Goal: Task Accomplishment & Management: Complete application form

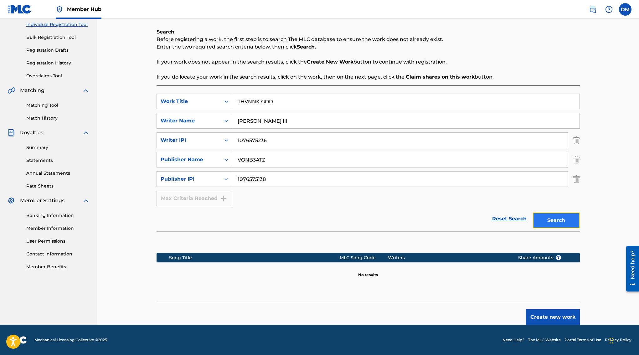
click at [553, 215] on button "Search" at bounding box center [556, 221] width 47 height 16
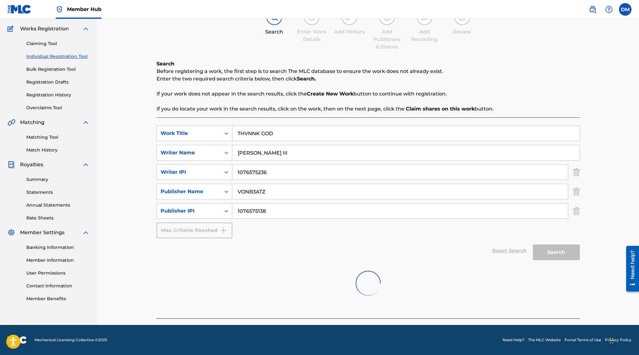
scroll to position [80, 0]
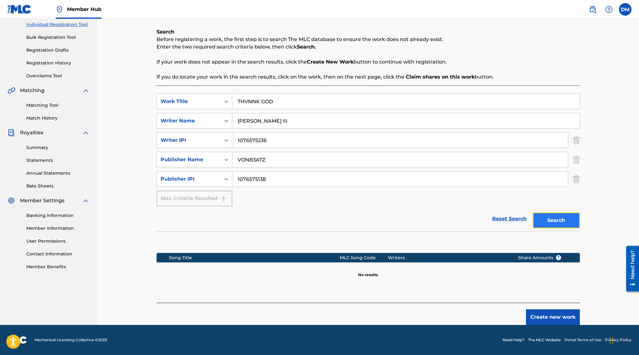
click at [553, 215] on button "Search" at bounding box center [556, 221] width 47 height 16
click at [560, 315] on button "Create new work" at bounding box center [553, 317] width 54 height 16
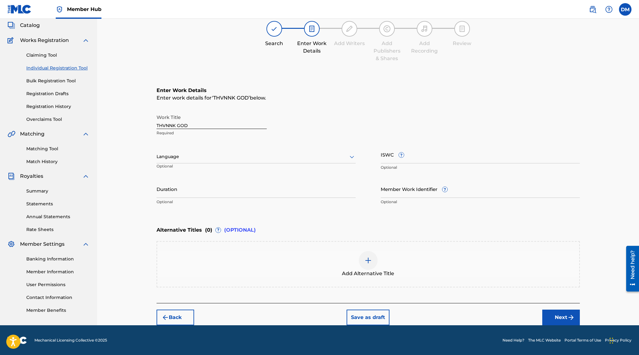
click at [271, 153] on div at bounding box center [256, 157] width 199 height 8
click at [258, 169] on div "English" at bounding box center [256, 170] width 199 height 14
click at [289, 189] on input "Duration" at bounding box center [256, 189] width 199 height 18
click at [388, 154] on input "ISWC ?" at bounding box center [480, 155] width 199 height 18
paste input "T3346925342"
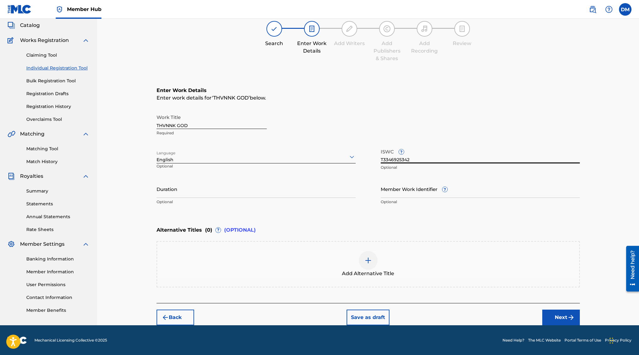
type input "T3346925342"
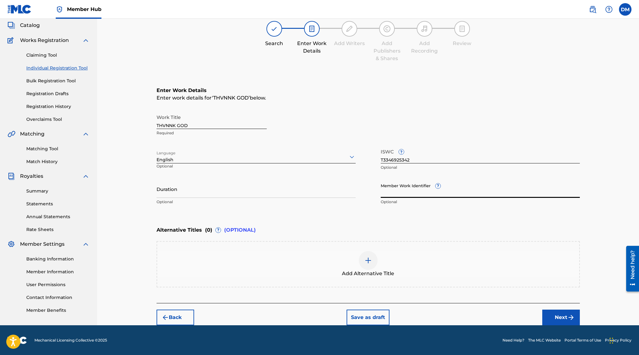
click at [408, 187] on input "Member Work Identifier ?" at bounding box center [480, 189] width 199 height 18
paste input "931687218"
type input "931687218"
click at [326, 120] on div "Work Title THVNNK GOD Required" at bounding box center [368, 125] width 423 height 28
click at [279, 195] on input "Duration" at bounding box center [256, 189] width 199 height 18
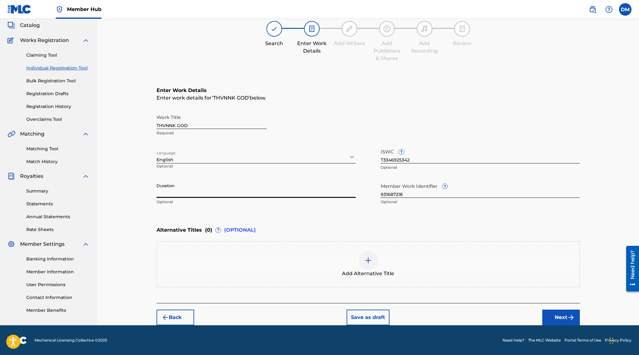
click at [265, 206] on div "Duration Optional" at bounding box center [256, 194] width 199 height 28
click at [555, 314] on button "Next" at bounding box center [561, 318] width 38 height 16
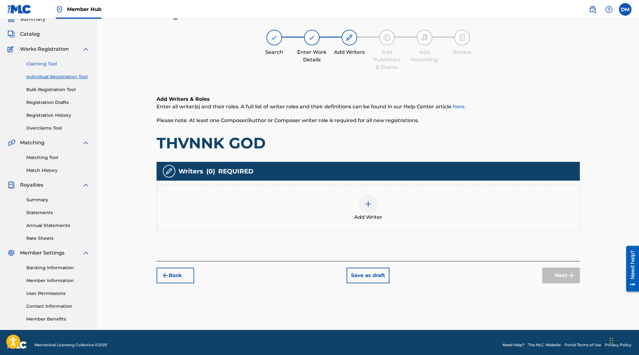
click at [40, 63] on link "Claiming Tool" at bounding box center [57, 64] width 63 height 7
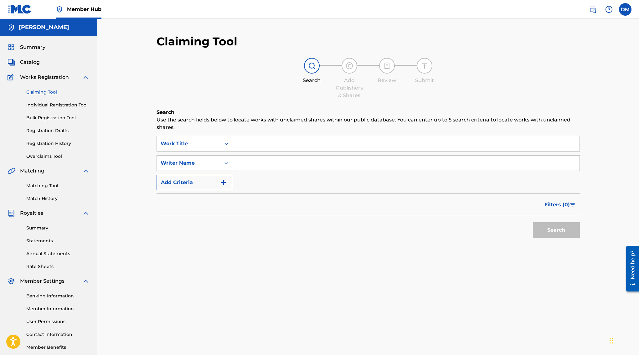
click at [385, 142] on input "Search Form" at bounding box center [405, 143] width 347 height 15
click at [75, 104] on link "Individual Registration Tool" at bounding box center [57, 105] width 63 height 7
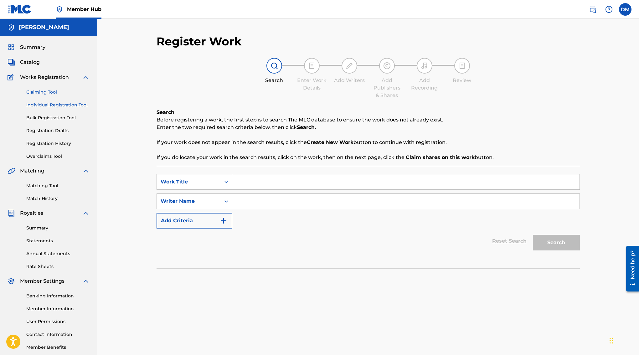
click at [62, 92] on link "Claiming Tool" at bounding box center [57, 92] width 63 height 7
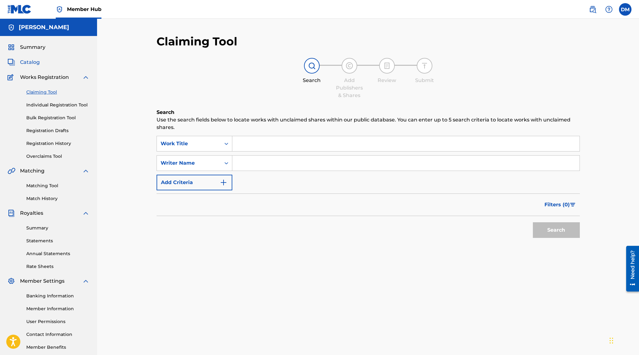
click at [34, 64] on span "Catalog" at bounding box center [30, 63] width 20 height 8
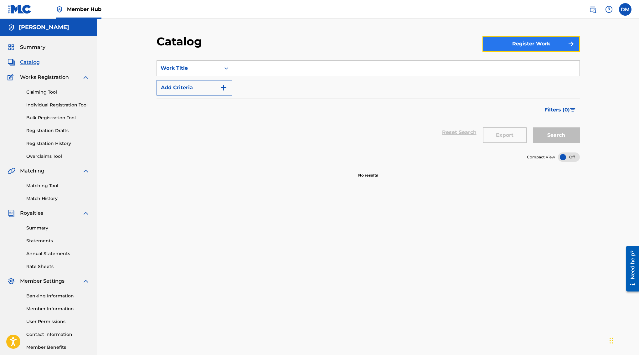
click at [510, 48] on button "Register Work" at bounding box center [530, 44] width 97 height 16
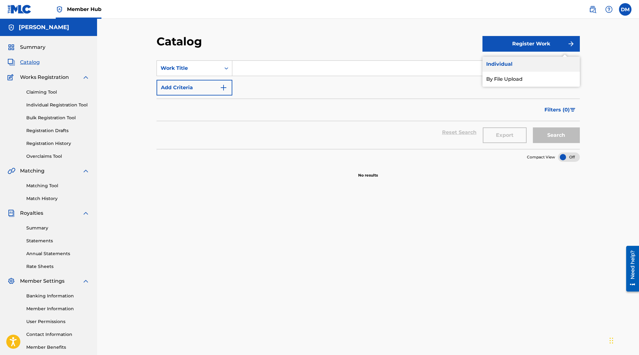
click at [510, 64] on link "Individual" at bounding box center [530, 64] width 97 height 15
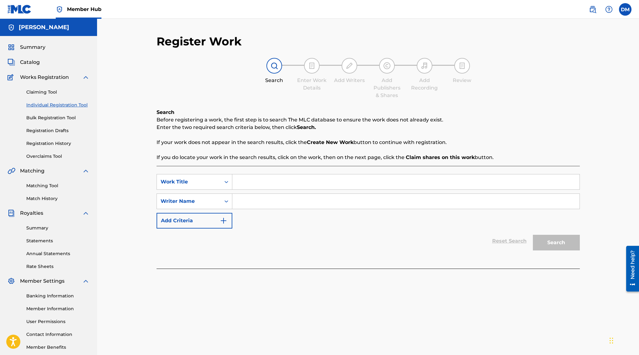
click at [296, 181] on input "Search Form" at bounding box center [405, 181] width 347 height 15
click at [224, 183] on icon "Search Form" at bounding box center [226, 182] width 6 height 6
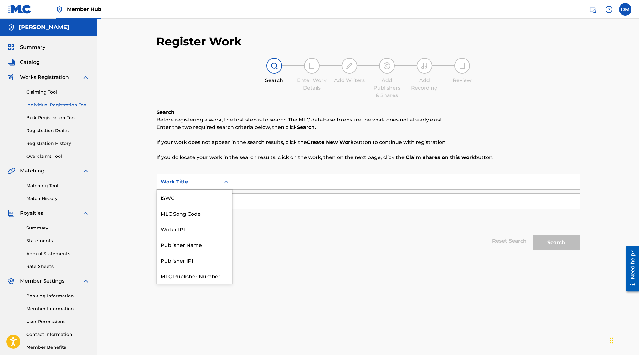
scroll to position [16, 0]
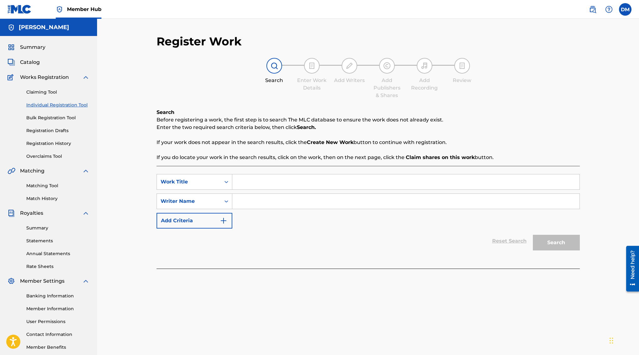
click at [271, 188] on input "Search Form" at bounding box center [405, 181] width 347 height 15
type input "THVNK GOD"
click at [244, 236] on div "Reset Search Search" at bounding box center [368, 241] width 423 height 25
click at [261, 203] on input "Search Form" at bounding box center [405, 201] width 347 height 15
type input "[PERSON_NAME] III"
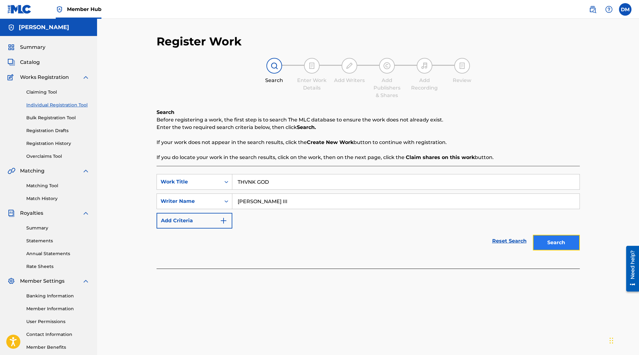
click at [557, 245] on button "Search" at bounding box center [556, 243] width 47 height 16
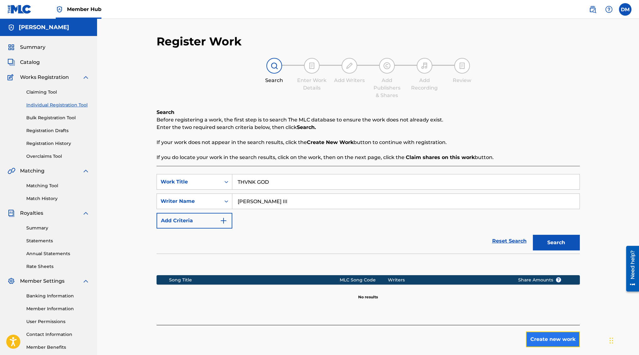
click at [552, 340] on button "Create new work" at bounding box center [553, 340] width 54 height 16
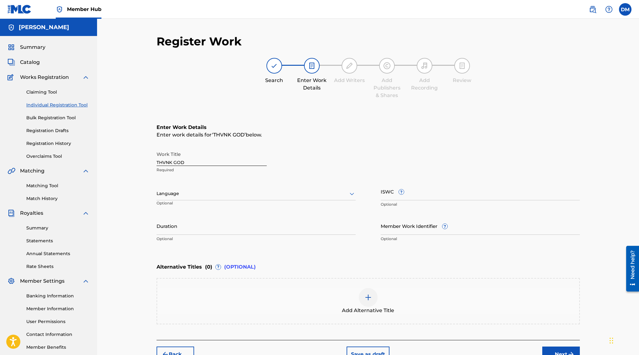
click at [263, 192] on div at bounding box center [256, 194] width 199 height 8
click at [255, 210] on div "English" at bounding box center [256, 207] width 199 height 14
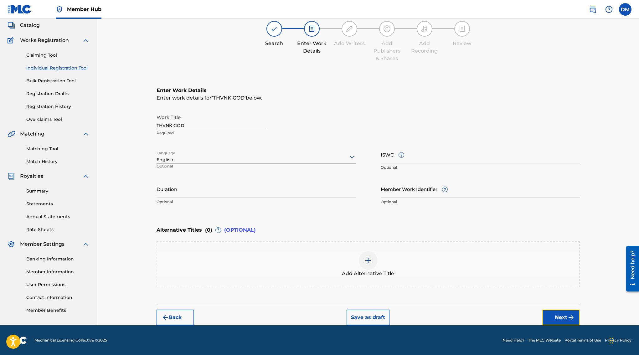
click at [554, 313] on button "Next" at bounding box center [561, 318] width 38 height 16
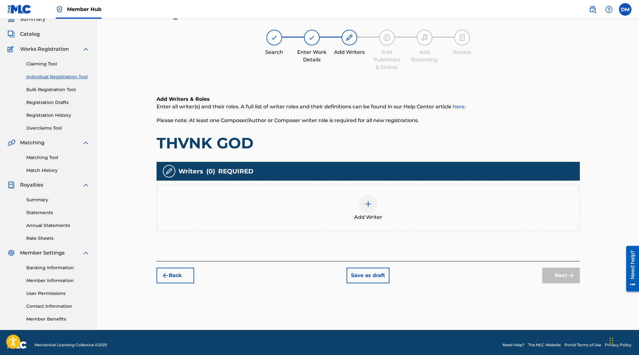
click at [365, 205] on img at bounding box center [368, 204] width 8 height 8
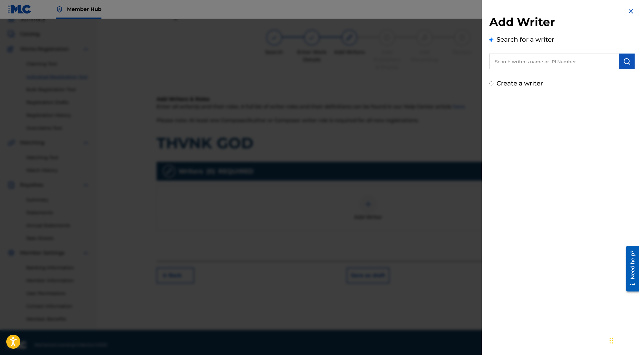
click at [514, 67] on input "text" at bounding box center [554, 62] width 130 height 16
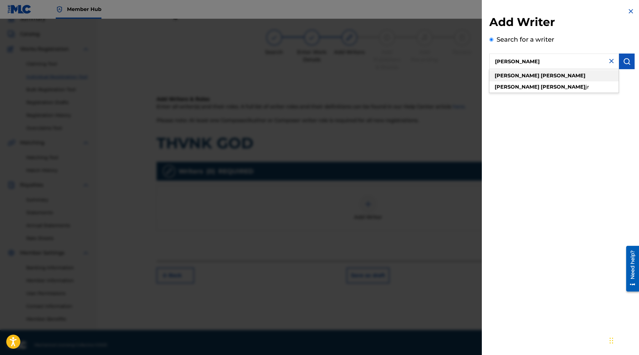
click at [541, 77] on strong "[PERSON_NAME]" at bounding box center [563, 76] width 45 height 6
click at [551, 64] on input "[PERSON_NAME]" at bounding box center [554, 62] width 130 height 16
type input "d"
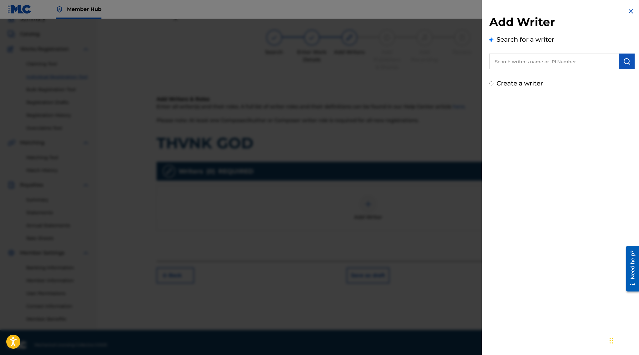
paste input "1076575236"
click at [540, 63] on input "1076575236" at bounding box center [554, 62] width 130 height 16
click at [629, 63] on button "submit" at bounding box center [627, 62] width 16 height 16
click at [542, 60] on input "1076575236" at bounding box center [554, 62] width 130 height 16
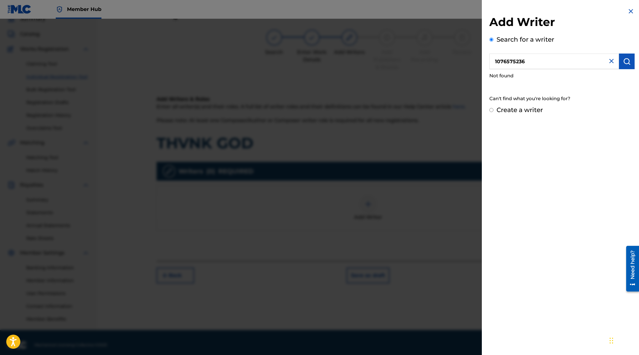
click at [542, 60] on input "1076575236" at bounding box center [554, 62] width 130 height 16
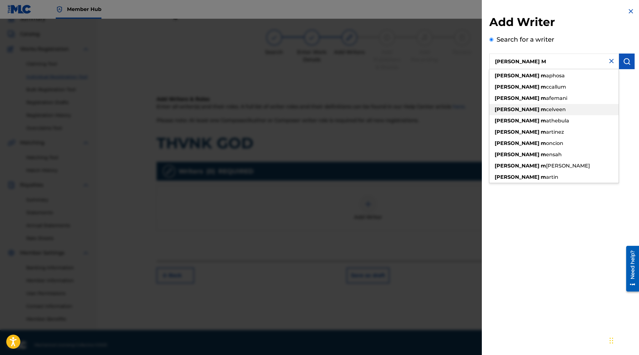
click at [542, 109] on div "[PERSON_NAME] m celveen" at bounding box center [553, 109] width 129 height 11
type input "[PERSON_NAME]"
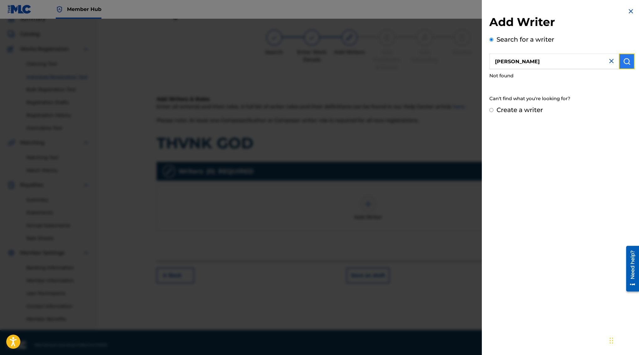
click at [623, 64] on img "submit" at bounding box center [627, 62] width 8 height 8
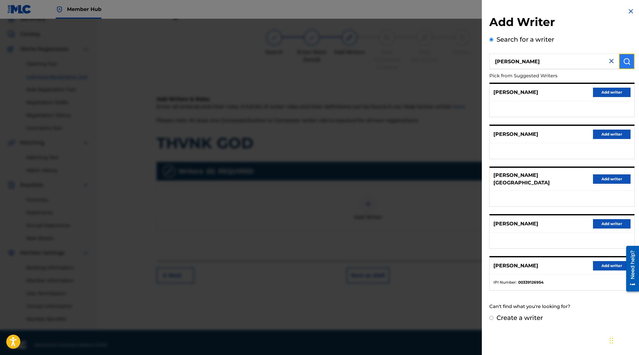
click at [623, 64] on img "submit" at bounding box center [627, 62] width 8 height 8
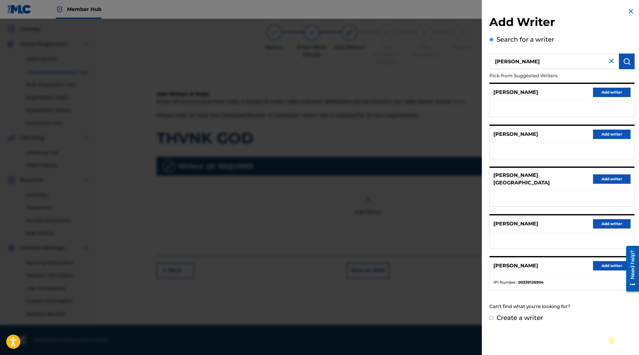
click at [492, 316] on input "Create a writer" at bounding box center [491, 318] width 4 height 4
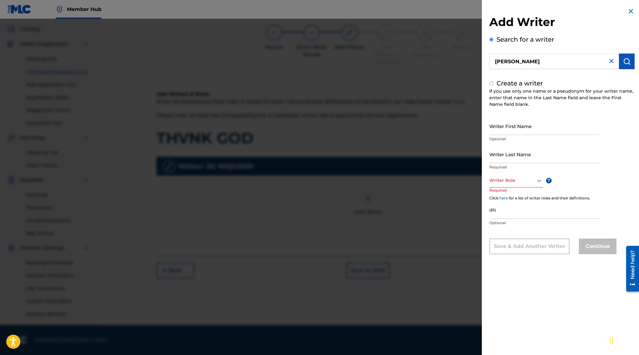
radio input "false"
radio input "true"
click at [544, 126] on input "Writer First Name" at bounding box center [544, 126] width 110 height 18
type input "[PERSON_NAME]"
click at [510, 158] on input "Writer Last Name" at bounding box center [544, 154] width 110 height 18
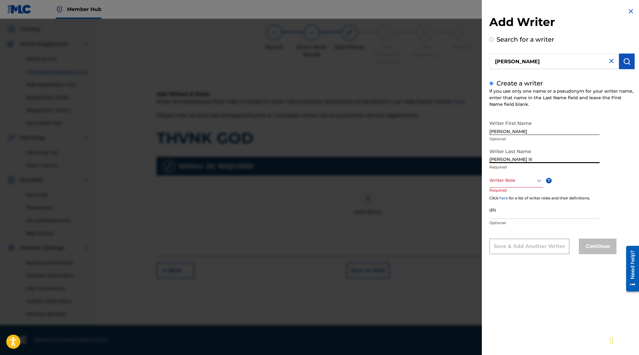
type input "[PERSON_NAME] III"
click at [504, 179] on div at bounding box center [516, 181] width 54 height 8
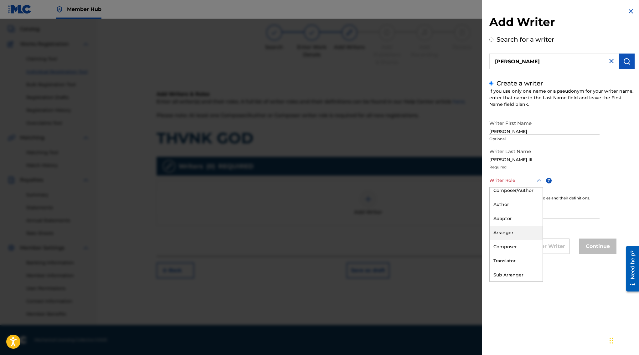
scroll to position [0, 0]
click at [520, 196] on div "Composer/Author" at bounding box center [516, 195] width 53 height 14
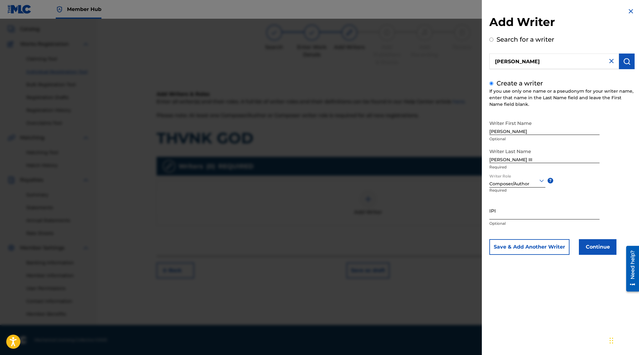
click at [518, 216] on input "IPI" at bounding box center [544, 211] width 110 height 18
click at [525, 211] on input "IPI" at bounding box center [544, 211] width 110 height 18
paste input "1076575236"
type input "1076575236"
click at [598, 250] on button "Continue" at bounding box center [598, 247] width 38 height 16
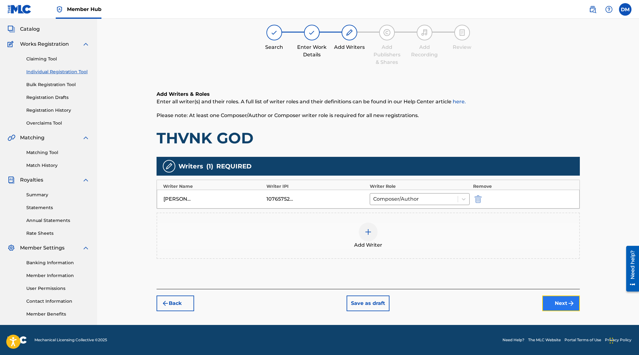
click at [562, 301] on button "Next" at bounding box center [561, 304] width 38 height 16
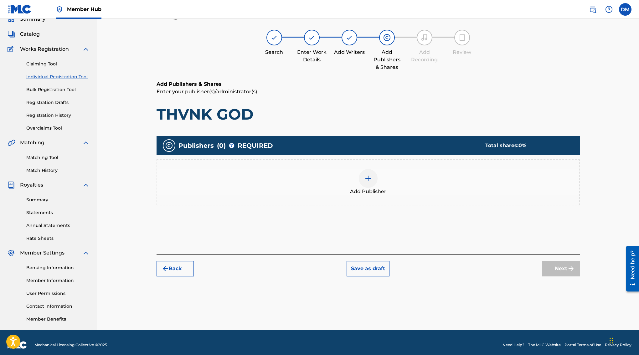
click at [373, 182] on div at bounding box center [368, 178] width 19 height 19
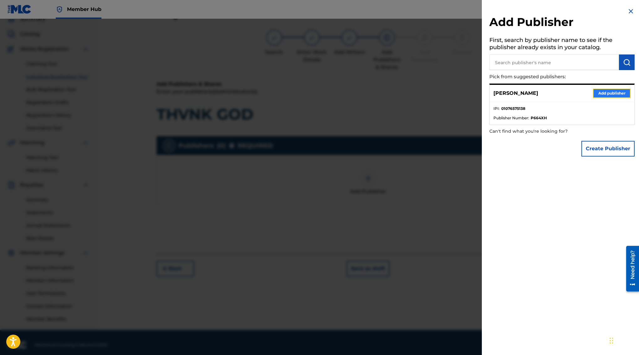
click at [601, 94] on button "Add publisher" at bounding box center [612, 93] width 38 height 9
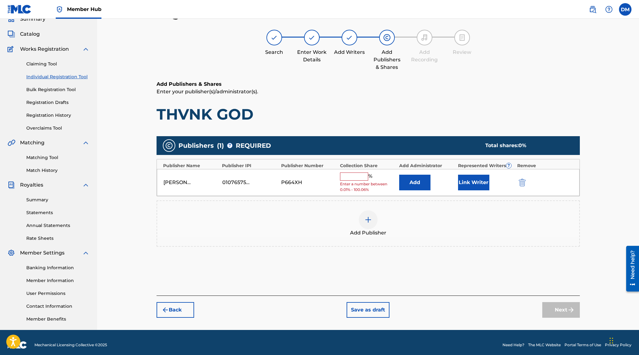
click at [345, 174] on input "text" at bounding box center [354, 177] width 28 height 8
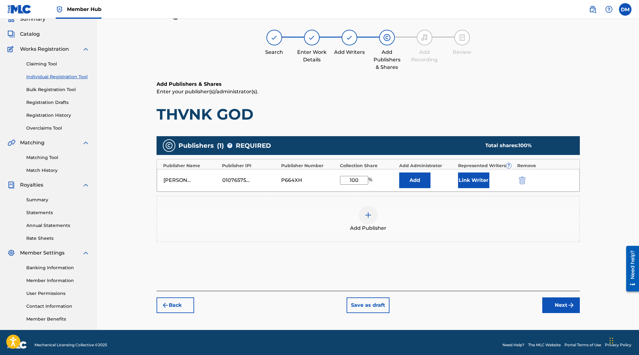
type input "100"
click at [443, 104] on div "Add Publishers & Shares Enter your publisher(s)/administrator(s). THVNK GOD" at bounding box center [368, 101] width 423 height 43
click at [573, 309] on button "Next" at bounding box center [561, 305] width 38 height 16
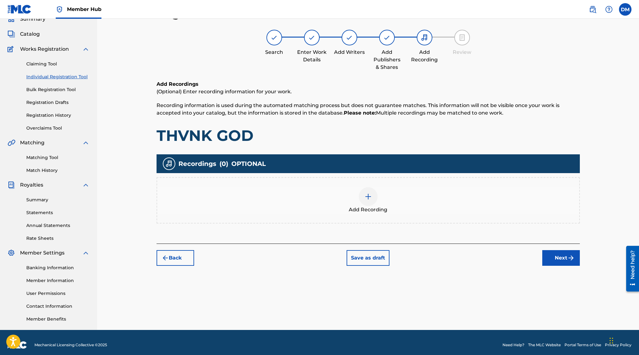
click at [364, 205] on div "Add Recording" at bounding box center [368, 200] width 422 height 26
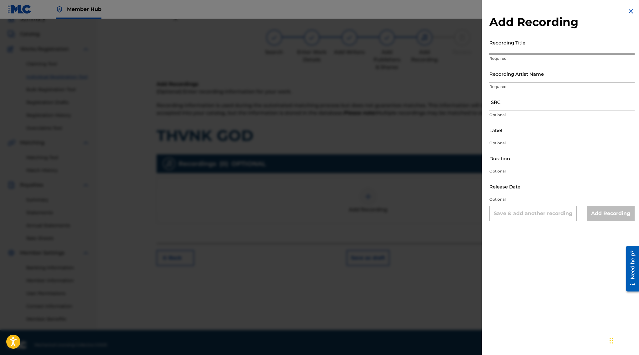
click at [524, 49] on input "Recording Title" at bounding box center [561, 46] width 145 height 18
type input "THVNK GOD"
click at [527, 70] on input "Recording Artist Name" at bounding box center [561, 74] width 145 height 18
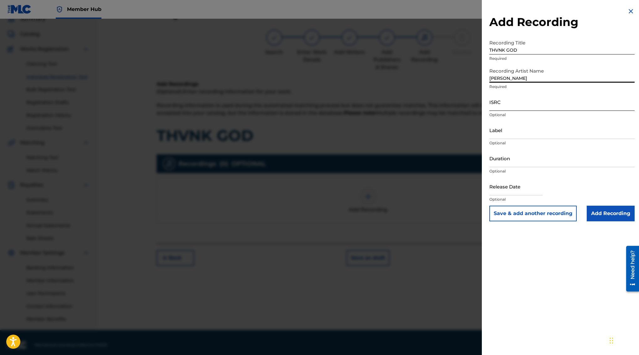
type input "[PERSON_NAME]"
click at [512, 99] on input "ISRC" at bounding box center [561, 102] width 145 height 18
click at [506, 104] on input "ISRC" at bounding box center [561, 102] width 145 height 18
paste input "QZZ7K2503970"
type input "QZZ7K2503970"
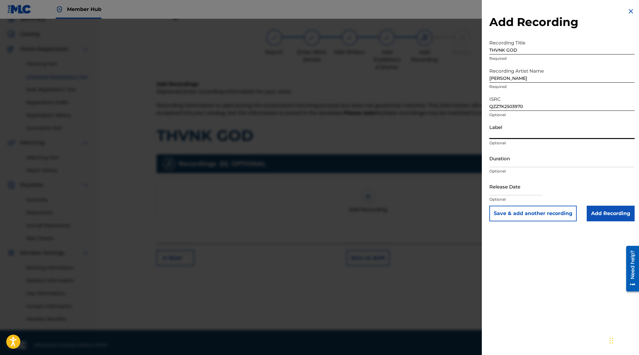
click at [504, 128] on input "Label" at bounding box center [561, 130] width 145 height 18
type input "24/7 Recordz"
click at [439, 112] on div at bounding box center [319, 196] width 639 height 355
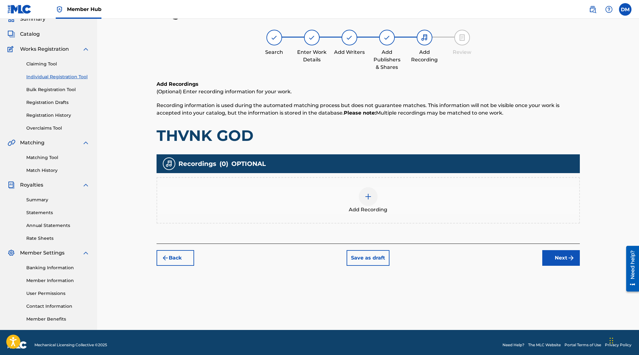
click at [363, 194] on div at bounding box center [368, 196] width 19 height 19
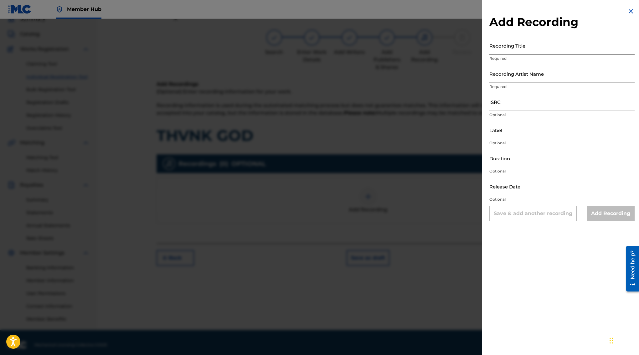
click at [527, 44] on input "Recording Title" at bounding box center [561, 46] width 145 height 18
type input "THVNK GOD"
click at [531, 71] on input "Recording Artist Name" at bounding box center [561, 74] width 145 height 18
type input "[PERSON_NAME]"
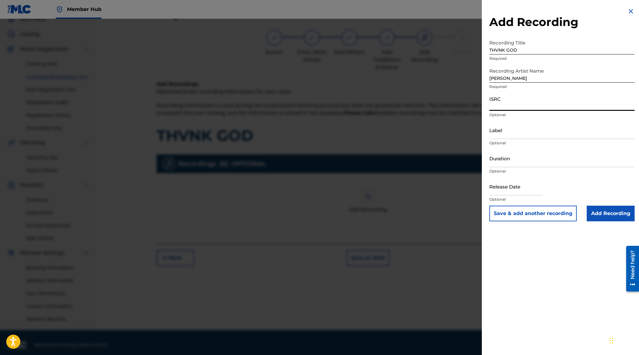
click at [507, 106] on input "ISRC" at bounding box center [561, 102] width 145 height 18
paste input "QZZ7K2503970"
type input "QZZ7K2503970"
click at [503, 131] on input "Label" at bounding box center [561, 130] width 145 height 18
type input "24/7 Recordz"
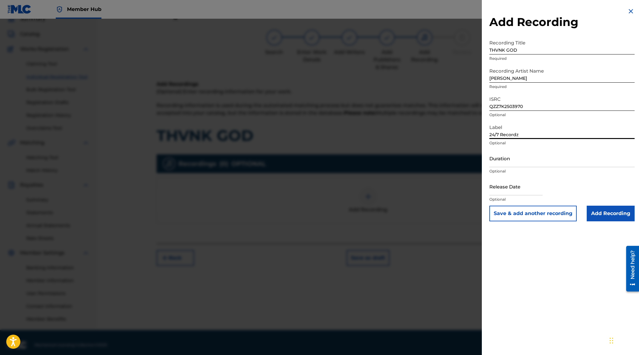
click at [534, 266] on div "Add Recording Recording Title THVNK GOD Required Recording Artist Name [PERSON_…" at bounding box center [562, 177] width 160 height 355
click at [599, 214] on input "Add Recording" at bounding box center [611, 214] width 48 height 16
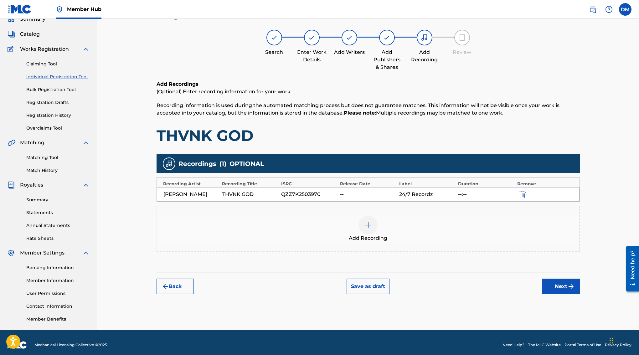
click at [369, 226] on img at bounding box center [368, 225] width 8 height 8
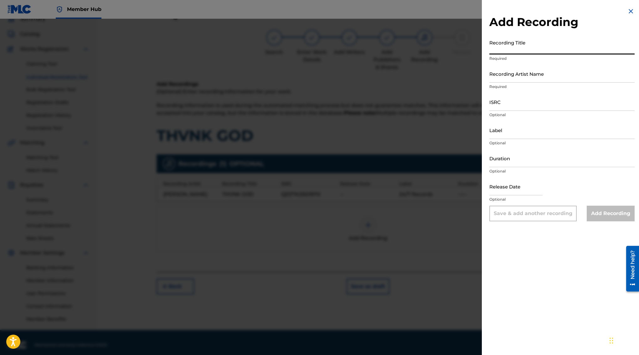
click at [532, 47] on input "Recording Title" at bounding box center [561, 46] width 145 height 18
paste input "THVNK GOD (feat. [PERSON_NAME], [PERSON_NAME] & [PERSON_NAME])"
type input "THVNK GOD (feat. [PERSON_NAME], [PERSON_NAME] & [PERSON_NAME])"
click at [537, 76] on input "Recording Artist Name" at bounding box center [561, 74] width 145 height 18
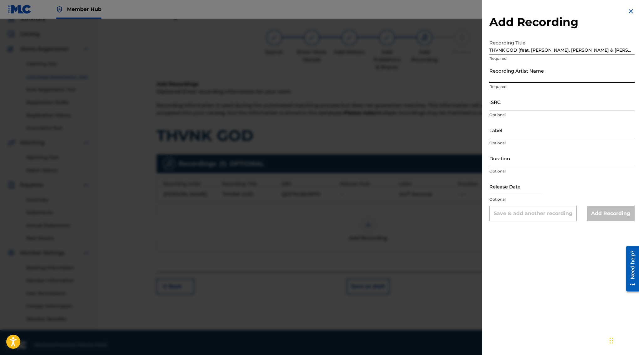
type input "[PERSON_NAME]"
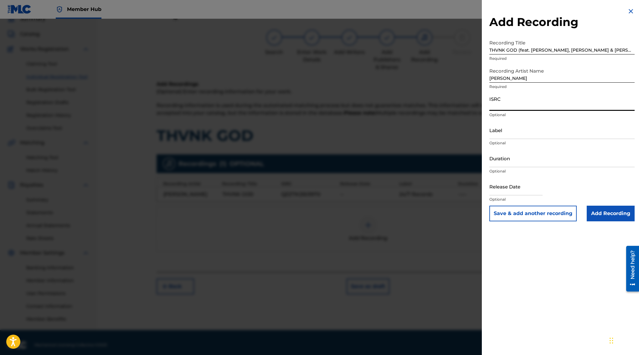
click at [519, 105] on input "ISRC" at bounding box center [561, 102] width 145 height 18
type input "QZZ7K2503970"
click at [515, 132] on input "Label" at bounding box center [561, 130] width 145 height 18
type input "24/7 Recordz"
click at [519, 267] on div "Add Recording Recording Title THVNK GOD (feat. [PERSON_NAME] & [PERSON_NAME]) R…" at bounding box center [562, 177] width 160 height 355
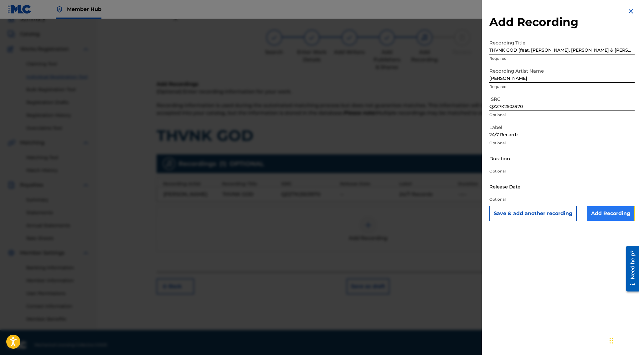
click at [616, 215] on input "Add Recording" at bounding box center [611, 214] width 48 height 16
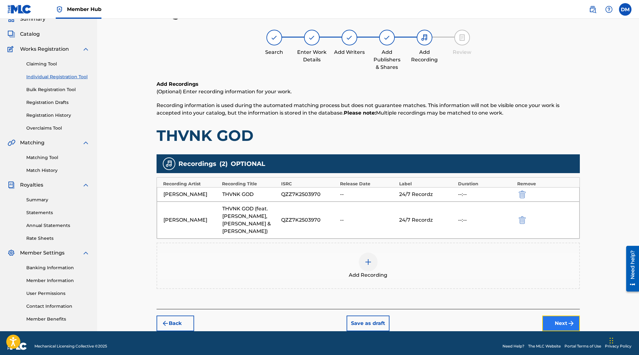
click at [566, 316] on button "Next" at bounding box center [561, 324] width 38 height 16
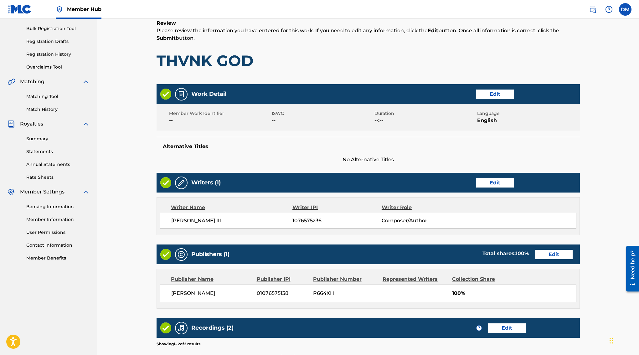
scroll to position [189, 0]
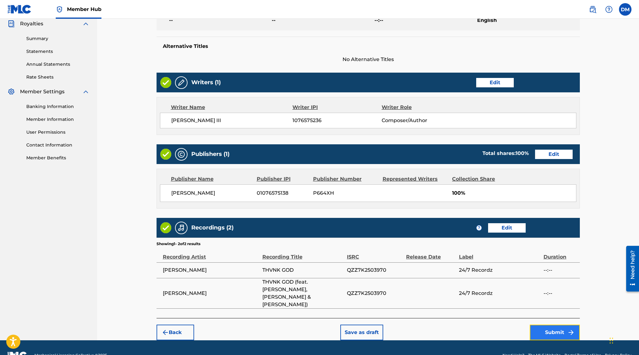
click at [562, 325] on button "Submit" at bounding box center [555, 333] width 50 height 16
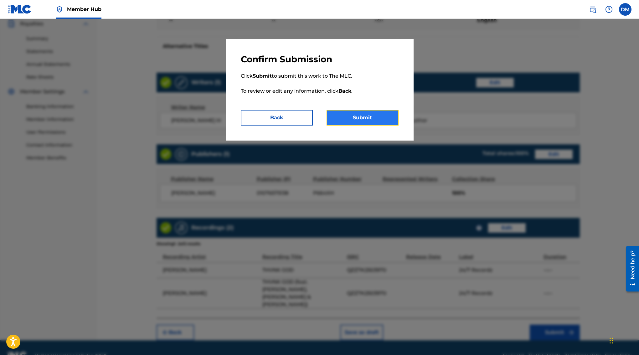
click at [375, 119] on button "Submit" at bounding box center [363, 118] width 72 height 16
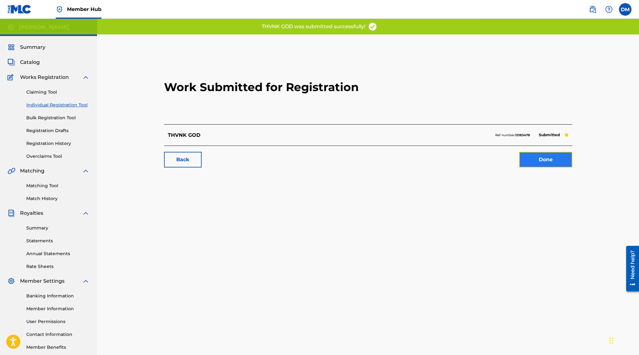
click at [546, 159] on link "Done" at bounding box center [545, 160] width 53 height 16
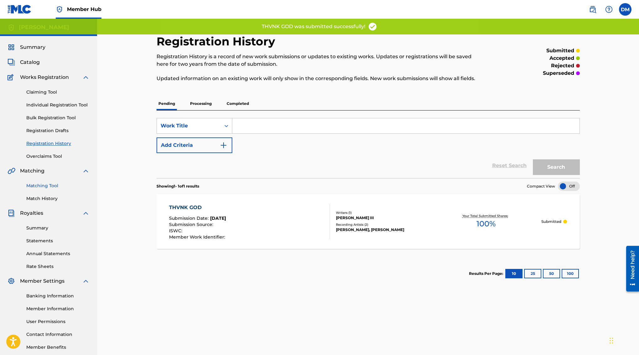
click at [48, 184] on link "Matching Tool" at bounding box center [57, 186] width 63 height 7
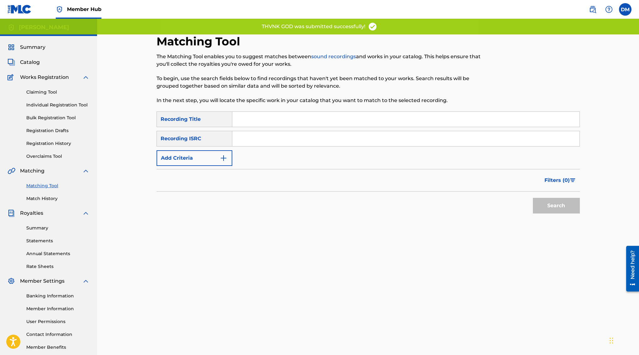
click at [264, 119] on input "Search Form" at bounding box center [405, 119] width 347 height 15
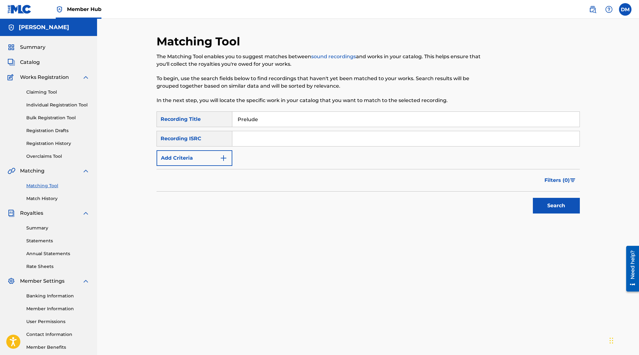
type input "Prelude"
click at [259, 138] on input "Search Form" at bounding box center [405, 138] width 347 height 15
paste input "QM43A2301079"
type input "QM43A2301079"
click at [547, 203] on button "Search" at bounding box center [556, 206] width 47 height 16
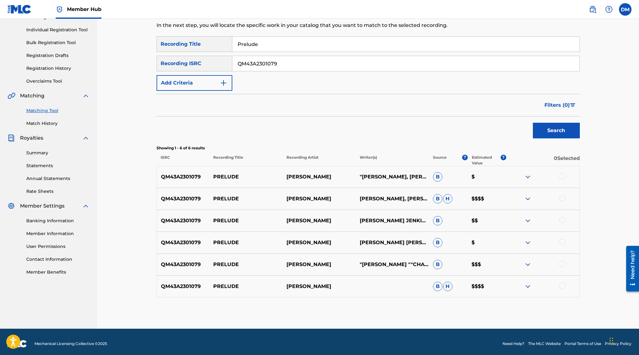
scroll to position [79, 0]
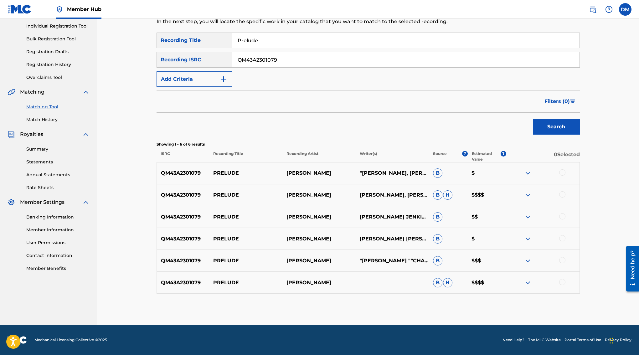
click at [564, 173] on div at bounding box center [562, 172] width 6 height 6
click at [559, 194] on div at bounding box center [542, 195] width 73 height 8
click at [561, 194] on div at bounding box center [562, 194] width 6 height 6
click at [563, 217] on div at bounding box center [562, 216] width 6 height 6
click at [563, 237] on div at bounding box center [562, 238] width 6 height 6
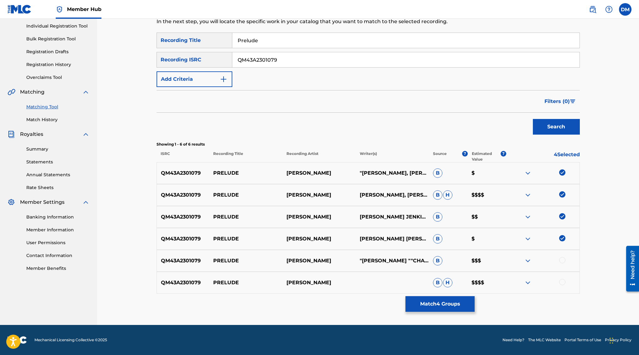
click at [562, 258] on div at bounding box center [562, 260] width 6 height 6
click at [562, 283] on div at bounding box center [562, 282] width 6 height 6
click at [440, 309] on button "Match 6 Groups" at bounding box center [439, 304] width 69 height 16
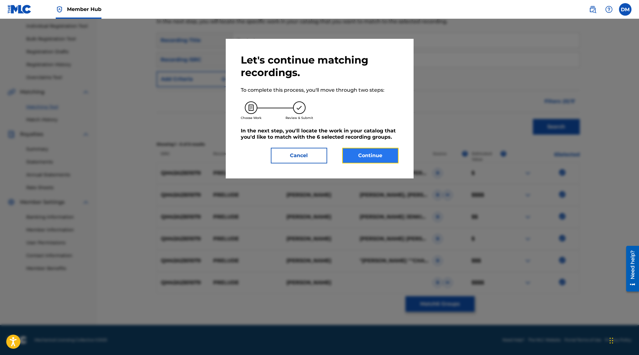
click at [376, 158] on button "Continue" at bounding box center [370, 156] width 56 height 16
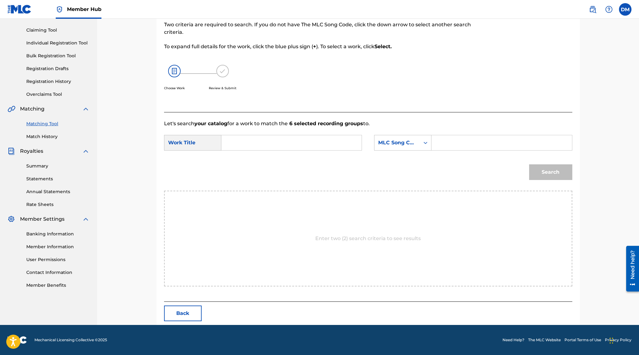
scroll to position [62, 0]
click at [306, 141] on input "Search Form" at bounding box center [292, 142] width 130 height 15
click at [410, 145] on div "MLC Song Code" at bounding box center [397, 143] width 38 height 8
click at [406, 190] on div "Writer IPI" at bounding box center [402, 190] width 57 height 16
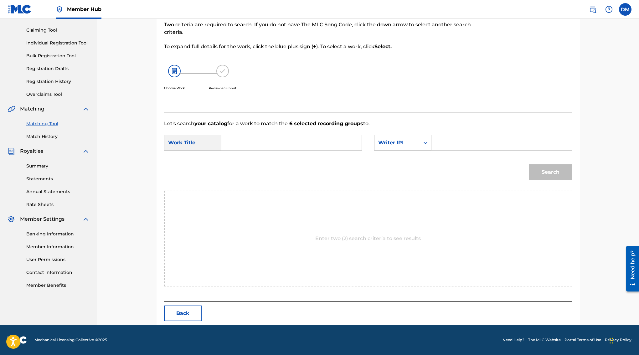
click at [264, 144] on input "Search Form" at bounding box center [292, 142] width 130 height 15
type input "Prelude"
click at [452, 138] on input "Search Form" at bounding box center [502, 142] width 130 height 15
paste input "1076575236"
type input "1076575236"
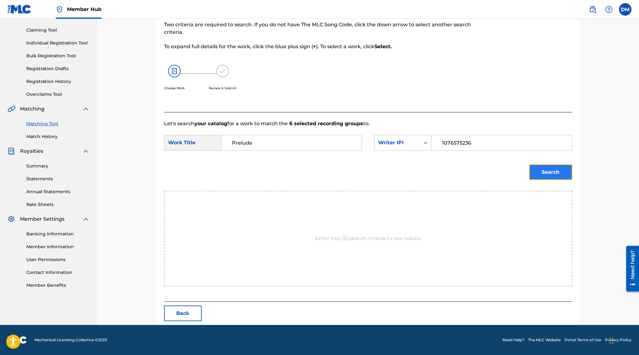
click at [555, 178] on button "Search" at bounding box center [550, 172] width 43 height 16
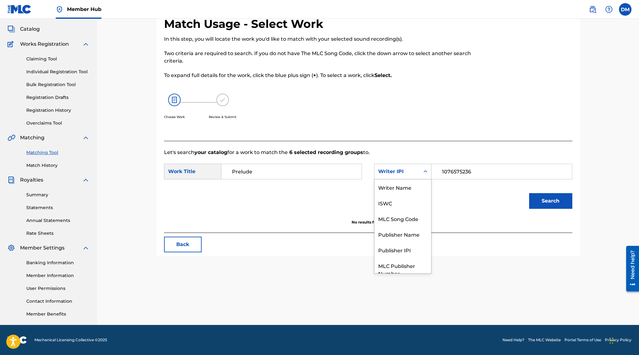
click at [411, 167] on div "Writer IPI" at bounding box center [396, 172] width 45 height 12
click at [405, 198] on div "MLC Song Code" at bounding box center [402, 196] width 57 height 16
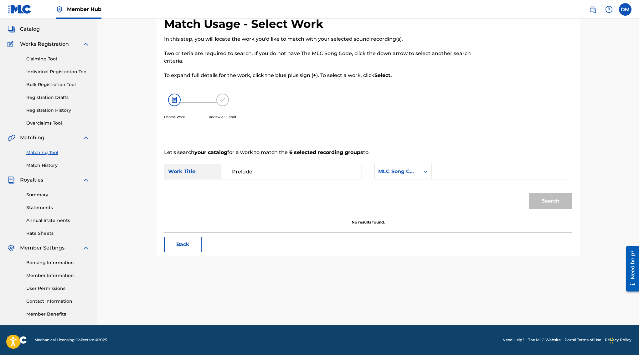
click at [450, 176] on input "Search Form" at bounding box center [502, 171] width 130 height 15
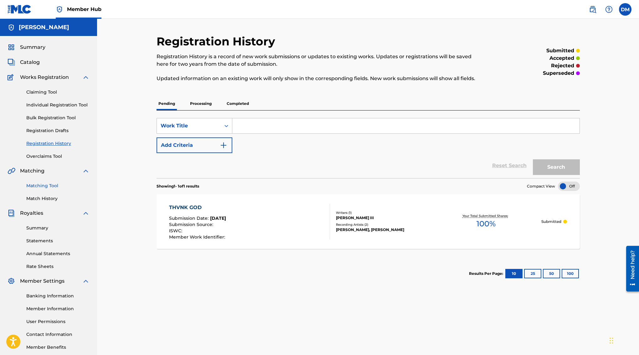
click at [42, 185] on link "Matching Tool" at bounding box center [57, 186] width 63 height 7
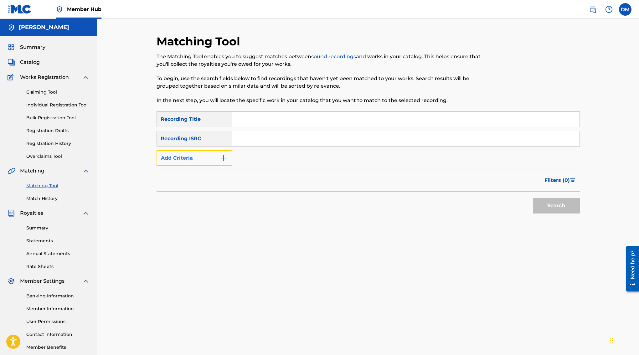
click at [207, 163] on button "Add Criteria" at bounding box center [195, 158] width 76 height 16
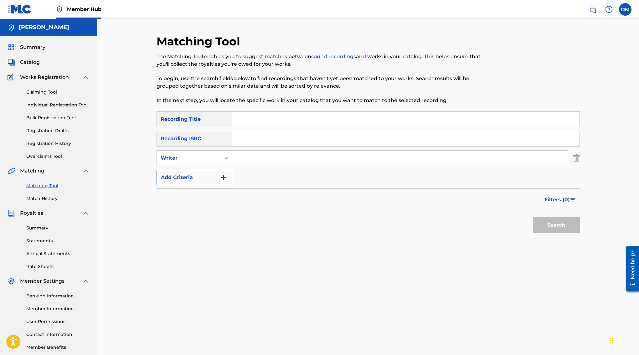
click at [264, 116] on input "Search Form" at bounding box center [405, 119] width 347 height 15
type input "Prelude"
click at [271, 141] on input "Search Form" at bounding box center [405, 138] width 347 height 15
click at [275, 139] on input "Search Form" at bounding box center [405, 138] width 347 height 15
paste input "1076575236"
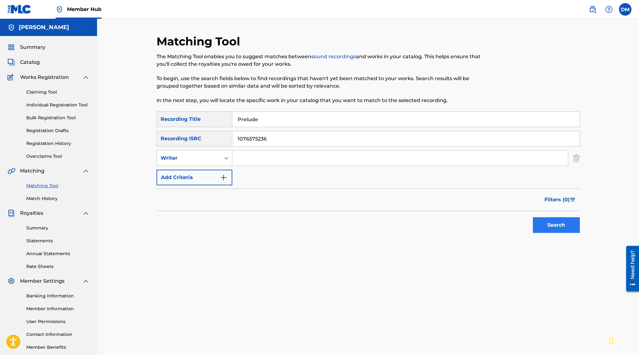
type input "1076575236"
click at [552, 224] on button "Search" at bounding box center [556, 225] width 47 height 16
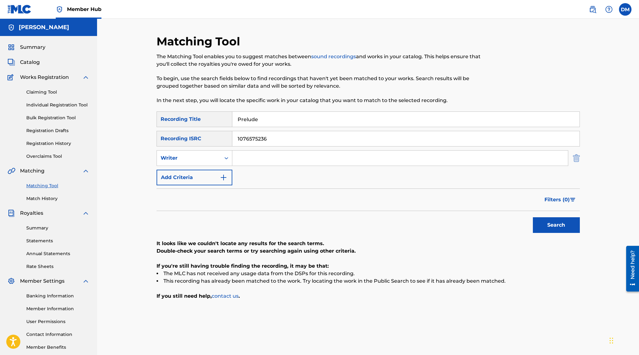
click at [576, 157] on img "Search Form" at bounding box center [576, 158] width 7 height 16
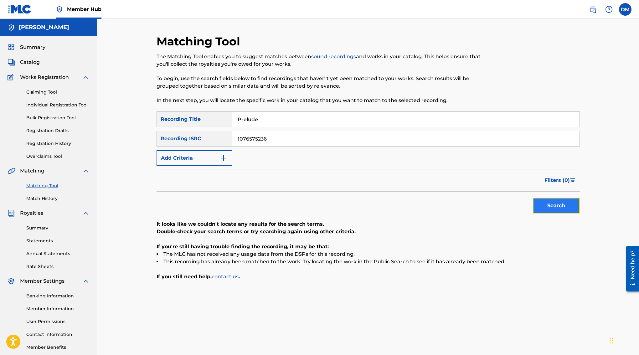
click at [561, 199] on button "Search" at bounding box center [556, 206] width 47 height 16
click at [281, 119] on input "Prelude" at bounding box center [405, 119] width 347 height 15
click at [279, 139] on input "1076575236" at bounding box center [405, 138] width 347 height 15
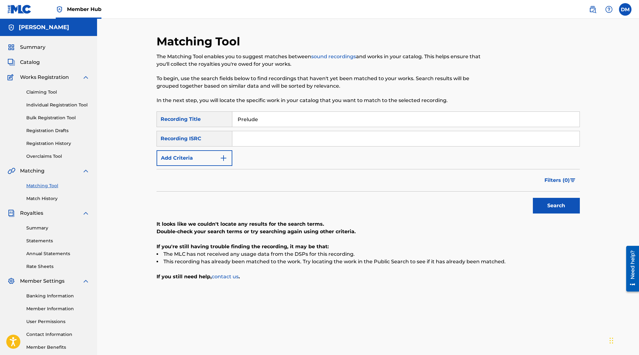
paste input "QM43A2301079"
type input "QM43A2301079"
click at [579, 204] on button "Search" at bounding box center [556, 206] width 47 height 16
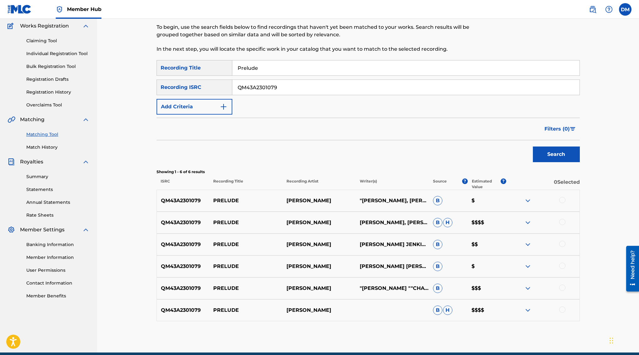
scroll to position [79, 0]
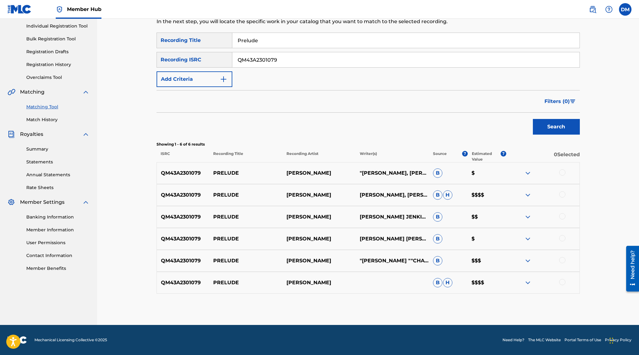
click at [527, 171] on img at bounding box center [528, 173] width 8 height 8
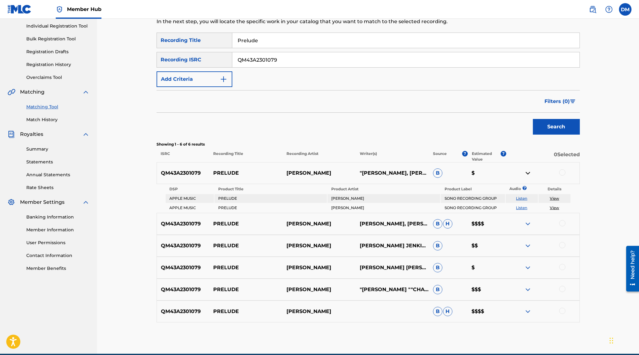
click at [525, 226] on img at bounding box center [528, 224] width 8 height 8
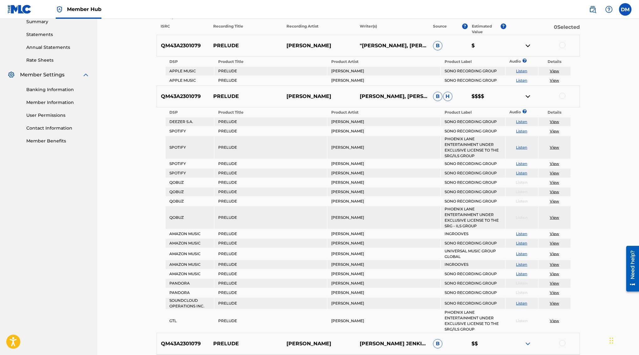
scroll to position [207, 0]
click at [525, 93] on img at bounding box center [528, 96] width 8 height 8
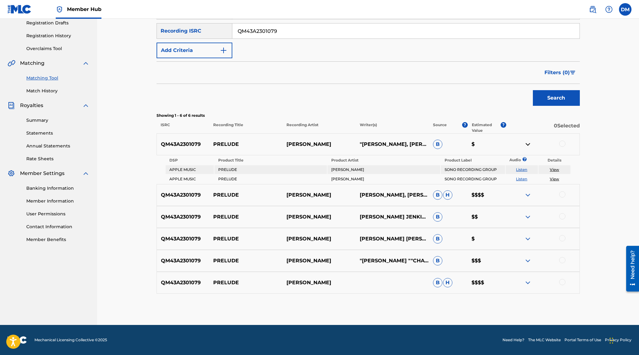
scroll to position [108, 0]
click at [530, 147] on img at bounding box center [528, 145] width 8 height 8
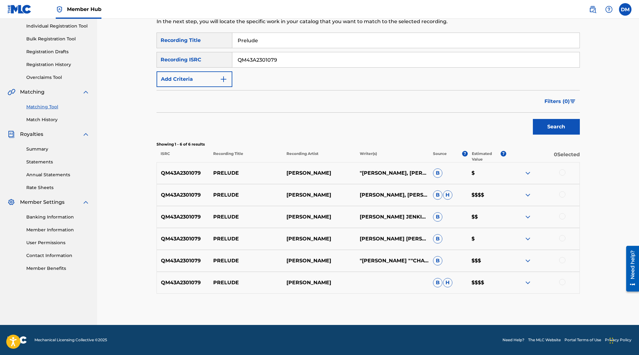
scroll to position [79, 0]
click at [564, 175] on div at bounding box center [562, 172] width 6 height 6
click at [563, 195] on div at bounding box center [562, 194] width 6 height 6
click at [563, 216] on div at bounding box center [562, 216] width 6 height 6
click at [562, 237] on div at bounding box center [562, 238] width 6 height 6
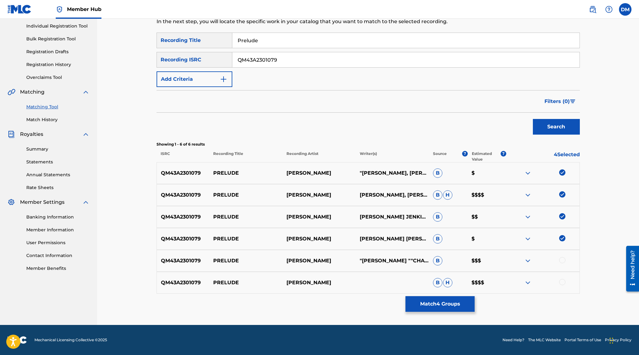
click at [564, 264] on div at bounding box center [542, 261] width 73 height 8
click at [564, 263] on div at bounding box center [562, 260] width 6 height 6
click at [563, 282] on div at bounding box center [562, 282] width 6 height 6
click at [564, 258] on img at bounding box center [562, 260] width 6 height 6
click at [563, 237] on img at bounding box center [562, 238] width 6 height 6
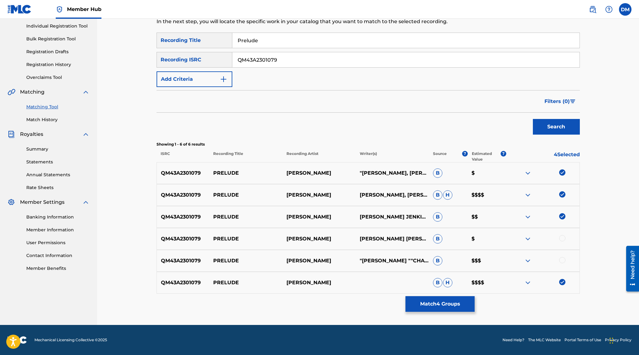
click at [563, 173] on img at bounding box center [562, 172] width 6 height 6
click at [436, 302] on button "Match 3 Groups" at bounding box center [439, 304] width 69 height 16
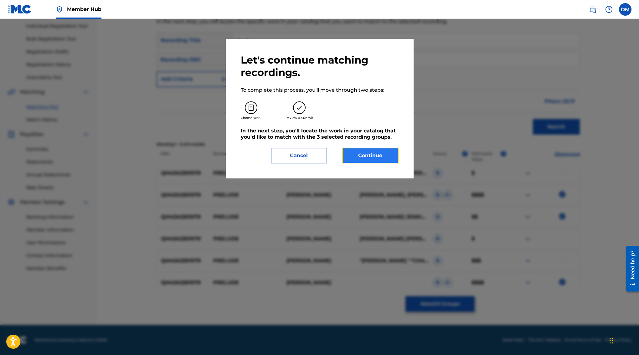
click at [365, 160] on button "Continue" at bounding box center [370, 156] width 56 height 16
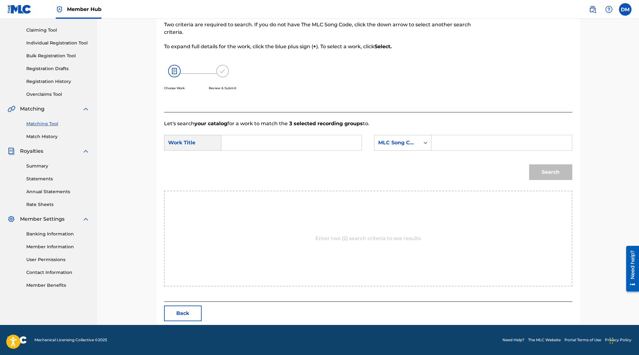
click at [293, 140] on input "Search Form" at bounding box center [292, 142] width 130 height 15
type input "Prelude"
click at [434, 175] on div "Search" at bounding box center [368, 174] width 408 height 33
click at [418, 141] on div "MLC Song Code" at bounding box center [396, 143] width 45 height 12
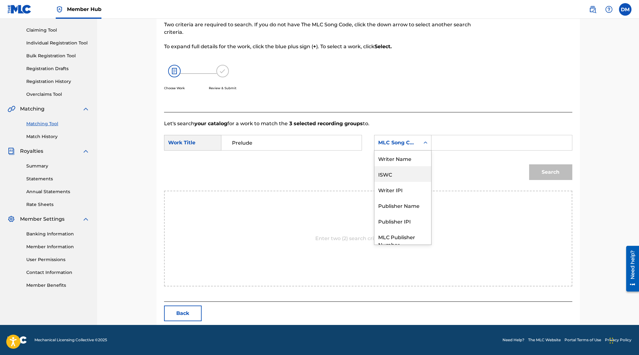
click at [415, 179] on div "ISWC" at bounding box center [402, 174] width 57 height 16
click at [457, 140] on input "Search Form" at bounding box center [502, 142] width 130 height 15
paste input "T3160374750"
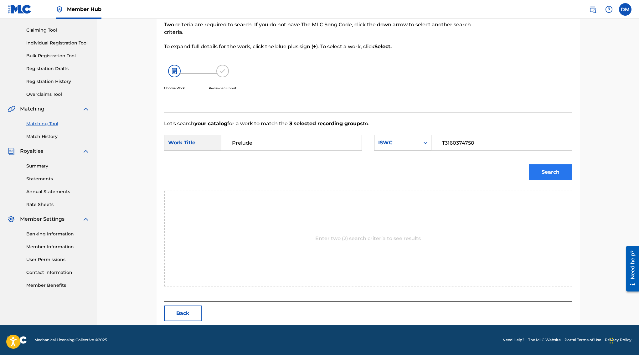
type input "T3160374750"
click at [541, 170] on button "Search" at bounding box center [550, 172] width 43 height 16
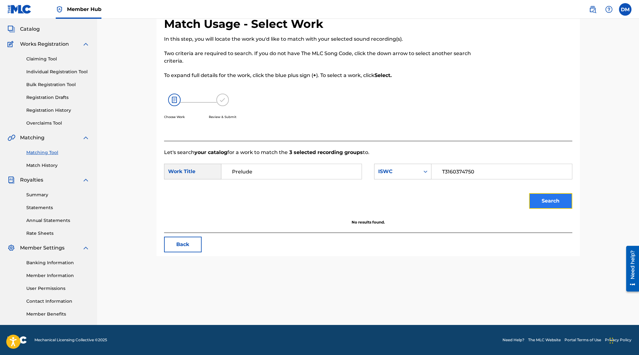
click at [546, 199] on button "Search" at bounding box center [550, 201] width 43 height 16
click at [415, 170] on div "ISWC" at bounding box center [397, 172] width 38 height 8
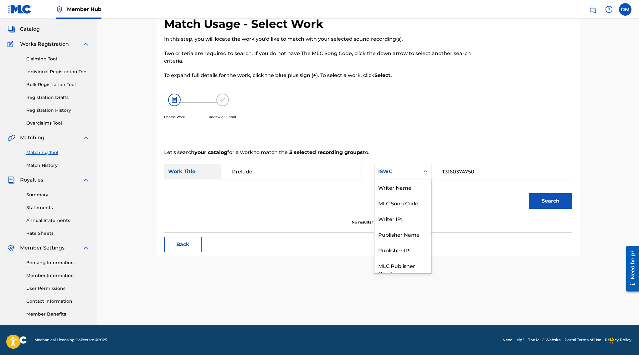
scroll to position [23, 0]
click at [428, 145] on div "Let's search your catalog for a work to match the 3 selected recording groups t…" at bounding box center [368, 187] width 408 height 92
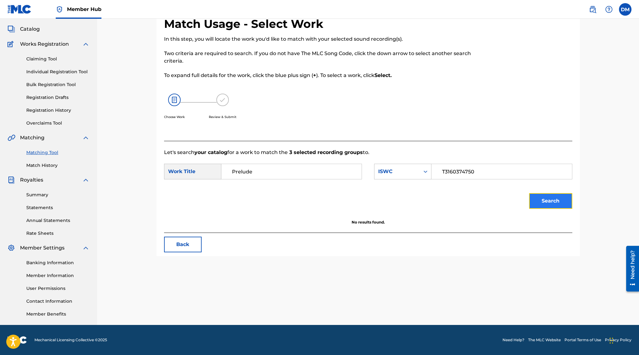
click at [560, 202] on button "Search" at bounding box center [550, 201] width 43 height 16
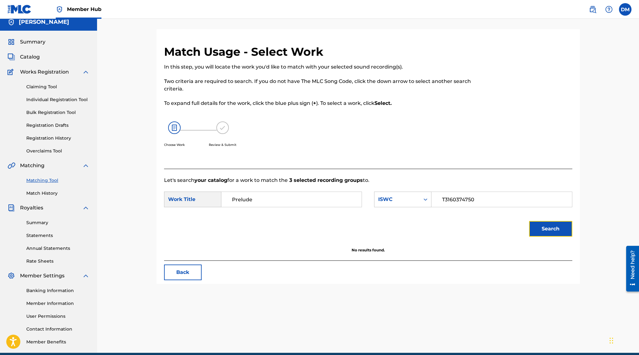
scroll to position [0, 0]
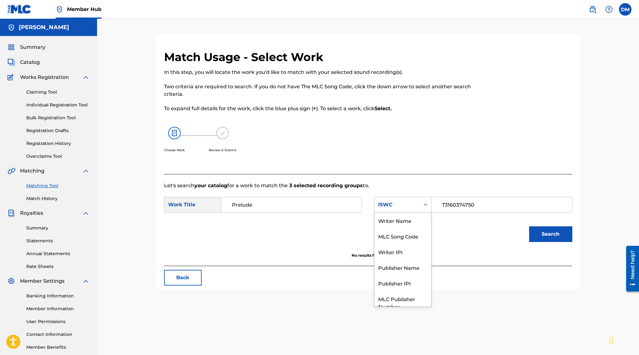
click at [392, 202] on div "ISWC" at bounding box center [397, 205] width 38 height 8
click at [400, 222] on div "Writer Name" at bounding box center [402, 221] width 57 height 16
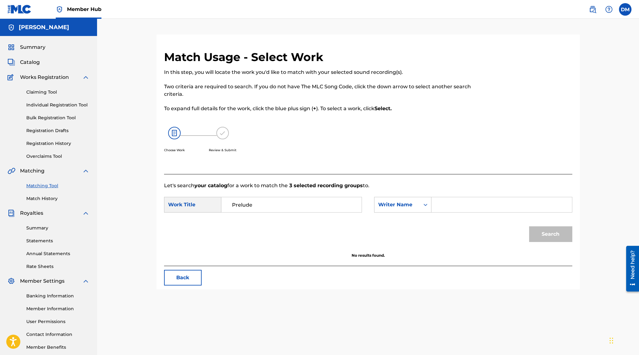
click at [446, 205] on input "Search Form" at bounding box center [502, 204] width 130 height 15
paste input "[PERSON_NAME] [PERSON_NAME]"
type input "[PERSON_NAME] [PERSON_NAME]"
click at [560, 234] on button "Search" at bounding box center [550, 234] width 43 height 16
click at [519, 207] on input "[PERSON_NAME] [PERSON_NAME]" at bounding box center [502, 204] width 130 height 15
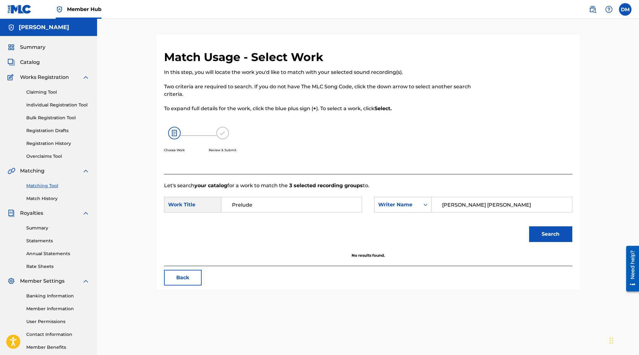
click at [519, 207] on input "[PERSON_NAME] [PERSON_NAME]" at bounding box center [502, 204] width 130 height 15
click at [393, 206] on div "Writer Name" at bounding box center [397, 205] width 38 height 8
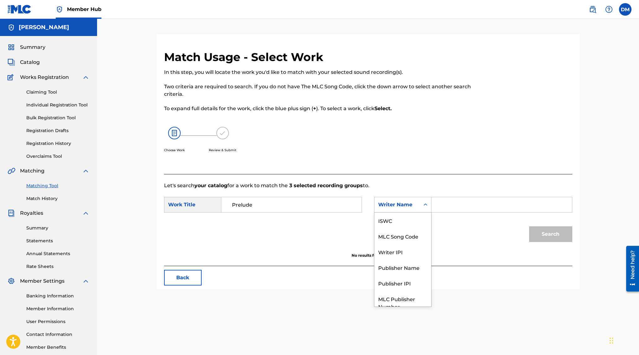
scroll to position [23, 0]
click at [410, 230] on div "Writer IPI" at bounding box center [402, 229] width 57 height 16
click at [477, 205] on input "Search Form" at bounding box center [502, 204] width 130 height 15
paste input "456266341"
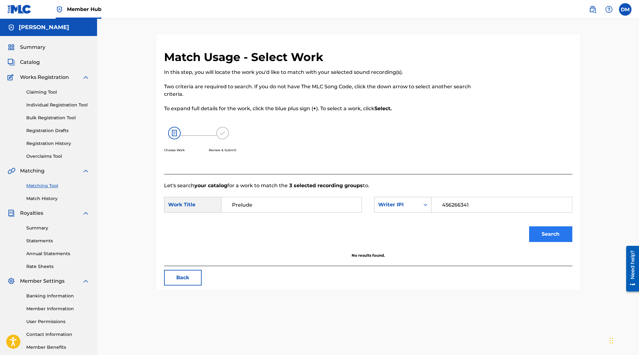
type input "456266341"
click at [550, 238] on button "Search" at bounding box center [550, 234] width 43 height 16
click at [505, 199] on input "456266341" at bounding box center [502, 204] width 130 height 15
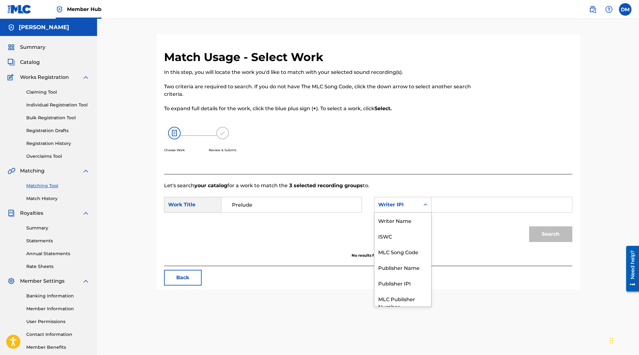
click at [401, 206] on div "Writer IPI" at bounding box center [397, 205] width 38 height 8
click at [403, 258] on div "Publisher IPI" at bounding box center [402, 260] width 57 height 16
click at [451, 188] on p "Let's search your catalog for a work to match the 3 selected recording groups t…" at bounding box center [368, 186] width 408 height 8
click at [448, 207] on input "Search Form" at bounding box center [502, 204] width 130 height 15
paste input "457784997"
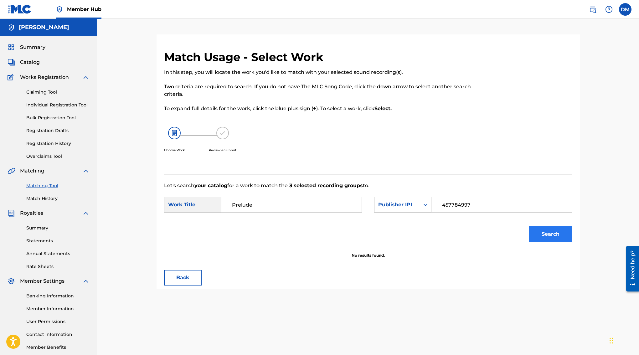
type input "457784997"
click at [561, 234] on button "Search" at bounding box center [550, 234] width 43 height 16
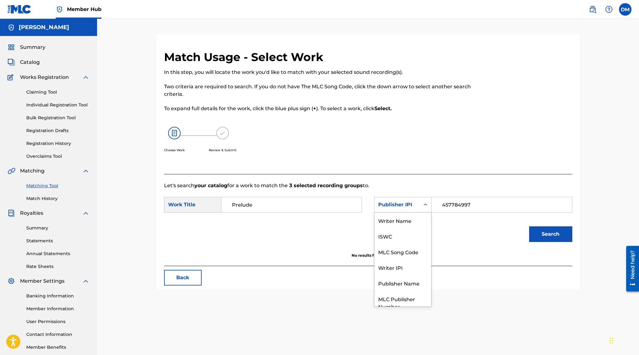
click at [400, 205] on div "Publisher IPI" at bounding box center [397, 205] width 38 height 8
click at [411, 238] on div "ISWC" at bounding box center [402, 236] width 57 height 16
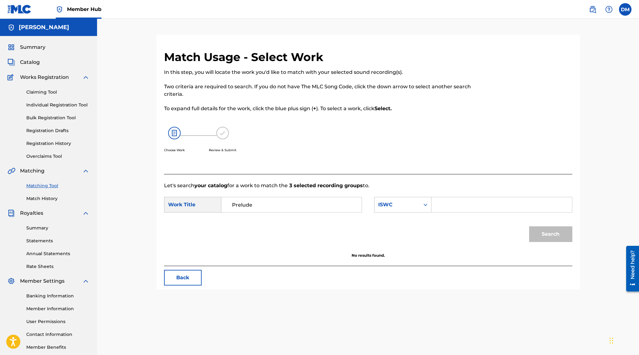
click at [448, 201] on input "Search Form" at bounding box center [502, 204] width 130 height 15
paste input "T3160374750"
type input "T3160374750"
click at [563, 239] on button "Search" at bounding box center [550, 234] width 43 height 16
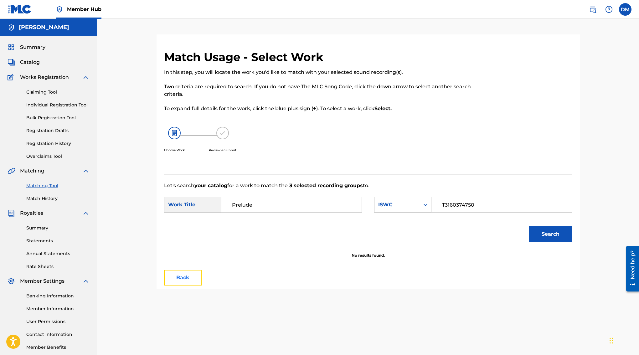
click at [186, 272] on button "Back" at bounding box center [183, 278] width 38 height 16
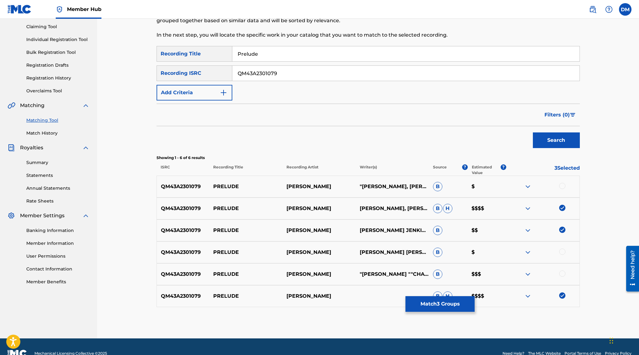
scroll to position [79, 0]
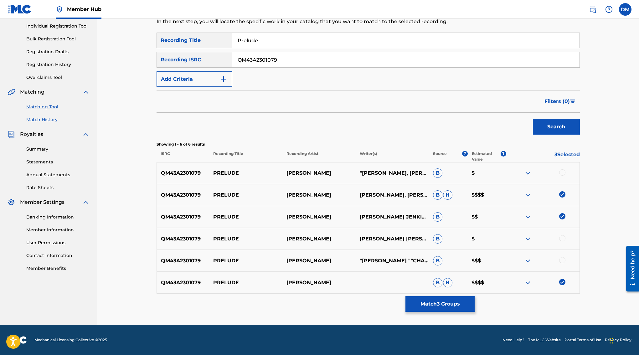
click at [56, 122] on link "Match History" at bounding box center [57, 119] width 63 height 7
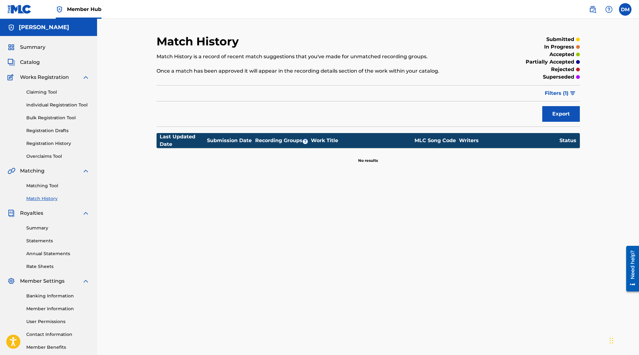
scroll to position [33, 0]
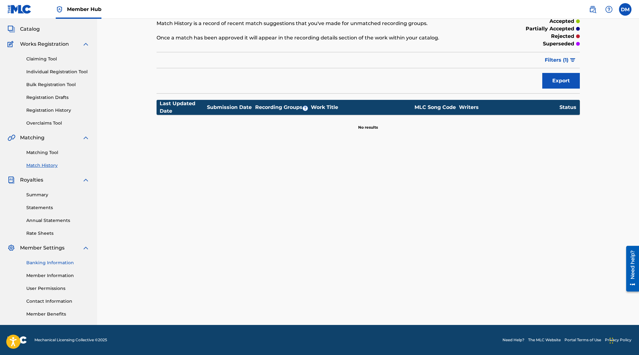
click at [67, 263] on link "Banking Information" at bounding box center [57, 263] width 63 height 7
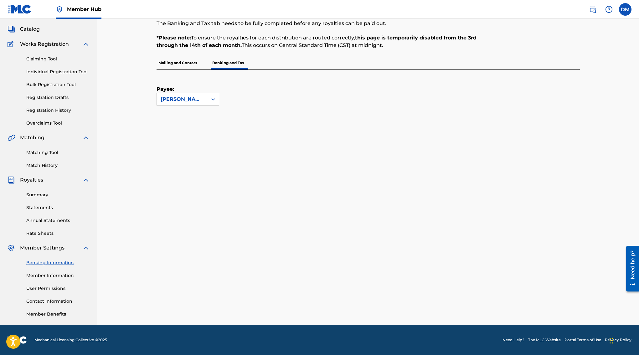
scroll to position [33, 0]
click at [46, 61] on link "Claiming Tool" at bounding box center [57, 59] width 63 height 7
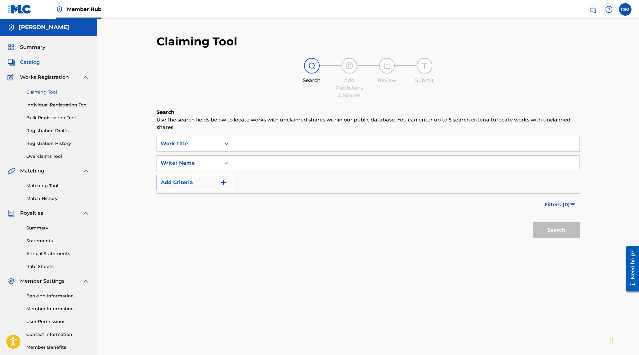
click at [39, 64] on span "Catalog" at bounding box center [30, 63] width 20 height 8
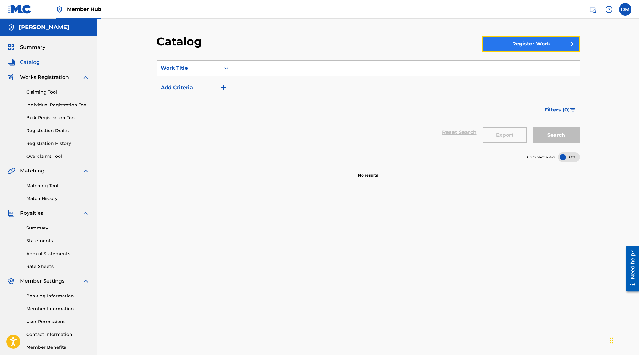
click at [510, 49] on button "Register Work" at bounding box center [530, 44] width 97 height 16
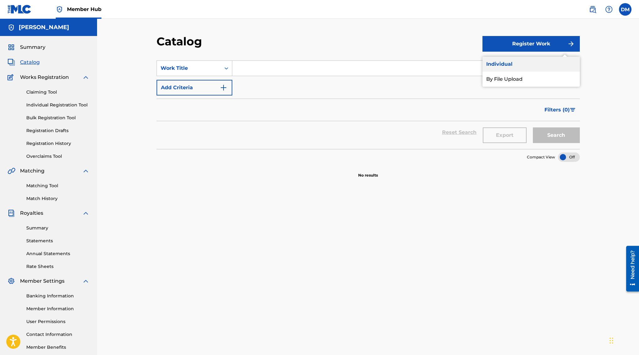
click at [513, 63] on link "Individual" at bounding box center [530, 64] width 97 height 15
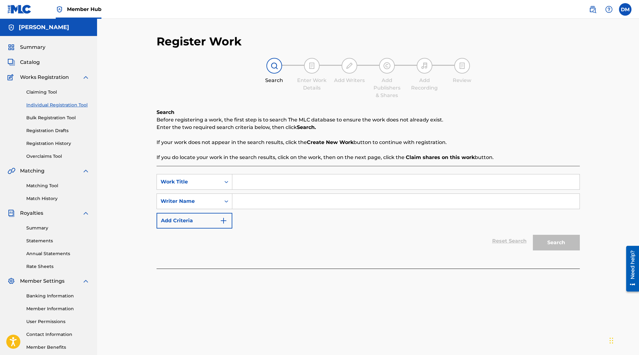
click at [259, 180] on input "Search Form" at bounding box center [405, 181] width 347 height 15
type input "Prelude"
click at [259, 206] on input "Search Form" at bounding box center [405, 201] width 347 height 15
click at [266, 204] on input "Search Form" at bounding box center [405, 201] width 347 height 15
type input "[PERSON_NAME] III"
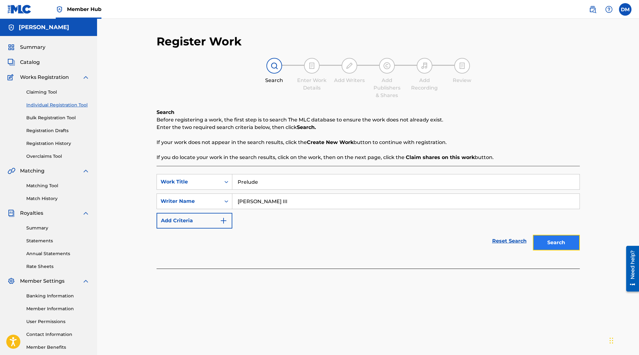
click at [551, 241] on button "Search" at bounding box center [556, 243] width 47 height 16
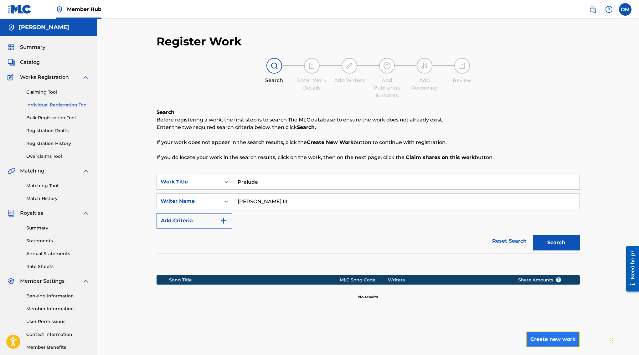
click at [553, 340] on button "Create new work" at bounding box center [553, 340] width 54 height 16
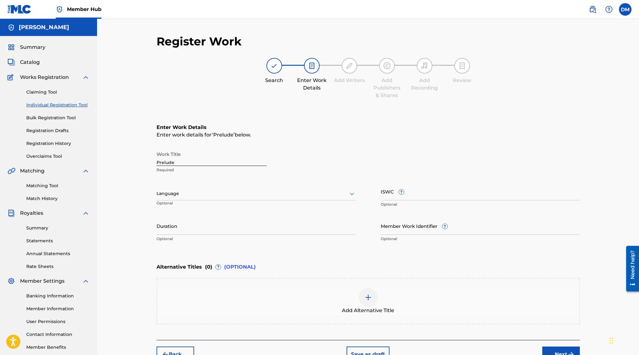
scroll to position [37, 0]
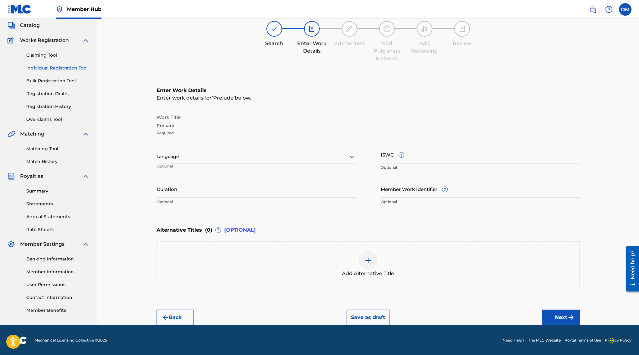
click at [432, 165] on p "Optional" at bounding box center [480, 168] width 199 height 6
click at [434, 153] on input "ISWC ?" at bounding box center [480, 155] width 199 height 18
paste input "T3160374750"
click at [434, 153] on input "T3160374750" at bounding box center [480, 155] width 199 height 18
type input "T3160374750"
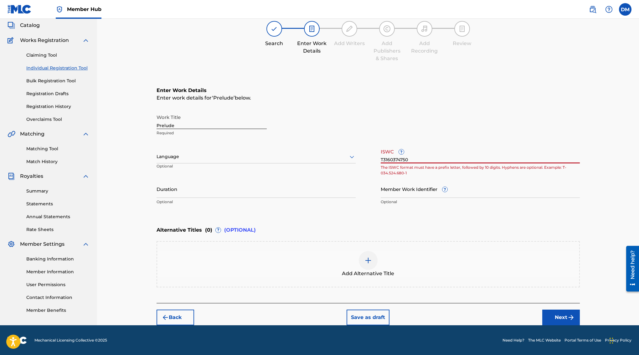
click at [416, 159] on input "T3160374750" at bounding box center [480, 155] width 199 height 18
click at [420, 108] on div "Enter Work Details Enter work details for ‘ Prelude ’ below. Work Title Prelude…" at bounding box center [368, 148] width 423 height 152
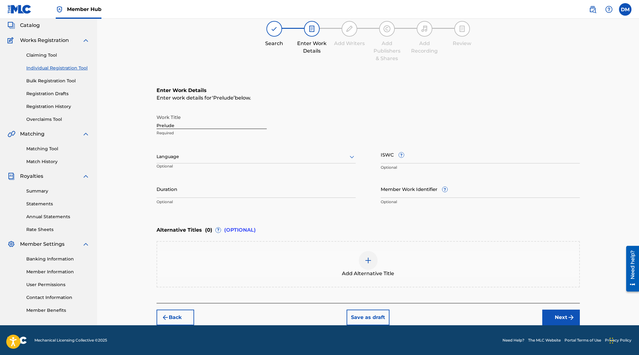
click at [274, 151] on div "Language" at bounding box center [256, 156] width 199 height 13
click at [259, 168] on div "English" at bounding box center [256, 170] width 199 height 14
click at [356, 107] on div "Enter Work Details Enter work details for ‘ Prelude ’ below. Work Title Prelude…" at bounding box center [368, 148] width 423 height 152
click at [304, 161] on div "English" at bounding box center [256, 160] width 199 height 7
click at [362, 107] on div "Enter Work Details Enter work details for ‘ Prelude ’ below. Work Title Prelude…" at bounding box center [368, 148] width 423 height 152
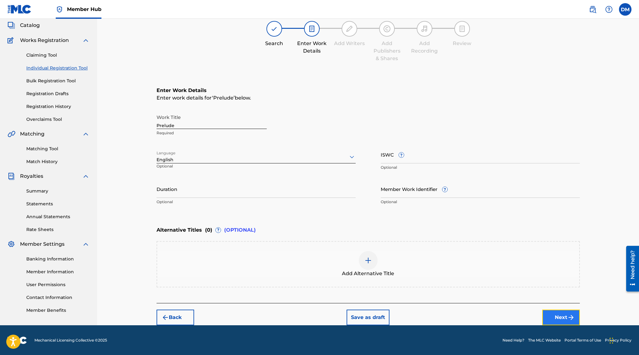
click at [565, 312] on button "Next" at bounding box center [561, 318] width 38 height 16
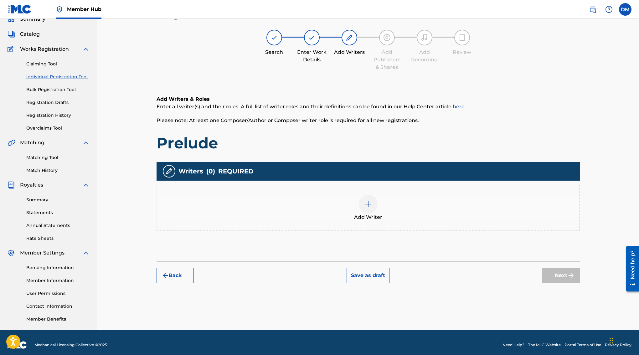
click at [369, 202] on img at bounding box center [368, 204] width 8 height 8
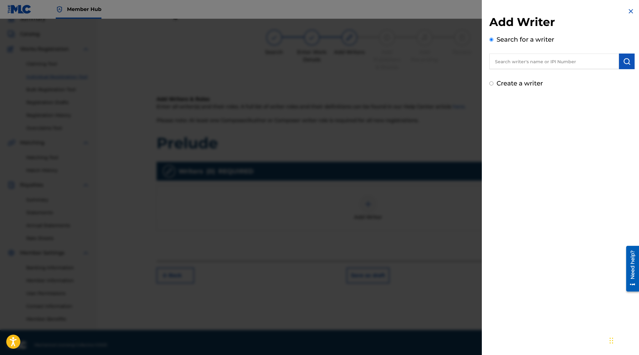
click at [507, 63] on input "text" at bounding box center [554, 62] width 130 height 16
type input "[PERSON_NAME]"
click at [492, 83] on input "Create a writer" at bounding box center [491, 83] width 4 height 4
radio input "false"
radio input "true"
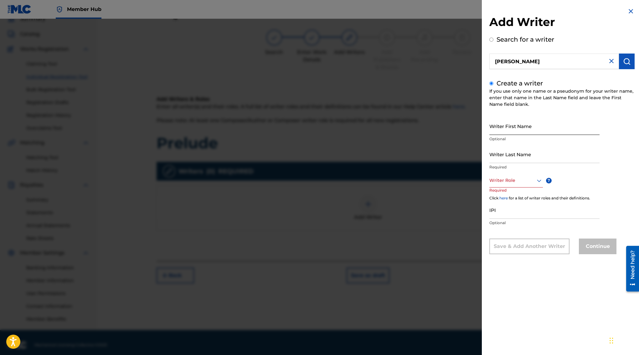
click at [515, 128] on input "Writer First Name" at bounding box center [544, 126] width 110 height 18
type input "[PERSON_NAME]"
click at [564, 63] on input "[PERSON_NAME]" at bounding box center [554, 62] width 130 height 16
radio input "true"
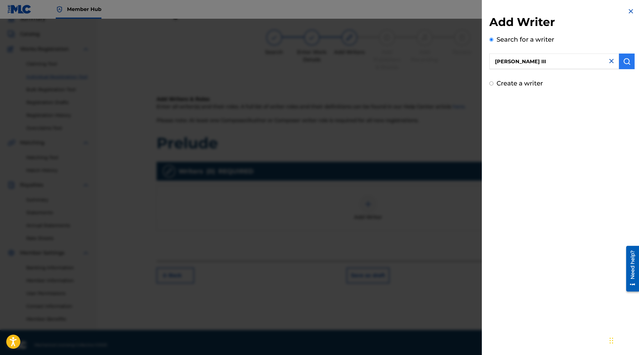
type input "[PERSON_NAME] III"
click at [623, 62] on img "submit" at bounding box center [627, 62] width 8 height 8
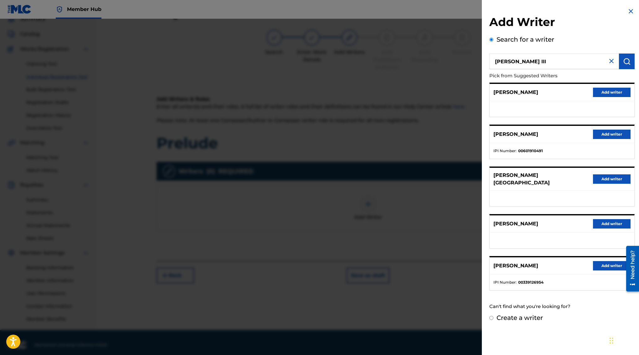
click at [497, 314] on label "Create a writer" at bounding box center [520, 318] width 46 height 8
radio input "true"
click at [493, 316] on input "Create a writer" at bounding box center [491, 318] width 4 height 4
radio input "false"
radio input "true"
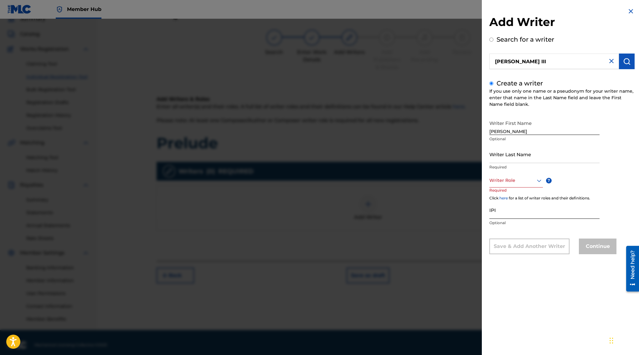
click at [501, 211] on input "IPI" at bounding box center [544, 210] width 110 height 18
paste input "1076575236"
type input "1076575236"
click at [516, 155] on input "Writer Last Name" at bounding box center [544, 154] width 110 height 18
type input "[PERSON_NAME] III"
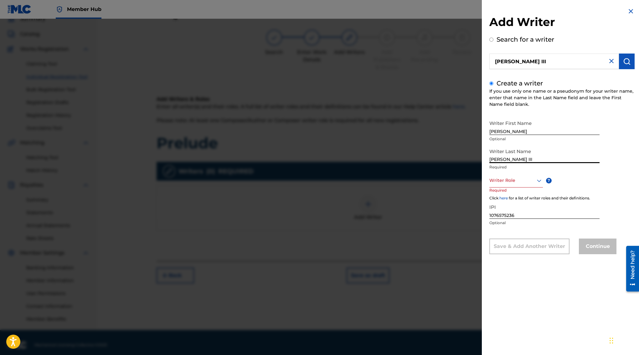
click at [503, 185] on div "Writer Role" at bounding box center [516, 180] width 54 height 14
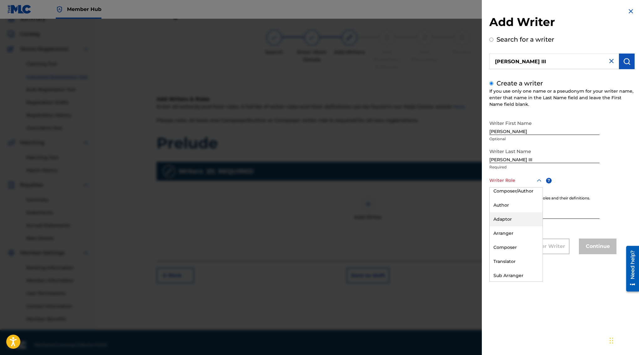
scroll to position [0, 0]
click at [519, 249] on div "Composer" at bounding box center [516, 251] width 53 height 14
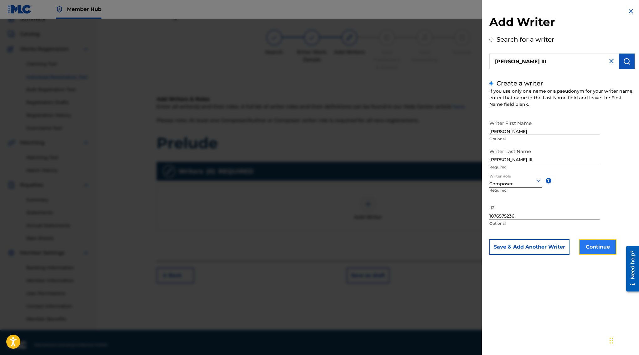
click at [595, 245] on button "Continue" at bounding box center [598, 247] width 38 height 16
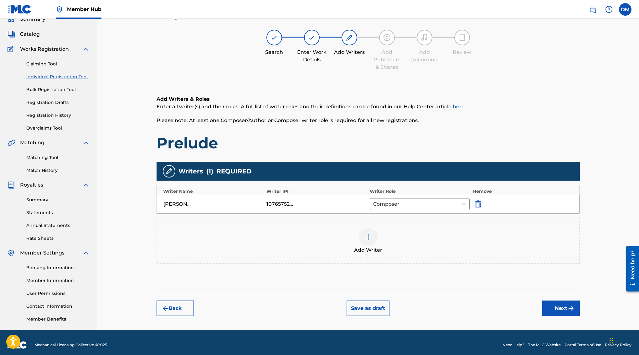
click at [364, 237] on div at bounding box center [368, 237] width 19 height 19
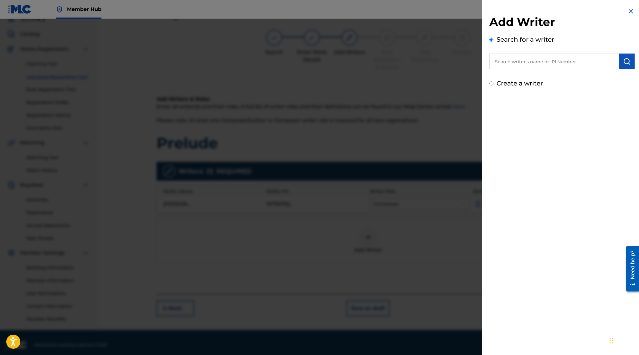
click at [525, 64] on input "text" at bounding box center [554, 62] width 130 height 16
paste input "[PERSON_NAME] [PERSON_NAME]"
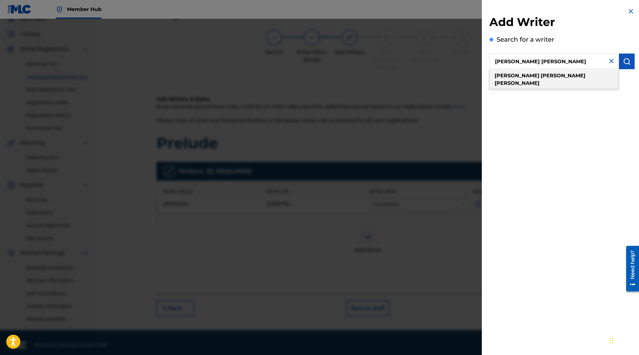
click at [541, 77] on strong "[PERSON_NAME]" at bounding box center [563, 76] width 45 height 6
type input "[PERSON_NAME] [PERSON_NAME]"
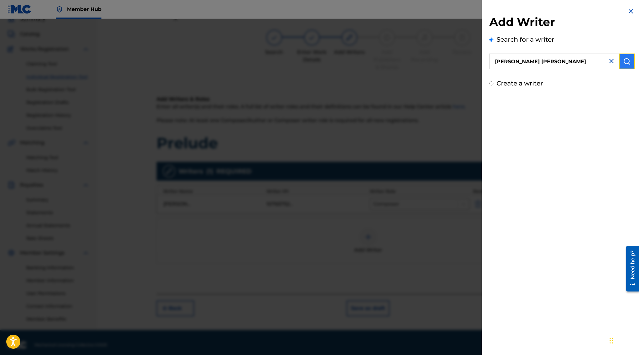
click at [625, 61] on img "submit" at bounding box center [627, 62] width 8 height 8
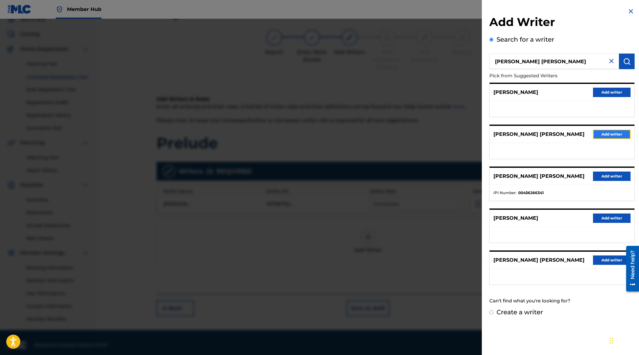
click at [598, 137] on button "Add writer" at bounding box center [612, 134] width 38 height 9
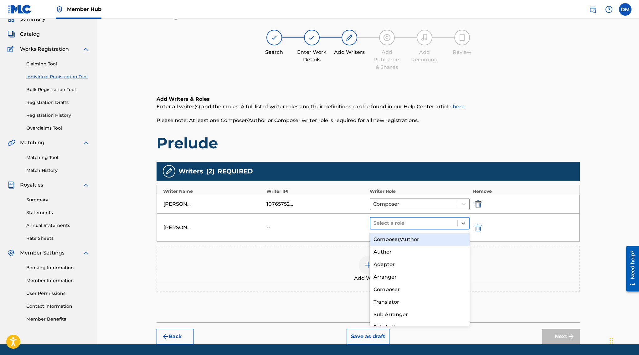
click at [421, 219] on div at bounding box center [414, 223] width 81 height 9
click at [411, 240] on div "Composer/Author" at bounding box center [420, 239] width 100 height 13
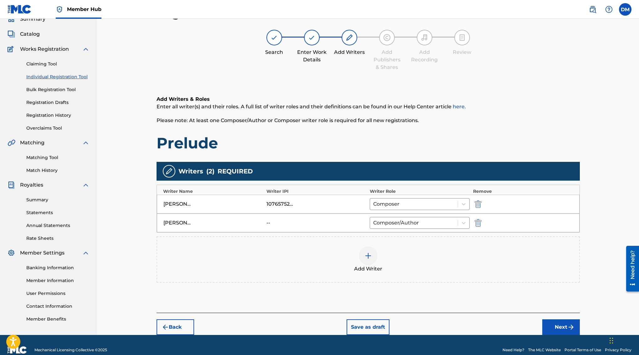
click at [369, 258] on img at bounding box center [368, 256] width 8 height 8
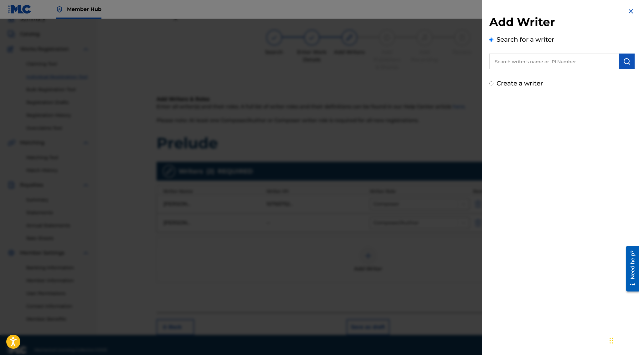
click at [534, 63] on input "text" at bounding box center [554, 62] width 130 height 16
paste input "[PERSON_NAME]"
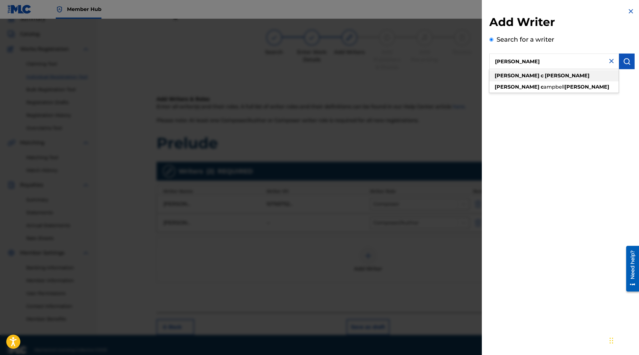
click at [556, 77] on div "[PERSON_NAME]" at bounding box center [553, 75] width 129 height 11
type input "[PERSON_NAME]"
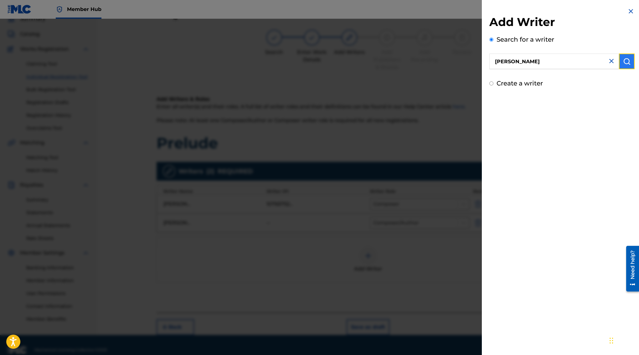
click at [623, 64] on img "submit" at bounding box center [627, 62] width 8 height 8
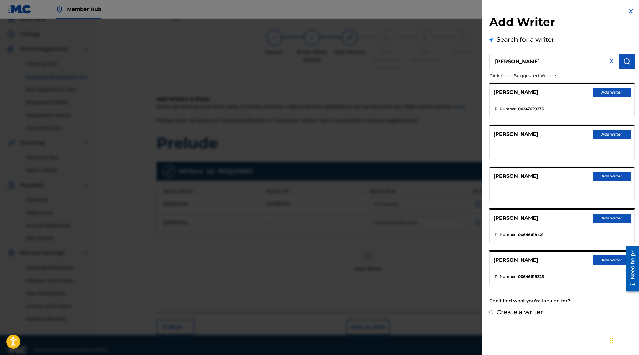
click at [493, 313] on input "Create a writer" at bounding box center [491, 312] width 4 height 4
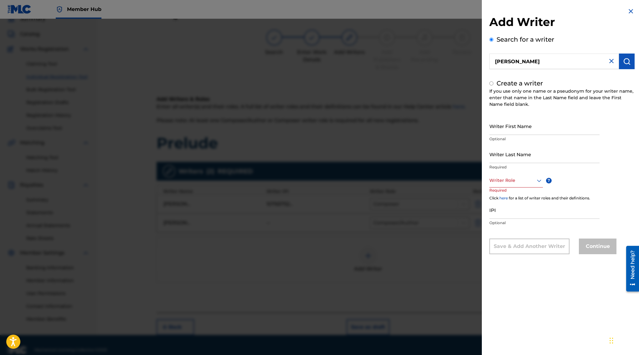
radio input "false"
radio input "true"
click at [548, 128] on input "Writer First Name" at bounding box center [544, 126] width 110 height 18
type input "[PERSON_NAME]"
click at [541, 155] on input "Writer Last Name" at bounding box center [544, 154] width 110 height 18
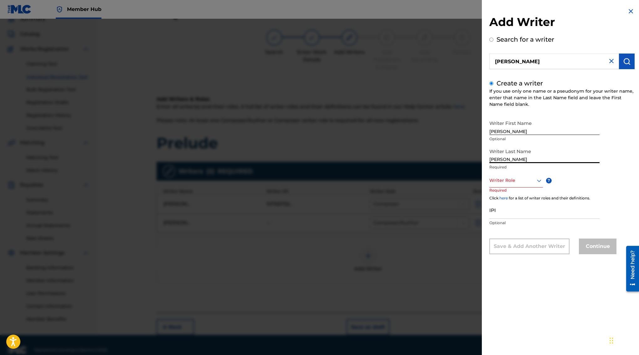
type input "[PERSON_NAME]"
click at [525, 183] on div at bounding box center [516, 181] width 54 height 8
click at [519, 251] on div "Composer" at bounding box center [516, 251] width 53 height 14
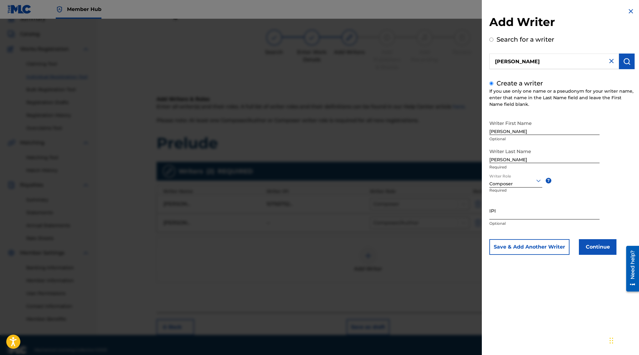
click at [521, 212] on input "IPI" at bounding box center [544, 211] width 110 height 18
paste input "646619323"
type input "646619323"
click at [601, 250] on button "Continue" at bounding box center [598, 247] width 38 height 16
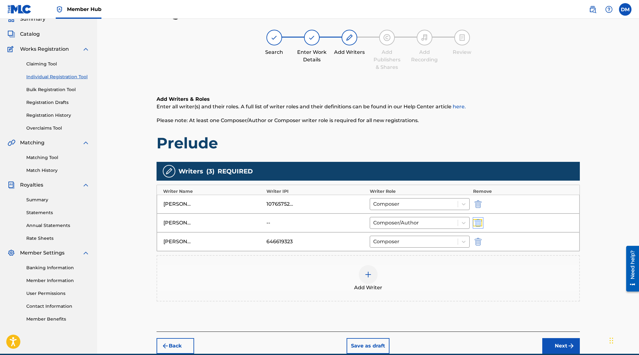
click at [481, 223] on img "submit" at bounding box center [478, 223] width 7 height 8
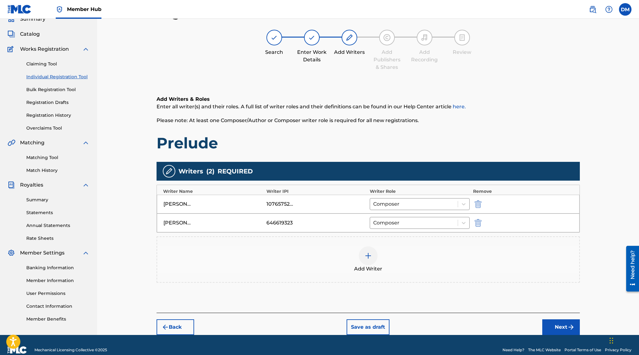
click at [366, 255] on img at bounding box center [368, 256] width 8 height 8
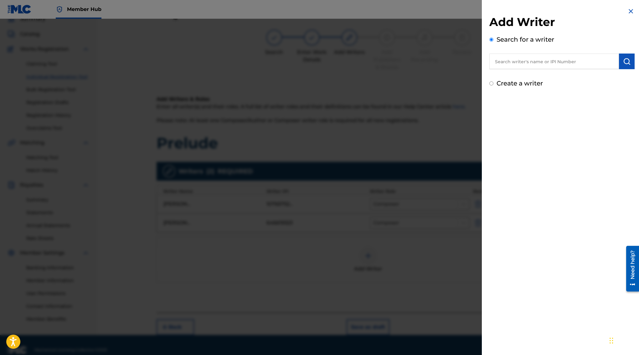
click at [491, 85] on input "Create a writer" at bounding box center [491, 83] width 4 height 4
radio input "false"
radio input "true"
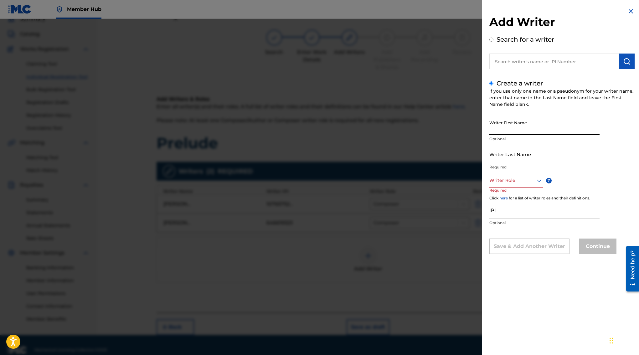
click at [513, 120] on input "Writer First Name" at bounding box center [544, 126] width 110 height 18
type input "[PERSON_NAME]"
click at [492, 160] on input "Ecobar" at bounding box center [544, 154] width 110 height 18
type input "[PERSON_NAME]"
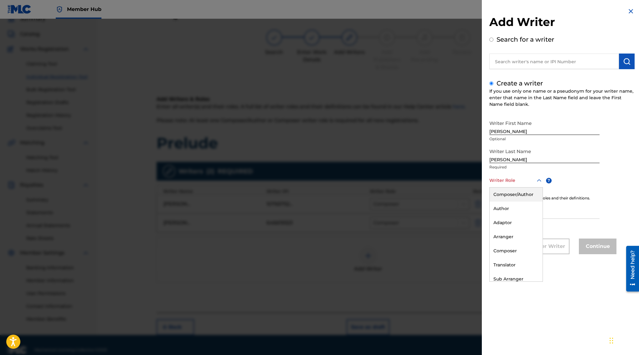
click at [504, 179] on div at bounding box center [516, 181] width 54 height 8
click at [518, 197] on div "Composer/Author" at bounding box center [516, 195] width 53 height 14
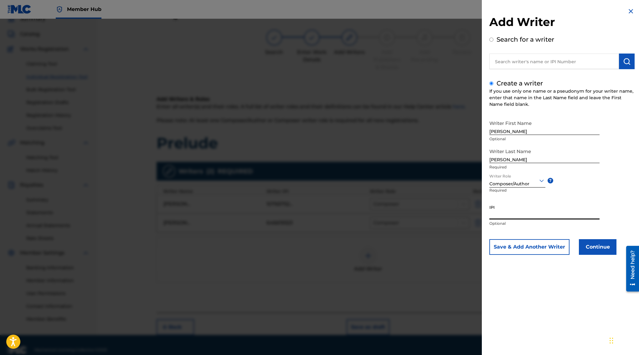
click at [505, 211] on input "IPI" at bounding box center [544, 211] width 110 height 18
paste input "456266341"
type input "456266341"
click at [610, 251] on button "Continue" at bounding box center [598, 247] width 38 height 16
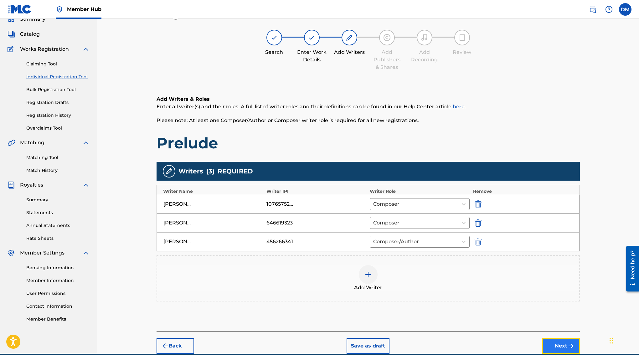
click at [560, 349] on button "Next" at bounding box center [561, 346] width 38 height 16
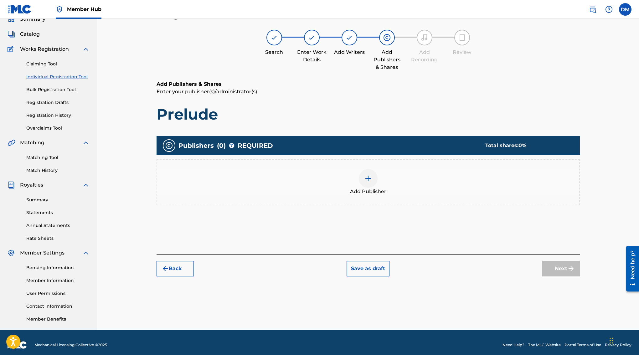
click at [368, 177] on img at bounding box center [368, 179] width 8 height 8
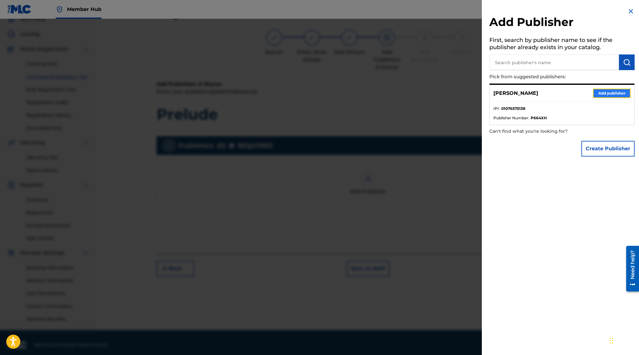
click at [607, 93] on button "Add publisher" at bounding box center [612, 93] width 38 height 9
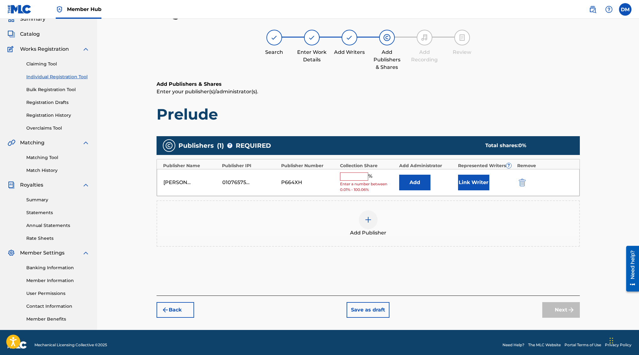
click at [368, 219] on img at bounding box center [368, 220] width 8 height 8
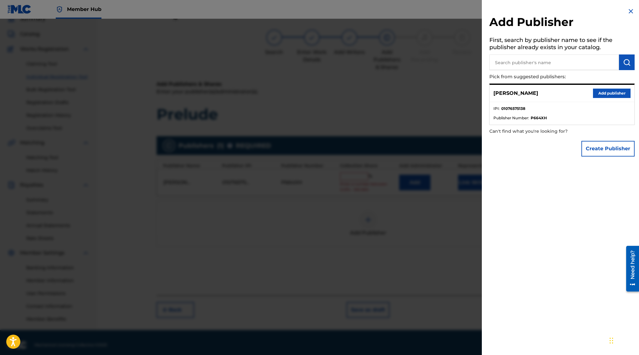
click at [563, 61] on input "text" at bounding box center [554, 62] width 130 height 16
type input "N"
paste input "NUTTIN BUT STRINGZ"
type input "NUTTIN BUT STRINGZ"
click at [623, 64] on img "submit" at bounding box center [627, 63] width 8 height 8
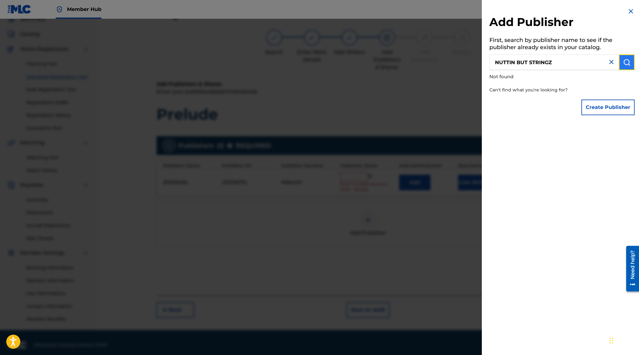
click at [623, 64] on img "submit" at bounding box center [627, 63] width 8 height 8
click at [606, 108] on button "Create Publisher" at bounding box center [607, 108] width 53 height 16
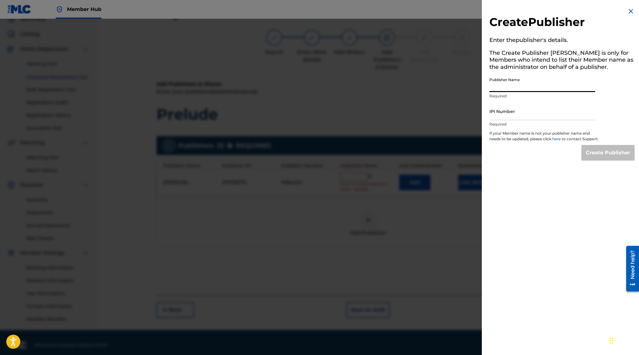
click at [521, 85] on input "Publisher Name" at bounding box center [542, 83] width 106 height 18
paste input "NUTTIN BUT STRINGZ"
type input "NUTTIN BUT STRINGZ"
click at [513, 111] on input "IPI Number" at bounding box center [542, 111] width 106 height 18
paste input "457784997"
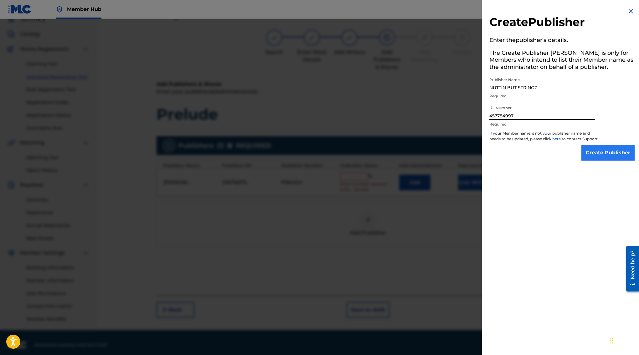
type input "457784997"
click at [621, 161] on input "Create Publisher" at bounding box center [607, 153] width 53 height 16
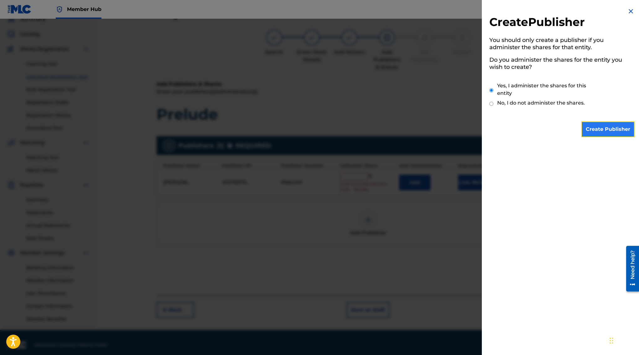
click at [591, 130] on input "Create Publisher" at bounding box center [607, 129] width 53 height 16
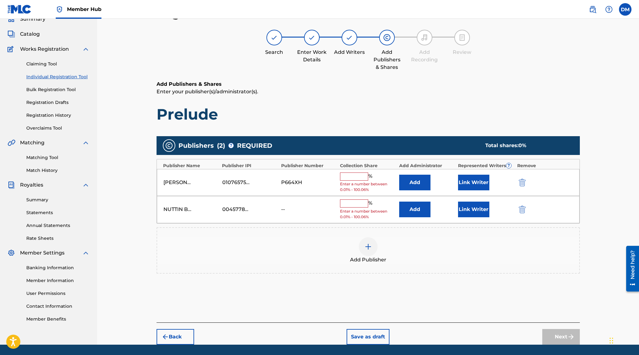
click at [353, 206] on input "text" at bounding box center [354, 203] width 28 height 8
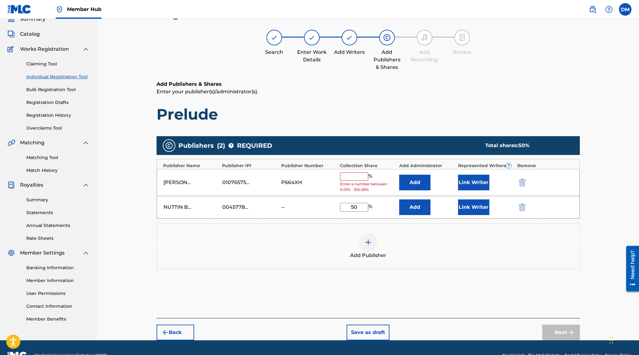
type input "50"
click at [370, 245] on img at bounding box center [368, 243] width 8 height 8
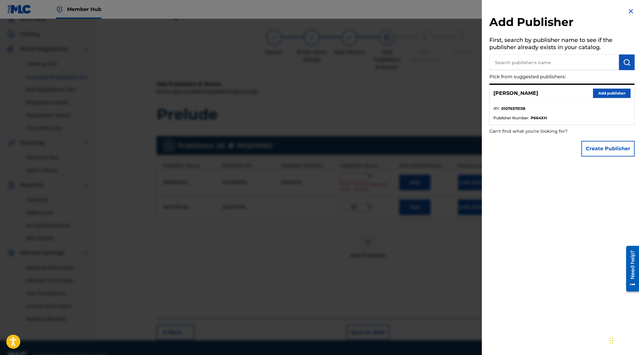
click at [549, 64] on input "text" at bounding box center [554, 62] width 130 height 16
paste input "PROJECT 20/20"
type input "PROJECT 20/20"
click at [629, 64] on button "submit" at bounding box center [627, 62] width 16 height 16
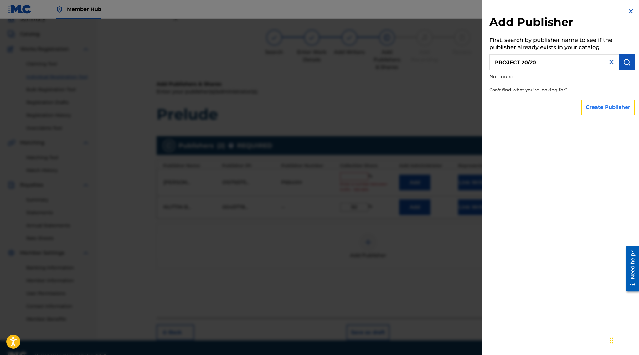
click at [610, 107] on button "Create Publisher" at bounding box center [607, 108] width 53 height 16
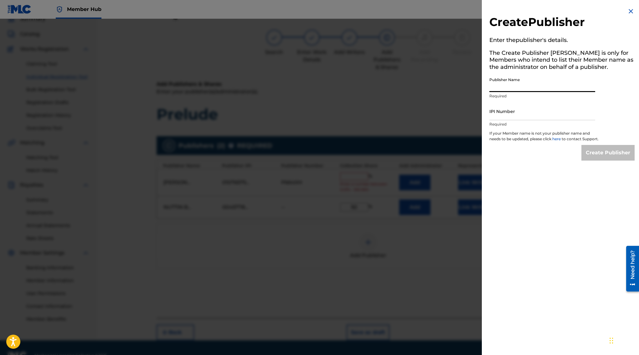
click at [511, 88] on input "Publisher Name" at bounding box center [542, 83] width 106 height 18
paste input "PROJECT 20/20"
type input "PROJECT 20/20"
click at [501, 108] on input "IPI Number" at bounding box center [542, 111] width 106 height 18
paste input "731133387"
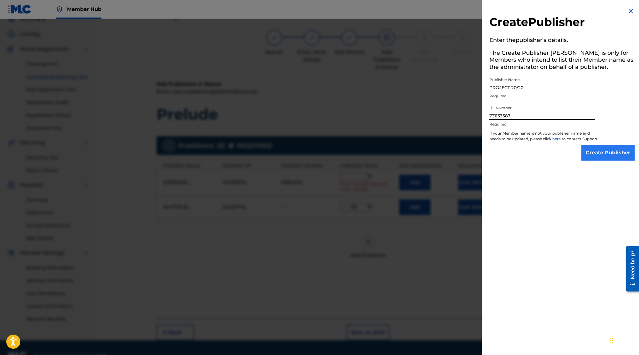
type input "731133387"
click at [618, 161] on input "Create Publisher" at bounding box center [607, 153] width 53 height 16
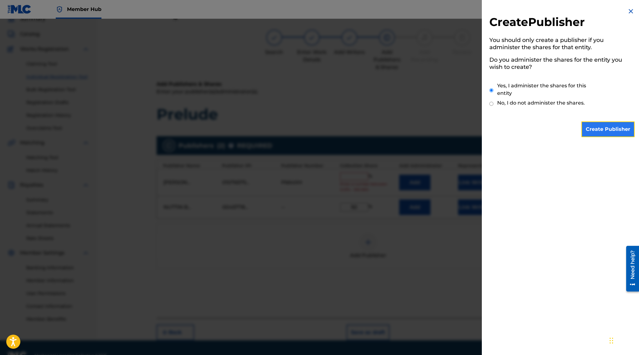
click at [601, 130] on input "Create Publisher" at bounding box center [607, 129] width 53 height 16
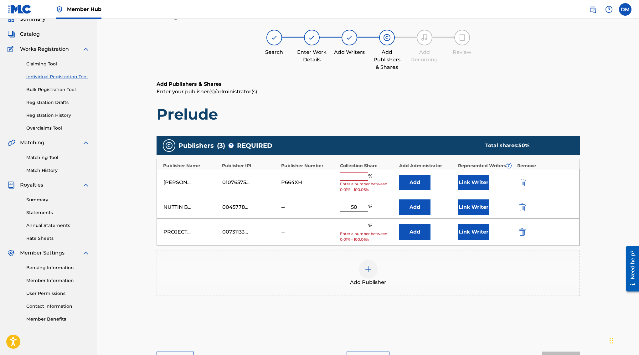
click at [352, 225] on input "text" at bounding box center [354, 226] width 28 height 8
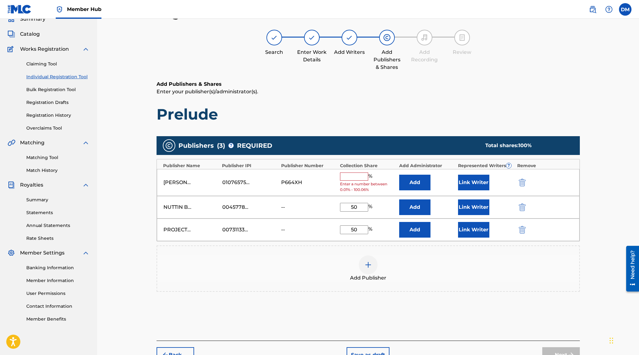
type input "50"
click at [358, 173] on input "text" at bounding box center [354, 177] width 28 height 8
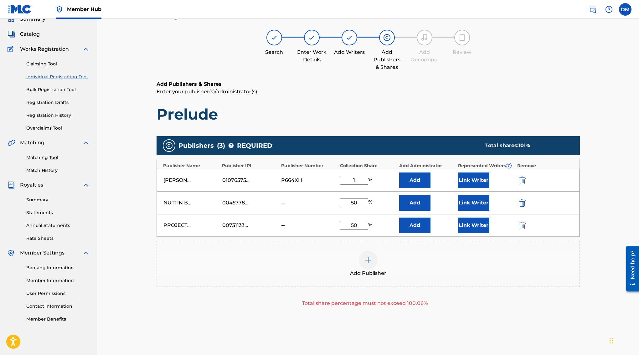
type input "1"
click at [581, 191] on div "Register Work Search Enter Work Details Add Writers Add Publishers & Shares Add…" at bounding box center [368, 192] width 438 height 372
click at [359, 181] on input "1" at bounding box center [354, 180] width 28 height 9
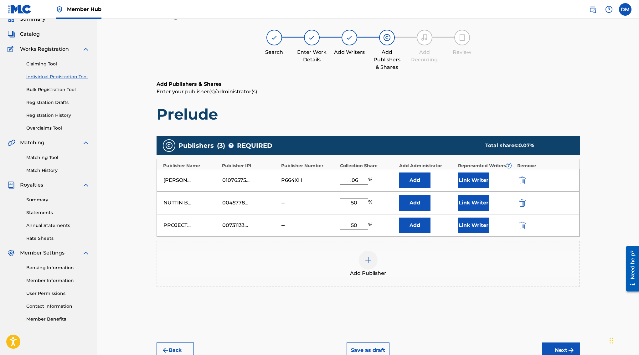
type input ".06"
click at [447, 317] on div "Add Publishers & Shares Enter your publisher(s)/administrator(s). Prelude Publi…" at bounding box center [368, 207] width 423 height 255
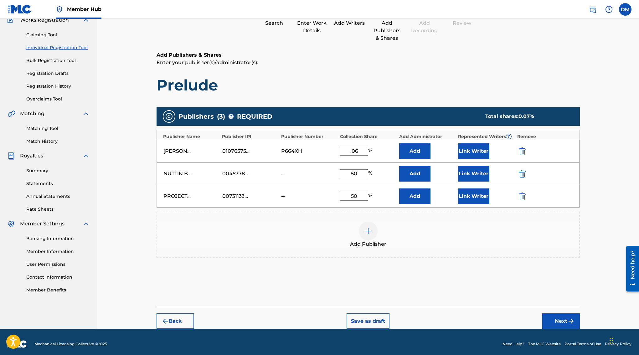
scroll to position [61, 0]
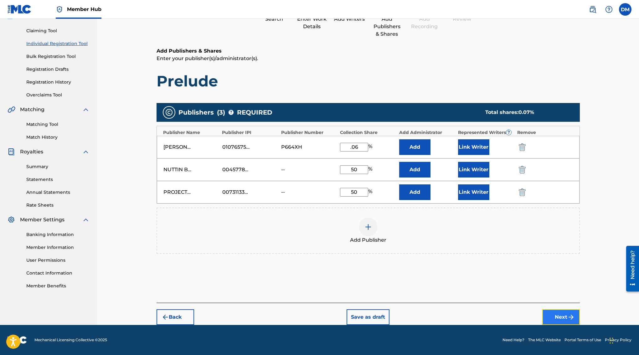
click at [553, 314] on button "Next" at bounding box center [561, 317] width 38 height 16
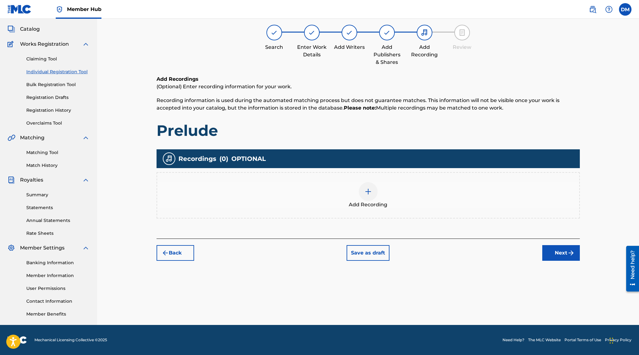
scroll to position [28, 0]
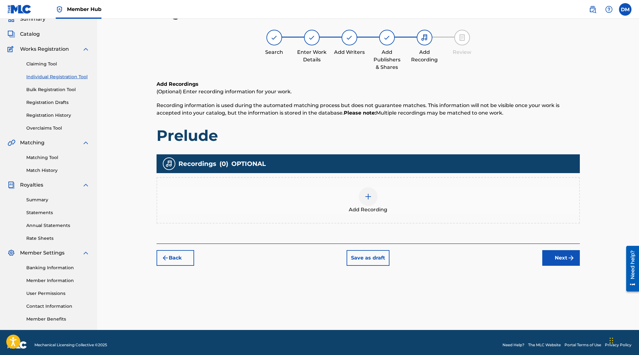
click at [359, 193] on div at bounding box center [368, 196] width 19 height 19
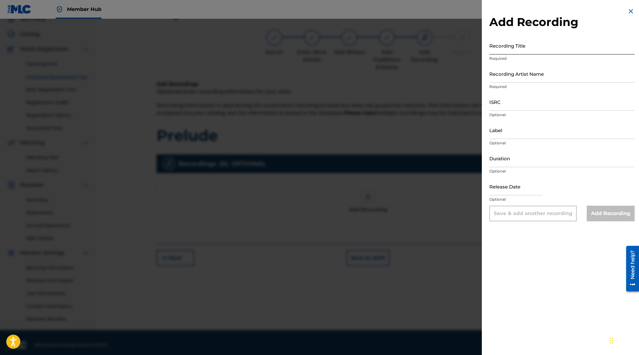
click at [530, 47] on input "Recording Title" at bounding box center [561, 46] width 145 height 18
type input "Prelude"
click at [538, 71] on input "Recording Artist Name" at bounding box center [561, 74] width 145 height 18
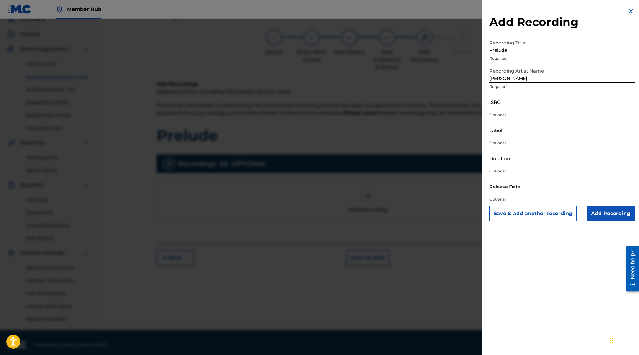
type input "[PERSON_NAME]"
click at [542, 105] on input "ISRC" at bounding box center [561, 102] width 145 height 18
paste input "QM43A2301079"
type input "QM43A2301079"
click at [602, 211] on input "Add Recording" at bounding box center [611, 214] width 48 height 16
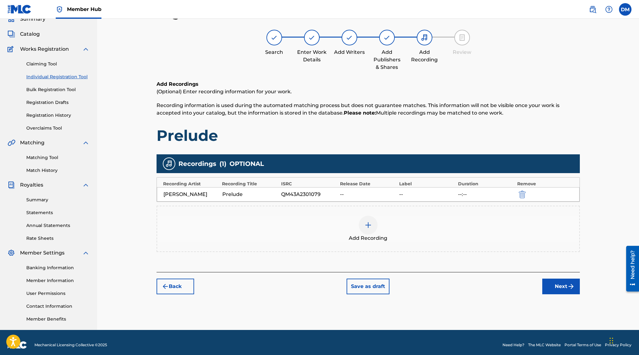
click at [373, 230] on div at bounding box center [368, 225] width 19 height 19
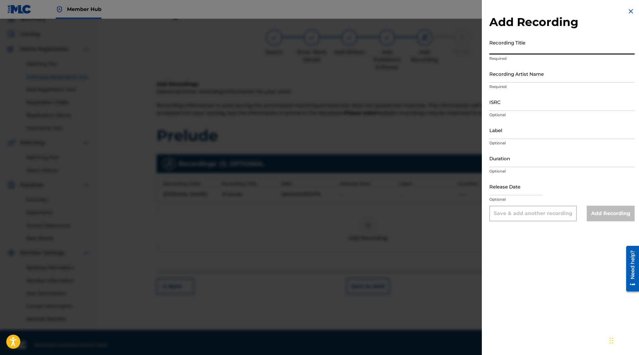
click at [528, 46] on input "Recording Title" at bounding box center [561, 46] width 145 height 18
paste input "[PERSON_NAME] - Prelude"
type input "[PERSON_NAME] - Prelude"
click at [531, 74] on input "Recording Artist Name" at bounding box center [561, 74] width 145 height 18
type input "[PERSON_NAME]"
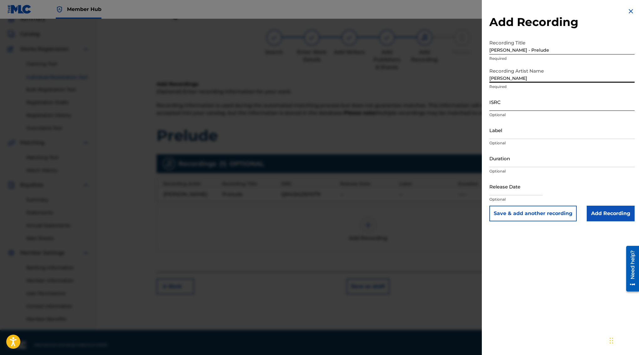
click at [513, 103] on input "ISRC" at bounding box center [561, 102] width 145 height 18
paste input "[PERSON_NAME] - Prelude"
type input "[PERSON_NAME] - Prelude"
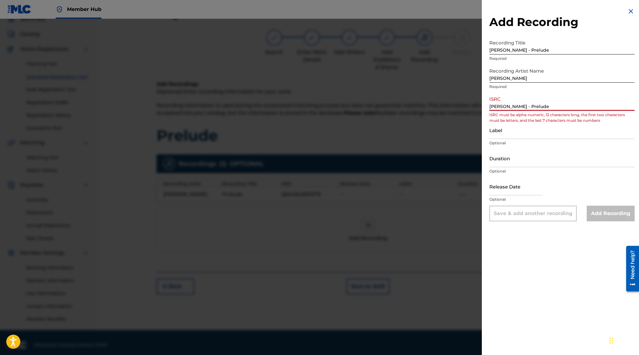
drag, startPoint x: 569, startPoint y: 102, endPoint x: 552, endPoint y: 106, distance: 17.3
click at [552, 106] on input "[PERSON_NAME] - Prelude" at bounding box center [561, 102] width 145 height 18
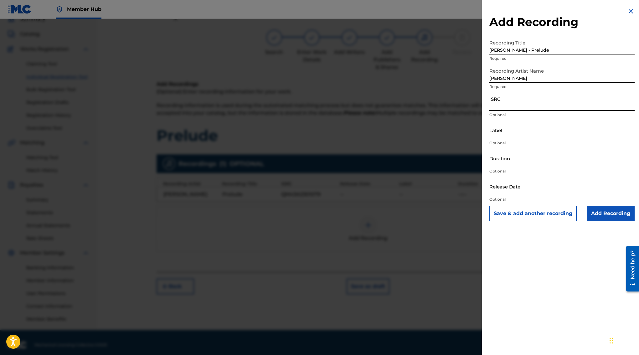
paste input "QM43A2301079"
type input "QM43A2301079"
click at [619, 216] on input "Add Recording" at bounding box center [611, 214] width 48 height 16
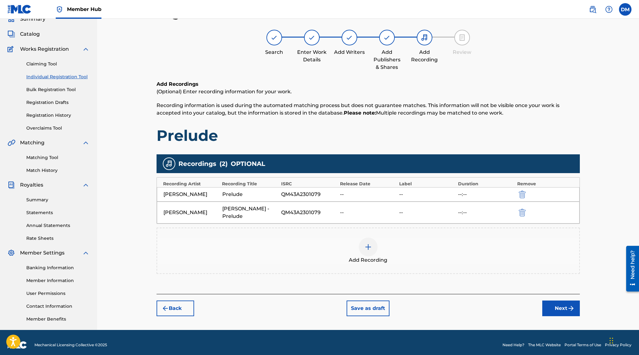
click at [387, 38] on img at bounding box center [387, 38] width 8 height 8
click at [176, 311] on button "Back" at bounding box center [176, 309] width 38 height 16
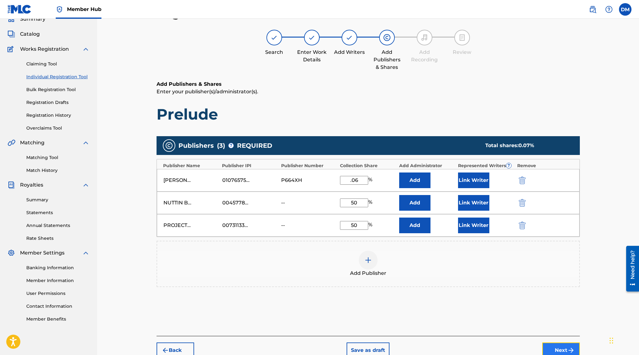
click at [562, 347] on button "Next" at bounding box center [561, 351] width 38 height 16
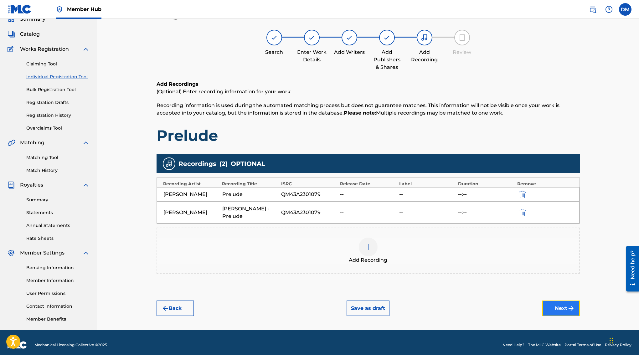
click at [561, 308] on button "Next" at bounding box center [561, 309] width 38 height 16
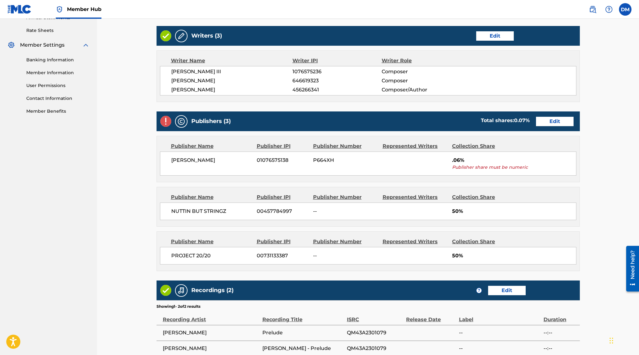
scroll to position [237, 0]
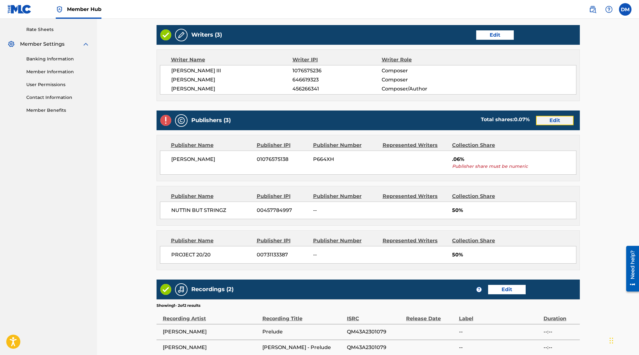
click at [550, 124] on button "Edit" at bounding box center [555, 120] width 38 height 9
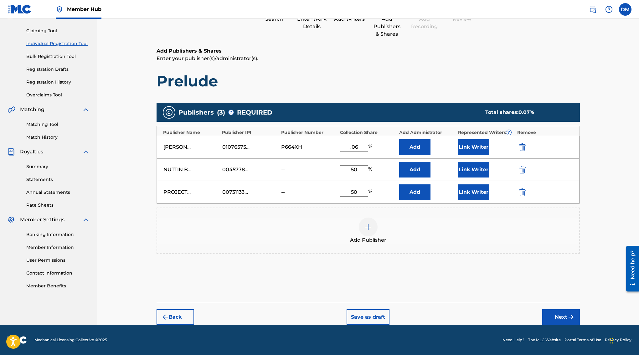
scroll to position [61, 0]
click at [352, 148] on input ".06" at bounding box center [354, 147] width 28 height 9
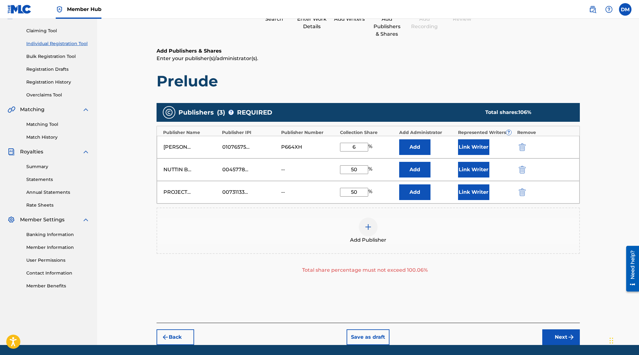
click at [351, 147] on input "6" at bounding box center [354, 147] width 28 height 9
type input "06"
click at [425, 223] on div "Add Publisher" at bounding box center [368, 231] width 422 height 26
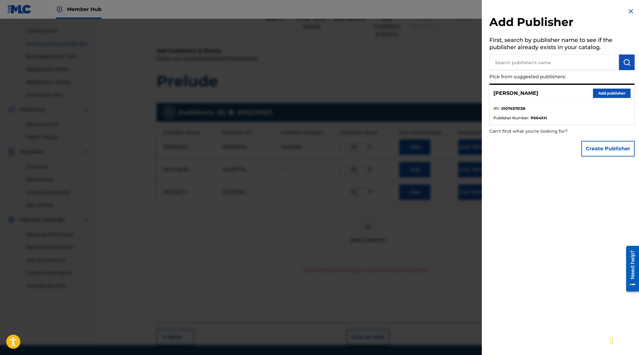
click at [434, 252] on div at bounding box center [319, 196] width 639 height 355
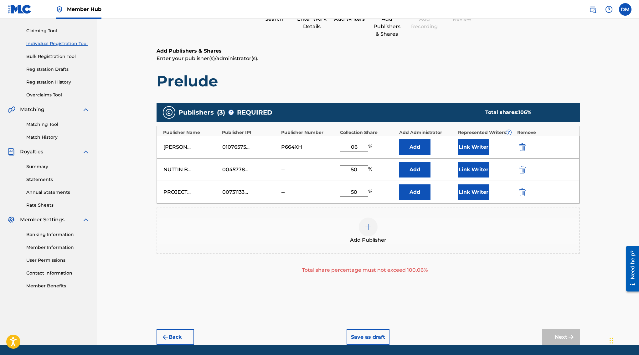
click at [359, 147] on input "06" at bounding box center [354, 147] width 28 height 9
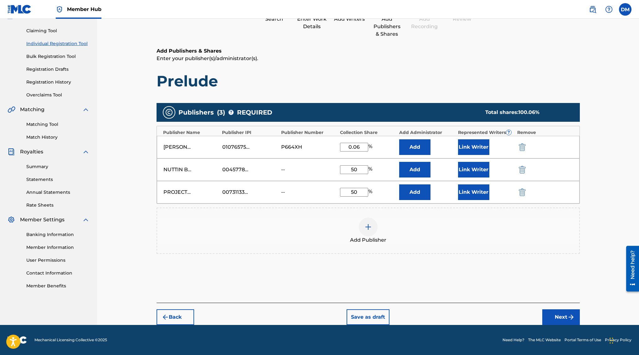
type input "0.06"
click at [544, 84] on h1 "Prelude" at bounding box center [368, 81] width 423 height 19
click at [563, 316] on button "Next" at bounding box center [561, 317] width 38 height 16
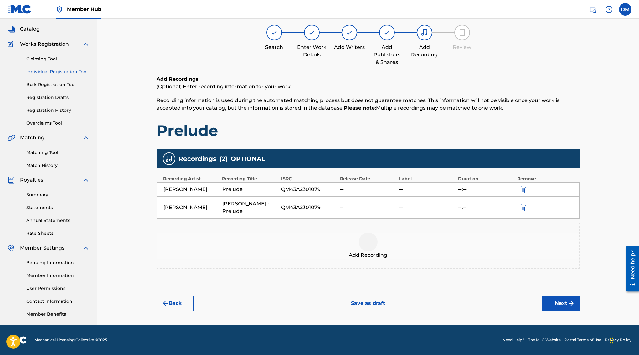
scroll to position [28, 0]
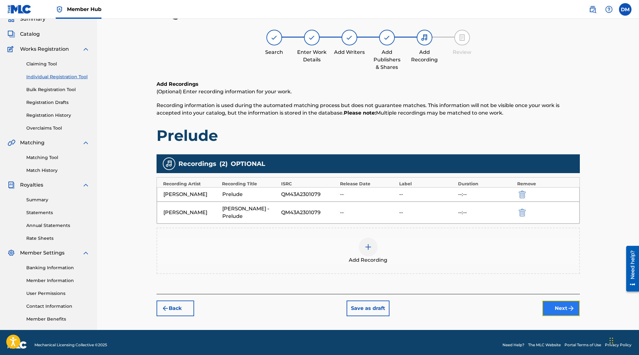
click at [567, 302] on button "Next" at bounding box center [561, 309] width 38 height 16
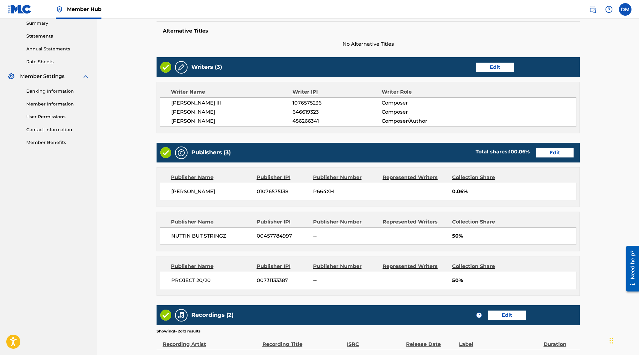
scroll to position [291, 0]
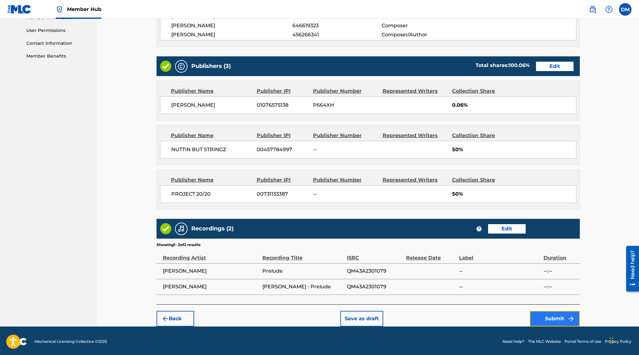
click at [553, 316] on button "Submit" at bounding box center [555, 319] width 50 height 16
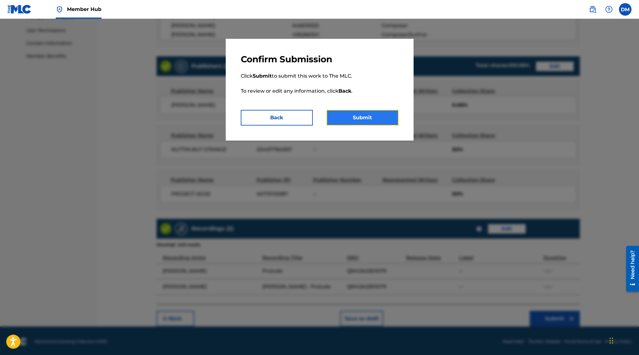
click at [357, 118] on button "Submit" at bounding box center [363, 118] width 72 height 16
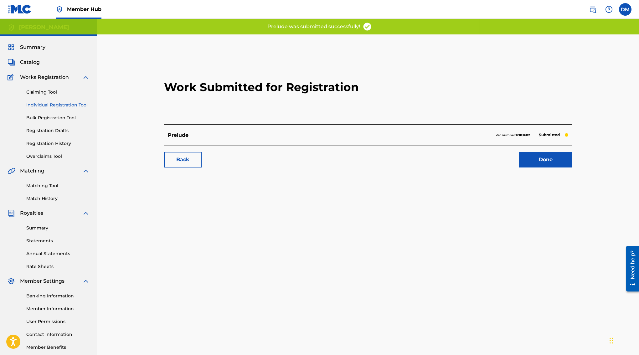
click at [64, 105] on link "Individual Registration Tool" at bounding box center [57, 105] width 63 height 7
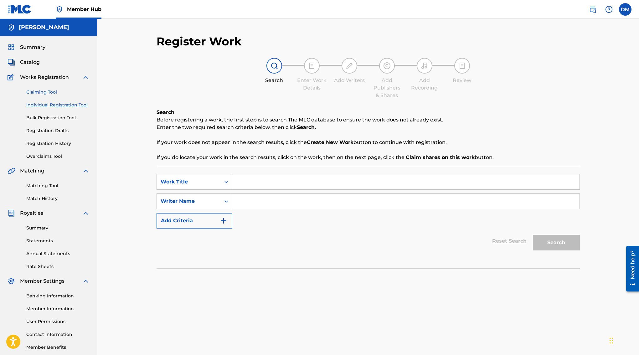
click at [49, 94] on link "Claiming Tool" at bounding box center [57, 92] width 63 height 7
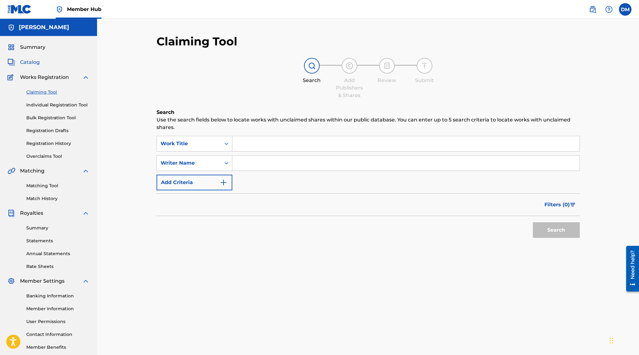
click at [36, 63] on span "Catalog" at bounding box center [30, 63] width 20 height 8
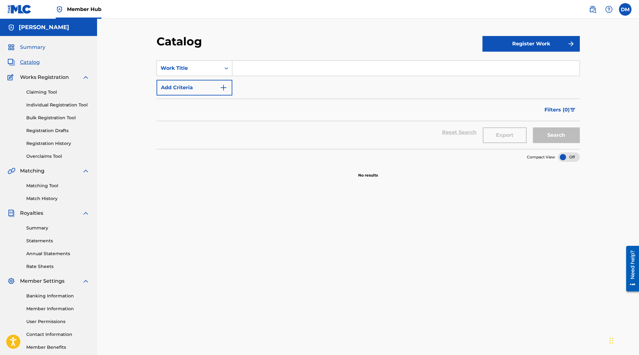
click at [34, 46] on span "Summary" at bounding box center [32, 48] width 25 height 8
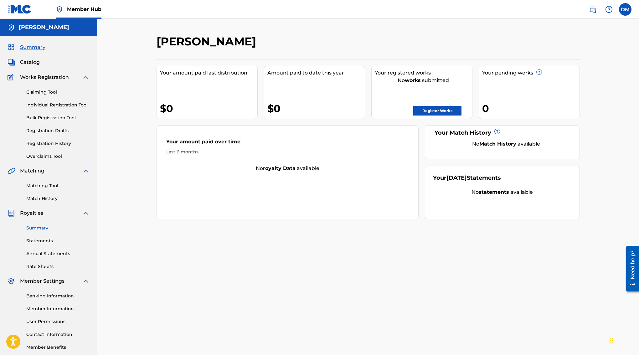
click at [42, 229] on link "Summary" at bounding box center [57, 228] width 63 height 7
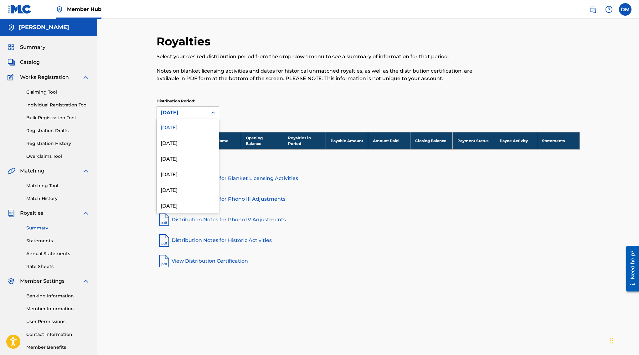
click at [175, 114] on div "[DATE]" at bounding box center [182, 113] width 43 height 8
click at [38, 47] on span "Summary" at bounding box center [32, 48] width 25 height 8
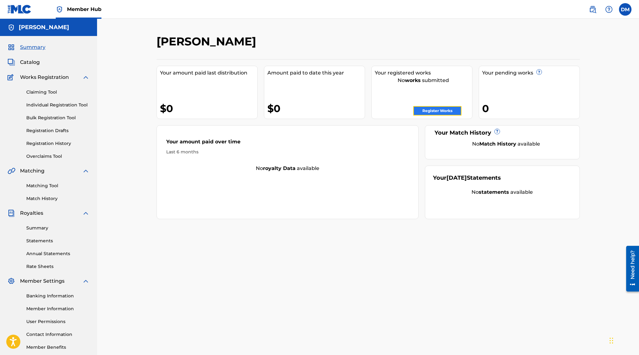
click at [442, 110] on link "Register Works" at bounding box center [437, 110] width 48 height 9
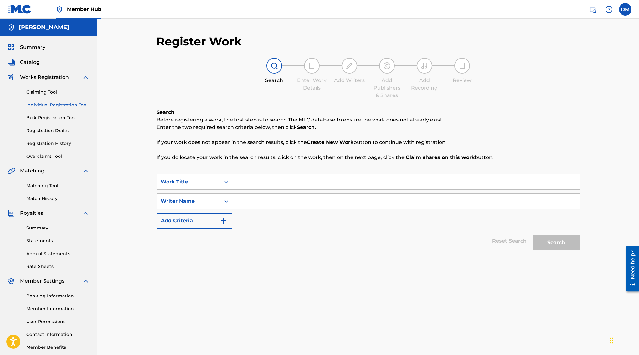
click at [265, 176] on input "Search Form" at bounding box center [405, 181] width 347 height 15
type input "C"
type input "BBA(Wota)"
click at [386, 192] on div "SearchWithCriteriad5311b79-6a23-41f5-ade0-6952dc190af9 Work Title BBA(Wota) Sea…" at bounding box center [368, 201] width 423 height 54
click at [382, 200] on input "Search Form" at bounding box center [405, 201] width 347 height 15
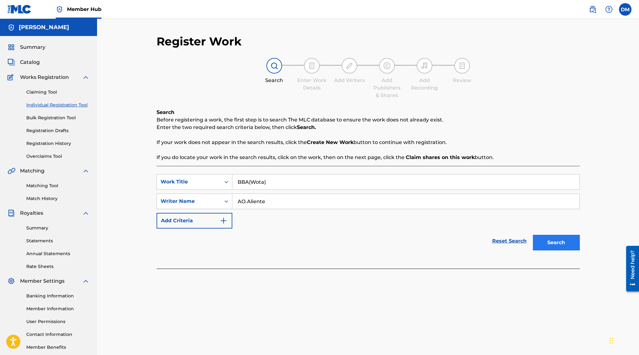
type input "AO.Aliente"
click at [565, 244] on button "Search" at bounding box center [556, 243] width 47 height 16
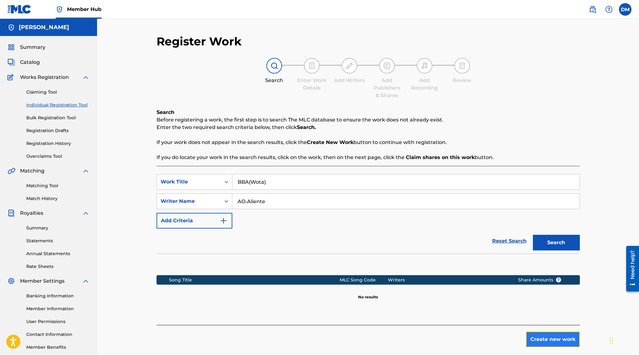
click at [540, 341] on button "Create new work" at bounding box center [553, 340] width 54 height 16
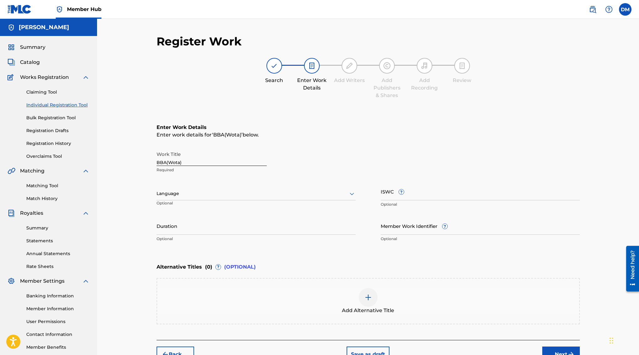
scroll to position [37, 0]
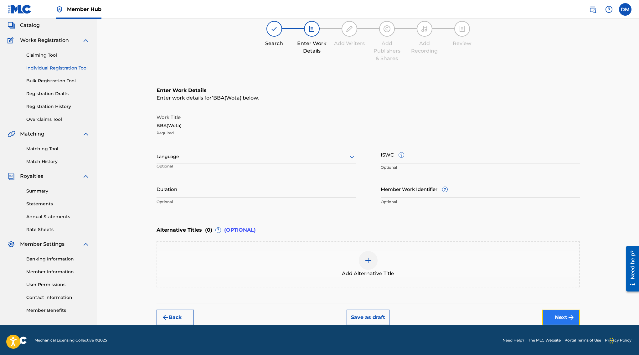
click at [563, 315] on button "Next" at bounding box center [561, 318] width 38 height 16
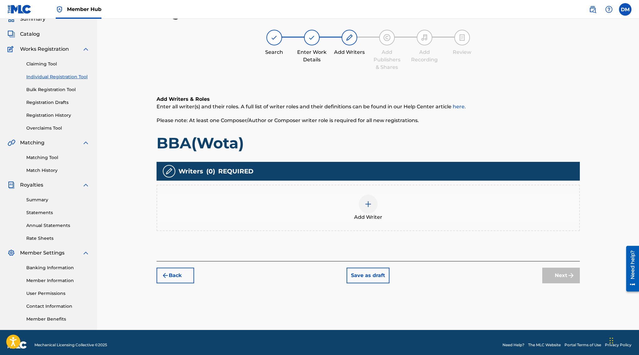
click at [364, 203] on div at bounding box center [368, 204] width 19 height 19
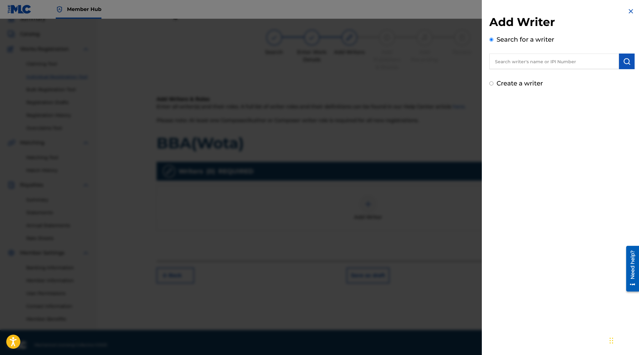
click at [519, 66] on input "text" at bounding box center [554, 62] width 130 height 16
click at [517, 82] on label "Create a writer" at bounding box center [520, 84] width 46 height 8
radio input "true"
click at [493, 82] on input "Create a writer" at bounding box center [491, 83] width 4 height 4
radio input "false"
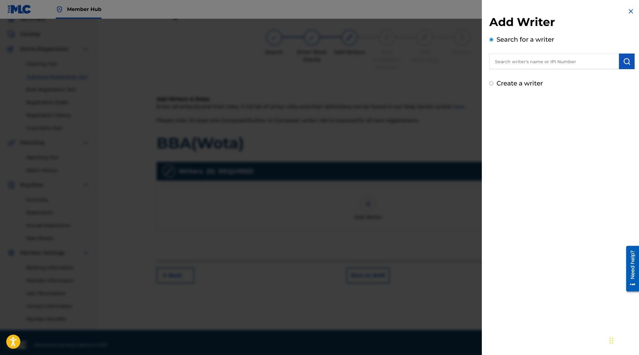
radio input "true"
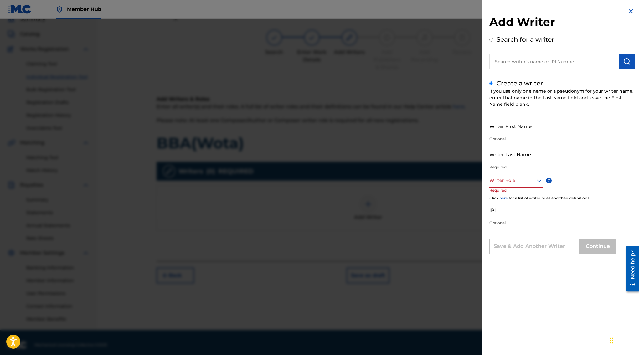
click at [508, 122] on input "Writer First Name" at bounding box center [544, 126] width 110 height 18
type input "[PERSON_NAME]"
click at [501, 184] on div at bounding box center [516, 181] width 54 height 8
click at [510, 250] on div "Composer" at bounding box center [516, 251] width 53 height 14
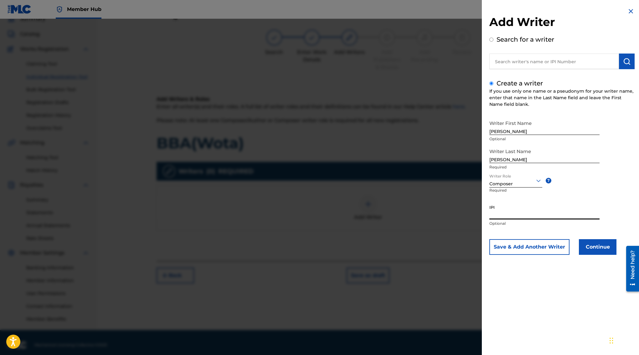
click at [513, 214] on input "IPI" at bounding box center [544, 211] width 110 height 18
paste input "1076575236"
type input "1076575236"
click at [607, 253] on button "Continue" at bounding box center [598, 247] width 38 height 16
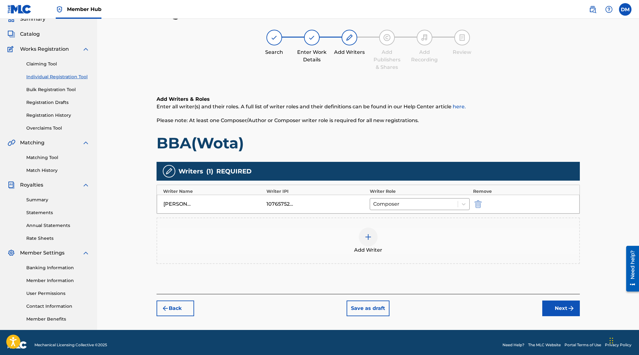
click at [364, 239] on div at bounding box center [368, 237] width 19 height 19
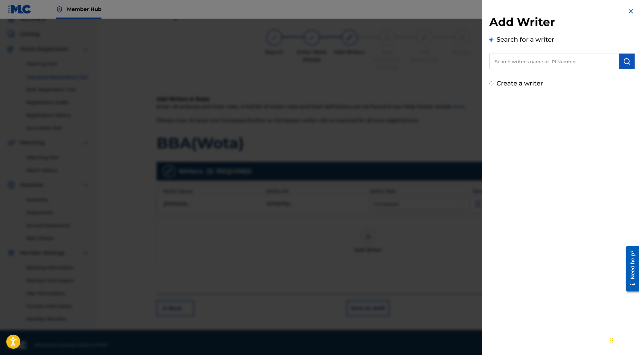
click at [530, 61] on input "text" at bounding box center [554, 62] width 130 height 16
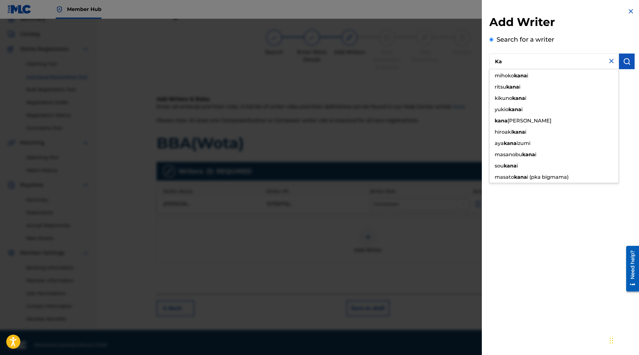
type input "K"
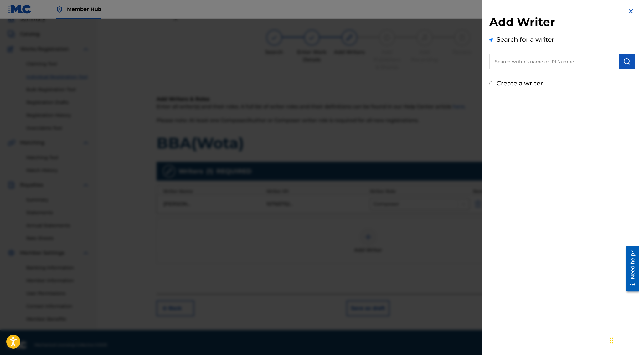
click at [627, 11] on img at bounding box center [631, 12] width 8 height 8
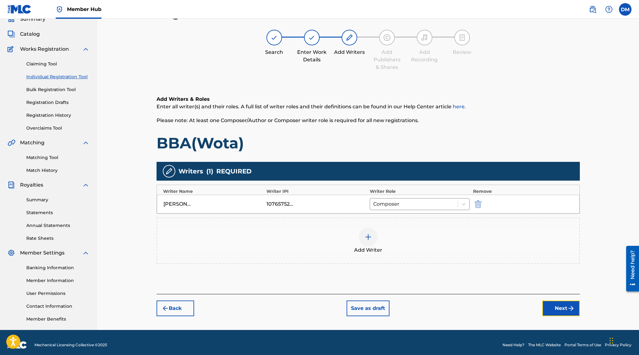
click at [549, 305] on button "Next" at bounding box center [561, 309] width 38 height 16
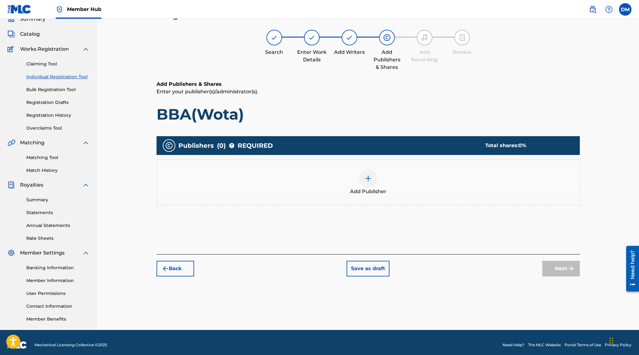
click at [369, 180] on img at bounding box center [368, 179] width 8 height 8
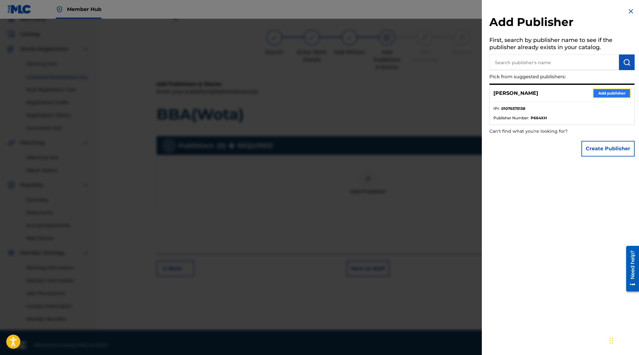
click at [604, 96] on button "Add publisher" at bounding box center [612, 93] width 38 height 9
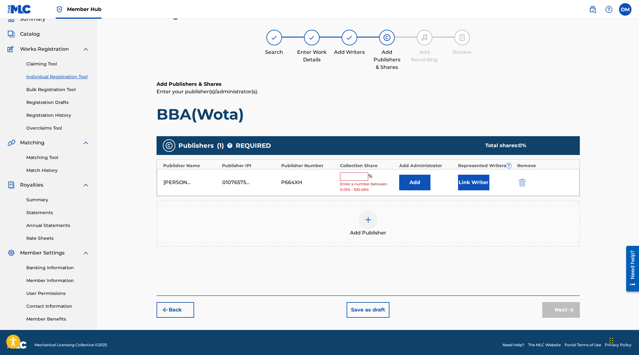
click at [355, 178] on input "text" at bounding box center [354, 177] width 28 height 8
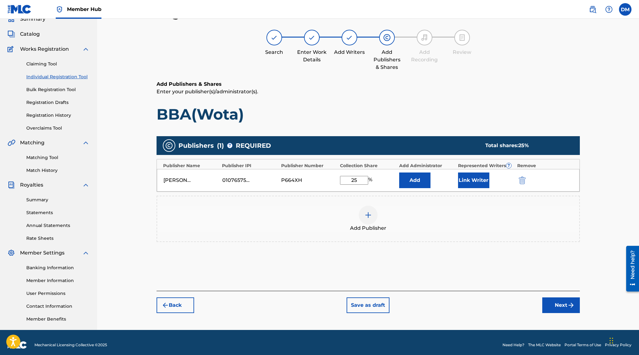
type input "25"
click at [430, 115] on h1 "BBA(Wota)" at bounding box center [368, 114] width 423 height 19
click at [556, 305] on button "Next" at bounding box center [561, 305] width 38 height 16
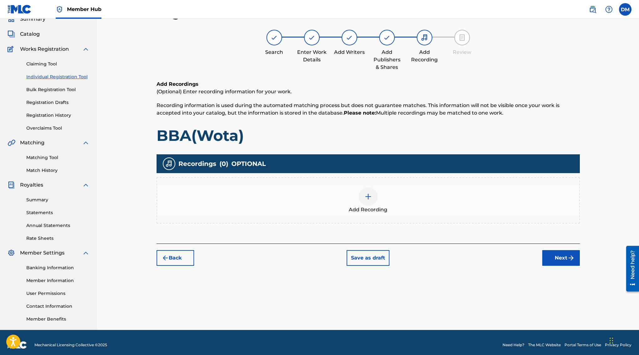
click at [363, 196] on div at bounding box center [368, 196] width 19 height 19
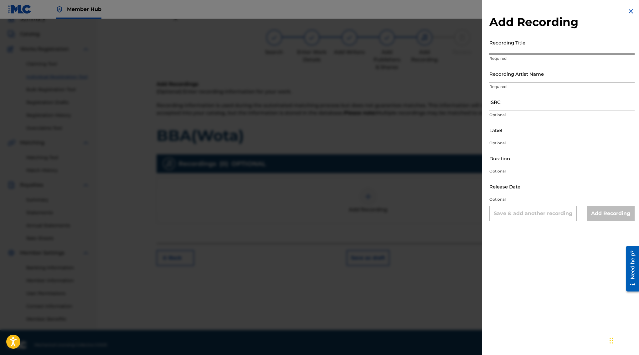
click at [525, 44] on input "Recording Title" at bounding box center [561, 46] width 145 height 18
click at [513, 51] on input "BBA (Wota)" at bounding box center [561, 46] width 145 height 18
click at [534, 45] on input "BBA (WOTA)" at bounding box center [561, 46] width 145 height 18
type input "BBA (WOTA)"
click at [509, 76] on input "Recording Artist Name" at bounding box center [561, 74] width 145 height 18
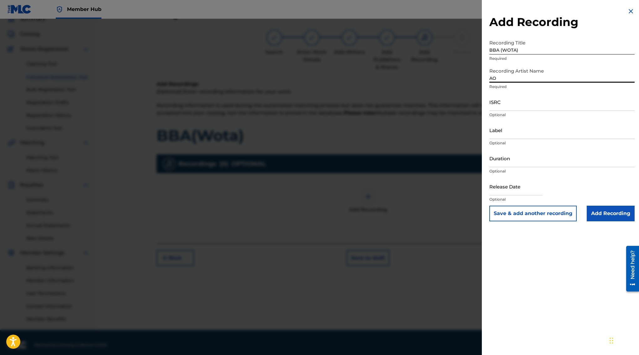
type input "A"
type input "ao aliente"
click at [504, 103] on input "ISRC" at bounding box center [561, 102] width 145 height 18
paste input "QZTAX2565016"
type input "QZTAX2565016"
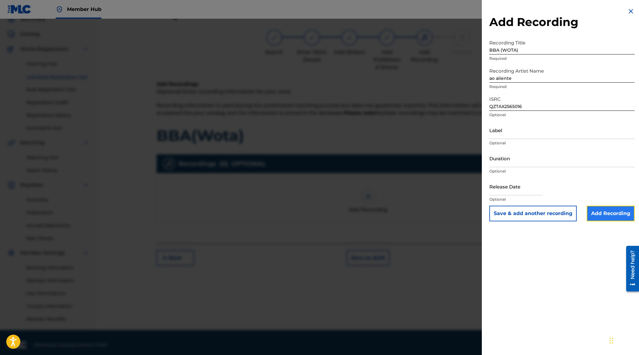
click at [609, 216] on input "Add Recording" at bounding box center [611, 214] width 48 height 16
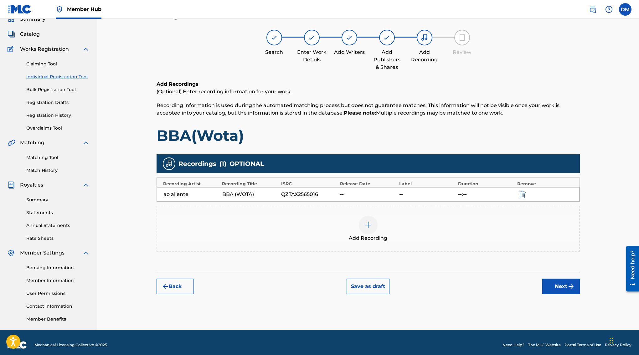
click at [365, 234] on div at bounding box center [368, 225] width 19 height 19
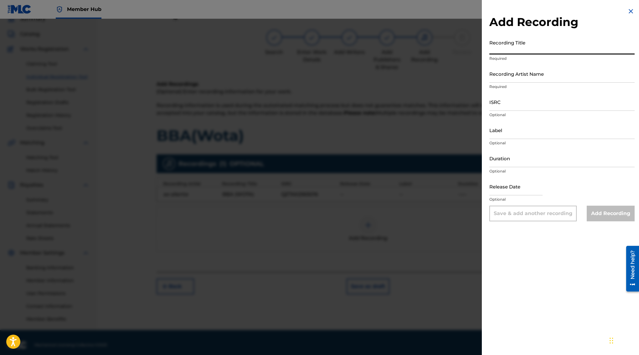
click at [533, 45] on input "Recording Title" at bounding box center [561, 46] width 145 height 18
paste input "AO ALIENTE’ X B.B.A. (WOTA) X PLAYIT4THEPLUG PERFORMANCE X WTH"
type input "AO ALIENTE’ X B.B.A. (WOTA) X PLAYIT4THEPLUG PERFORMANCE X WTH"
click at [515, 72] on input "Recording Artist Name" at bounding box center [561, 74] width 145 height 18
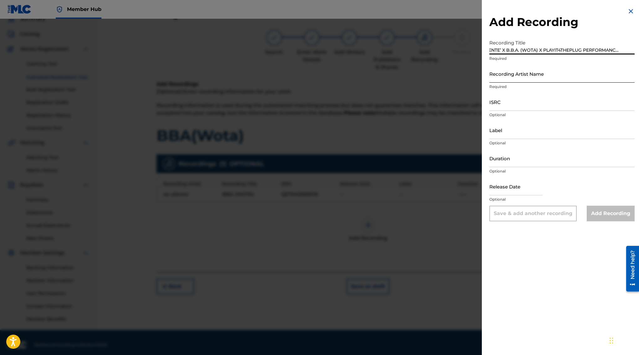
scroll to position [0, 0]
type input "ao aliente"
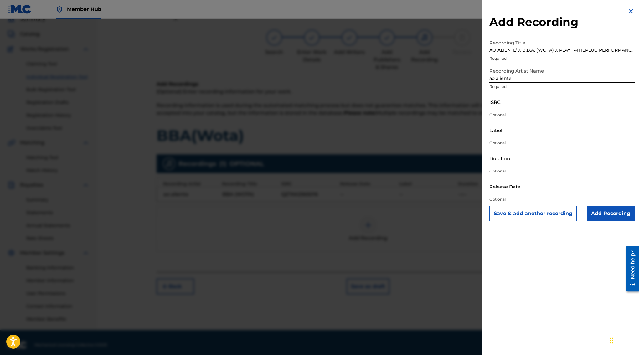
click at [511, 102] on input "ISRC" at bounding box center [561, 102] width 145 height 18
paste input "QZTAX2565016"
type input "QZTAX2565016"
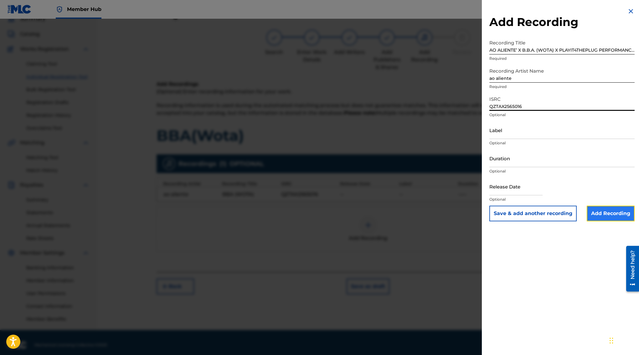
click at [611, 216] on input "Add Recording" at bounding box center [611, 214] width 48 height 16
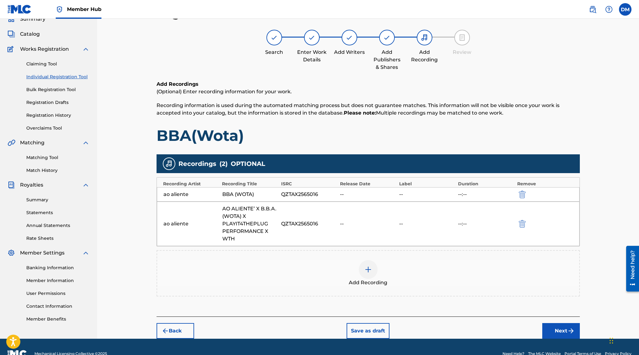
click at [367, 272] on img at bounding box center [368, 270] width 8 height 8
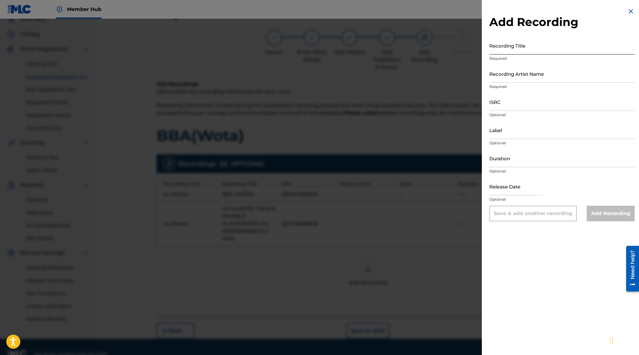
click at [536, 48] on input "Recording Title" at bounding box center [561, 46] width 145 height 18
paste input "AO ALIENTE’ - B.B.A. ( WOTA ) SHOT BY @WEIRDOMOTIONS ( prod. @Dim.DeadintheMidd…"
click at [493, 50] on input "AO ALIENTE’ - B.B.A. ( WOTA ) SHOT BY @WEIRDOMOTIONS ( prod. @Dim.DeadintheMidd…" at bounding box center [561, 46] width 145 height 18
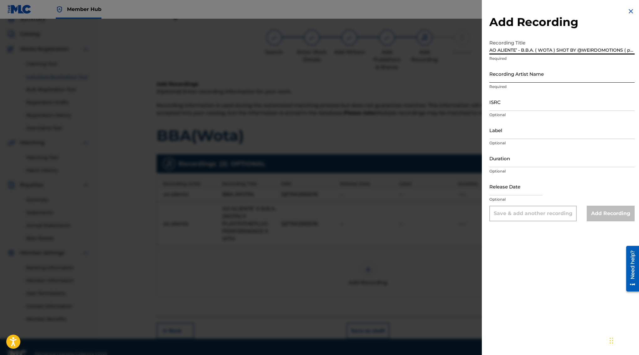
type input "AO ALIENTE’ - B.B.A. ( WOTA ) SHOT BY @WEIRDOMOTIONS ( prod. @Dim.DeadintheMidd…"
click at [502, 69] on input "Recording Artist Name" at bounding box center [561, 74] width 145 height 18
type input "ao aliente"
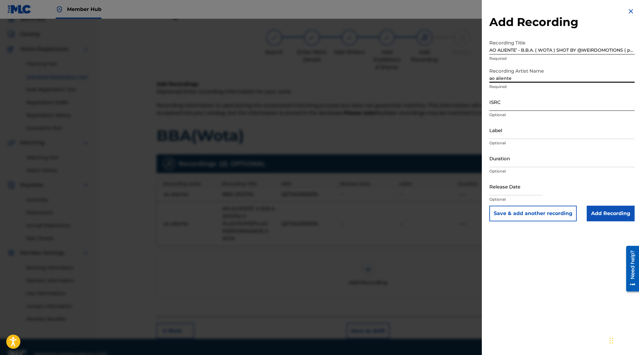
click at [517, 106] on input "ISRC" at bounding box center [561, 102] width 145 height 18
paste input "QZTAX2565016"
type input "QZTAX2565016"
click at [627, 214] on input "Add Recording" at bounding box center [611, 214] width 48 height 16
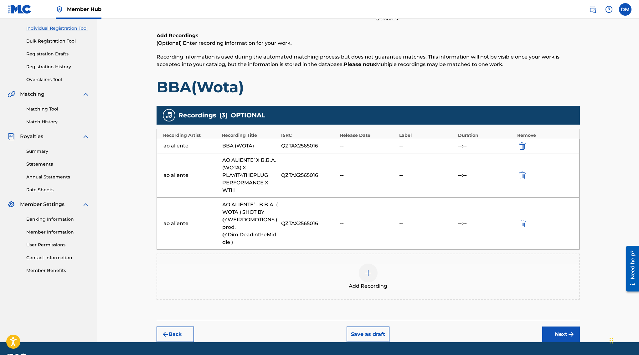
scroll to position [94, 0]
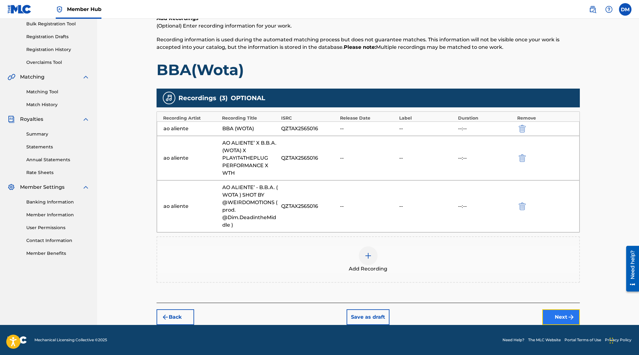
click at [557, 316] on button "Next" at bounding box center [561, 317] width 38 height 16
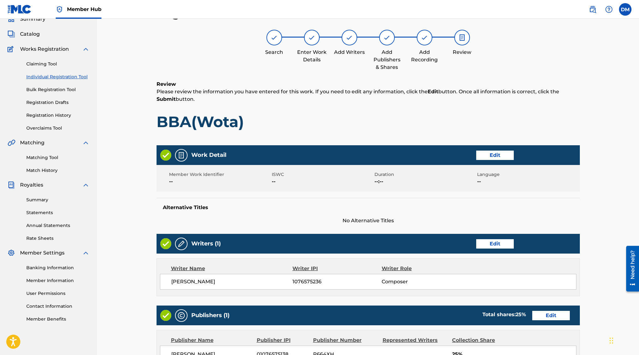
scroll to position [219, 0]
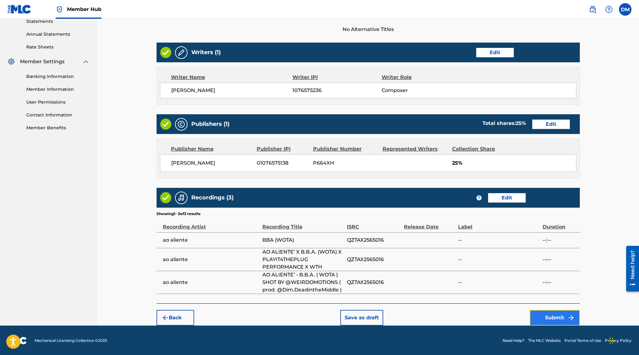
click at [559, 316] on button "Submit" at bounding box center [555, 318] width 50 height 16
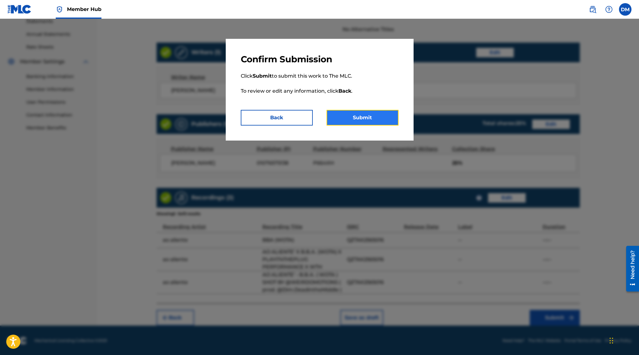
click at [376, 121] on button "Submit" at bounding box center [363, 118] width 72 height 16
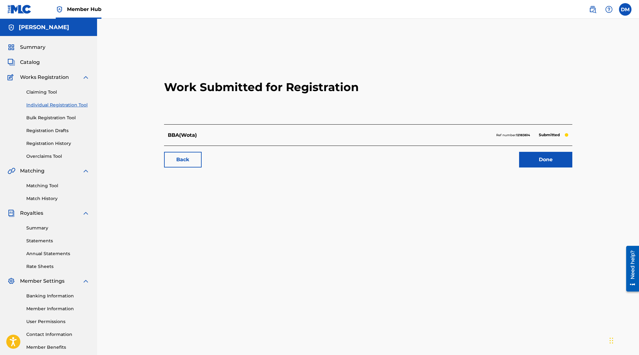
click at [557, 171] on div "Work Submitted for Registration BBA(Wota) Ref number: 12183614 Submitted Back D…" at bounding box center [368, 112] width 423 height 124
click at [557, 164] on link "Done" at bounding box center [545, 160] width 53 height 16
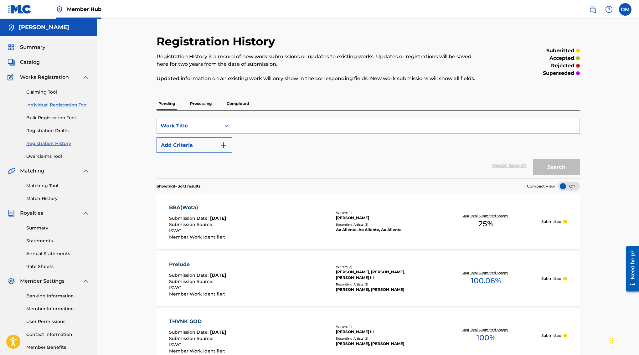
click at [56, 102] on link "Individual Registration Tool" at bounding box center [57, 105] width 63 height 7
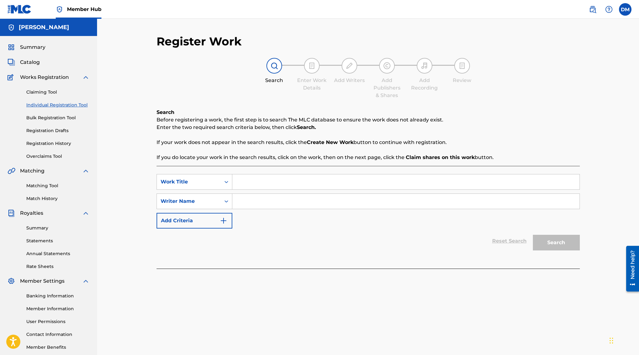
click at [307, 184] on input "Search Form" at bounding box center [405, 181] width 347 height 15
type input "Nasty"
click at [319, 204] on input "Search Form" at bounding box center [405, 201] width 347 height 15
type input "[PERSON_NAME]"
click at [541, 238] on button "Search" at bounding box center [556, 243] width 47 height 16
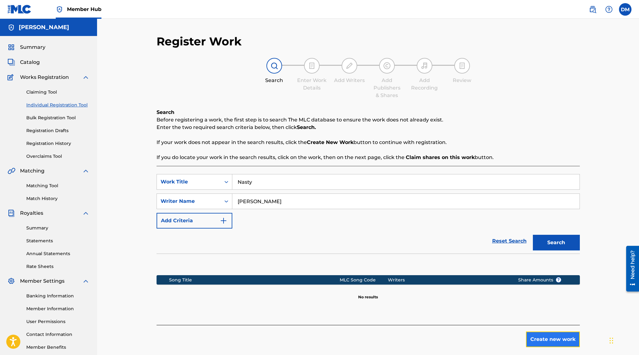
click at [543, 340] on button "Create new work" at bounding box center [553, 340] width 54 height 16
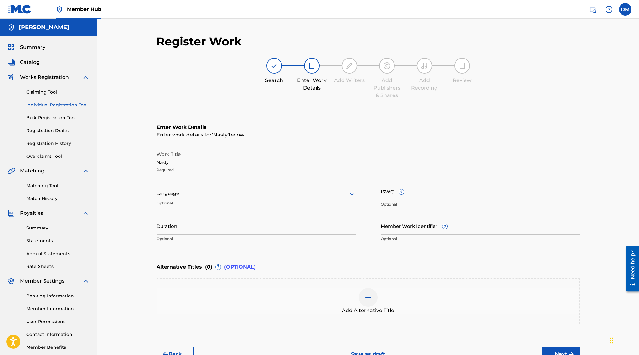
scroll to position [37, 0]
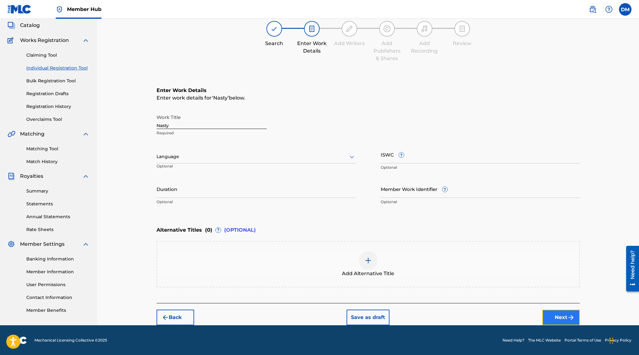
click at [565, 314] on button "Next" at bounding box center [561, 318] width 38 height 16
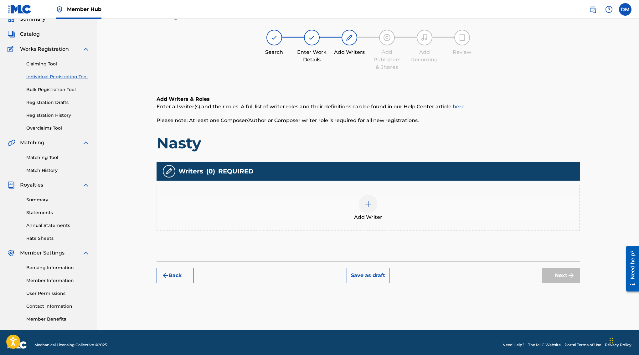
click at [365, 206] on img at bounding box center [368, 204] width 8 height 8
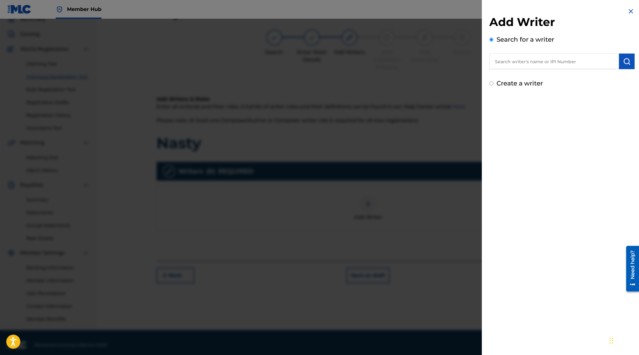
click at [521, 63] on input "text" at bounding box center [554, 62] width 130 height 16
click at [492, 84] on input "Create a writer" at bounding box center [491, 83] width 4 height 4
radio input "false"
radio input "true"
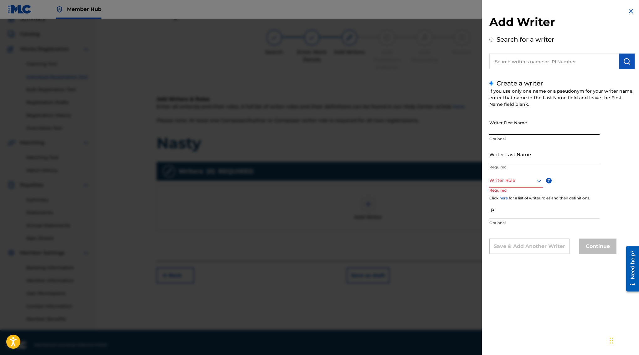
click at [516, 129] on input "Writer First Name" at bounding box center [544, 126] width 110 height 18
type input "[PERSON_NAME]"
click at [503, 180] on div at bounding box center [516, 181] width 54 height 8
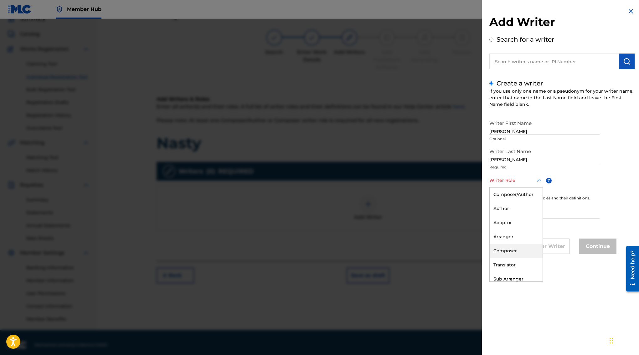
click at [513, 248] on div "Composer" at bounding box center [516, 251] width 53 height 14
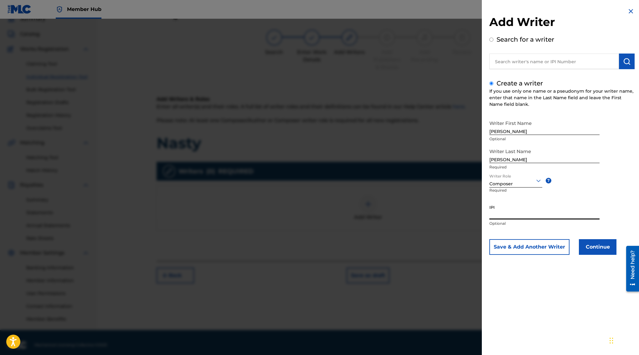
click at [513, 208] on input "IPI" at bounding box center [544, 211] width 110 height 18
paste input "1076575236"
type input "1076575236"
click at [607, 253] on button "Continue" at bounding box center [598, 247] width 38 height 16
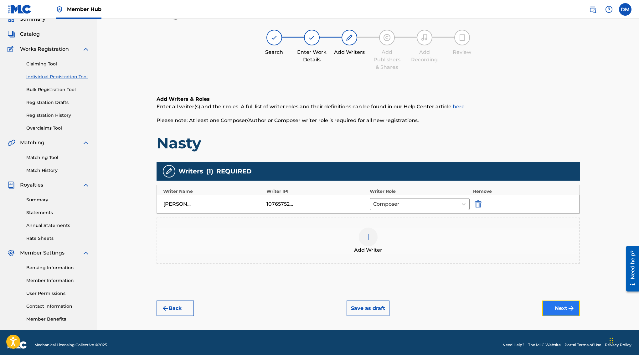
click at [564, 314] on button "Next" at bounding box center [561, 309] width 38 height 16
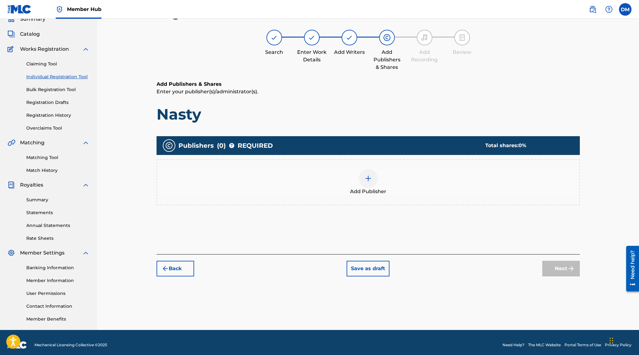
click at [358, 180] on div "Add Publisher" at bounding box center [368, 182] width 422 height 26
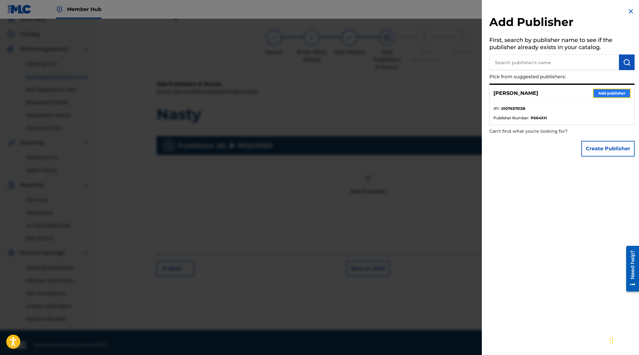
click at [610, 96] on button "Add publisher" at bounding box center [612, 93] width 38 height 9
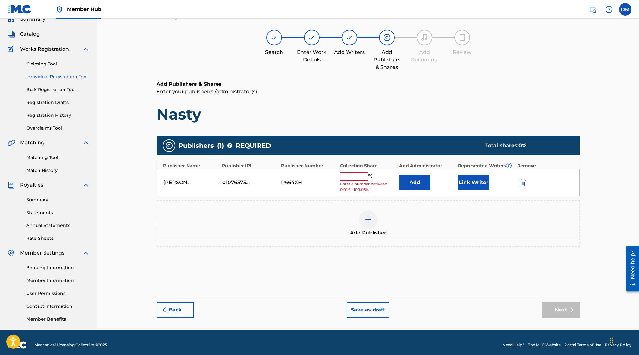
click at [348, 175] on input "text" at bounding box center [354, 177] width 28 height 8
type input "25"
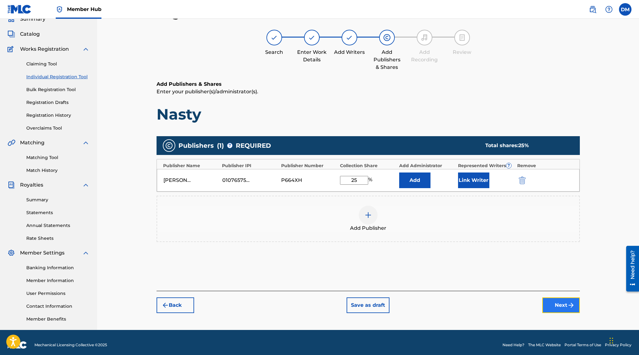
click at [552, 302] on button "Next" at bounding box center [561, 305] width 38 height 16
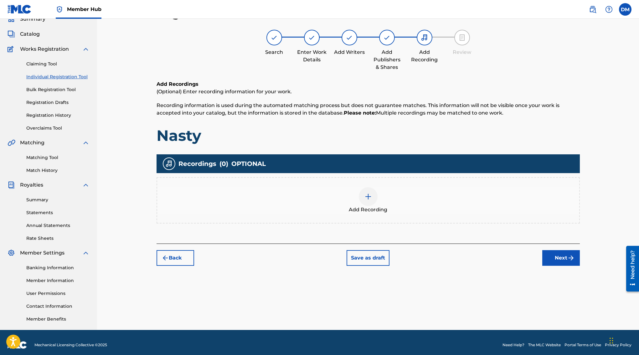
click at [369, 199] on img at bounding box center [368, 197] width 8 height 8
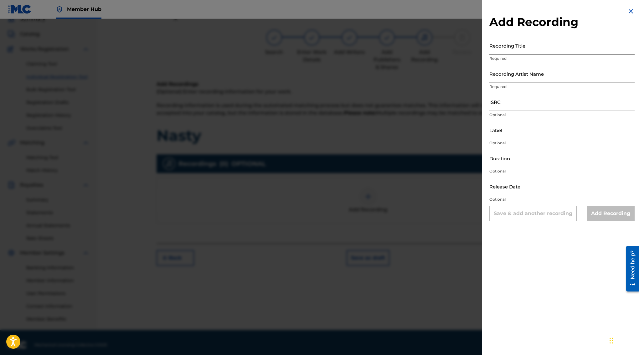
click at [506, 49] on input "Recording Title" at bounding box center [561, 46] width 145 height 18
paste input "ZAY X NASTY X PLAYIT4THEPLUG PERFORMANCE"
type input "ZAY X NASTY X PLAYIT4THEPLUG PERFORMANCE"
click at [516, 75] on input "Recording Artist Name" at bounding box center [561, 74] width 145 height 18
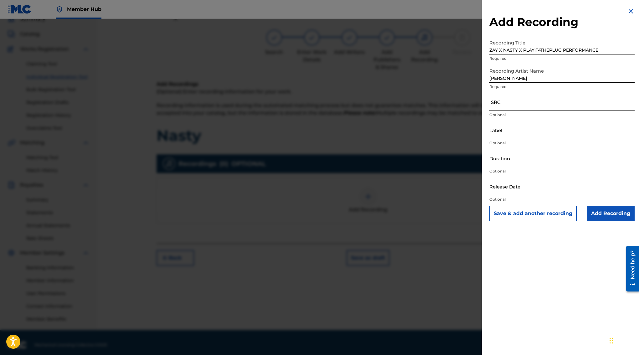
type input "[PERSON_NAME]"
click at [513, 103] on input "ISRC" at bounding box center [561, 102] width 145 height 18
paste input "QZTB62564536"
type input "QZTB62564536"
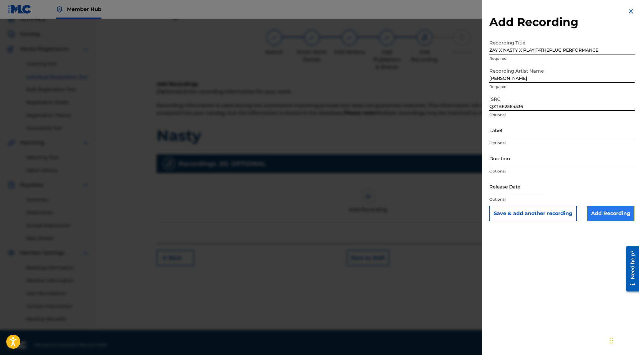
click at [626, 213] on input "Add Recording" at bounding box center [611, 214] width 48 height 16
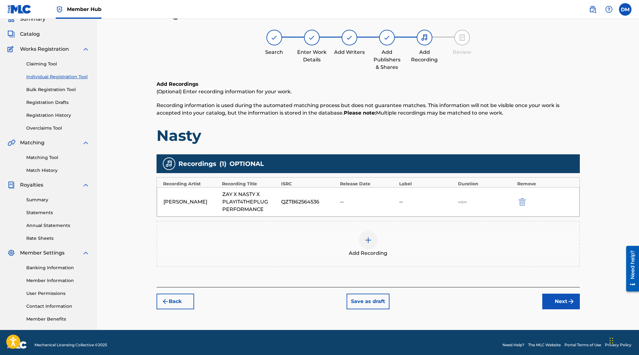
click at [367, 245] on div at bounding box center [368, 240] width 19 height 19
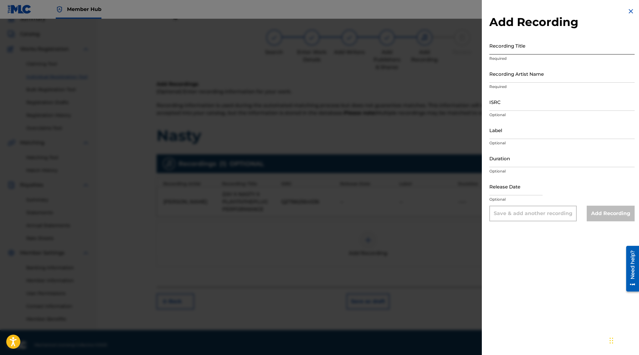
click at [505, 47] on input "Recording Title" at bounding box center [561, 46] width 145 height 18
type input "Nasty"
click at [520, 76] on input "Recording Artist Name" at bounding box center [561, 74] width 145 height 18
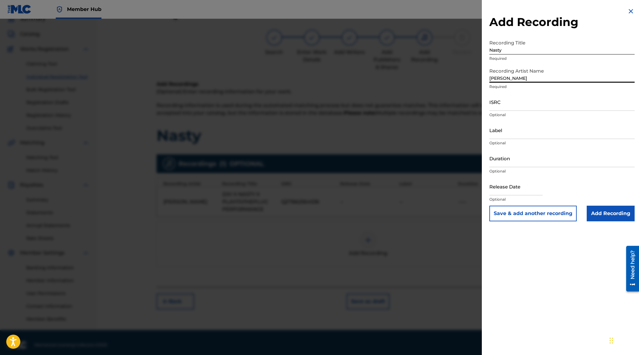
click at [499, 79] on input "[PERSON_NAME]" at bounding box center [561, 74] width 145 height 18
click at [499, 80] on input "[DEMOGRAPHIC_DATA]" at bounding box center [561, 74] width 145 height 18
type input "Zayfinesse"
click at [515, 104] on input "ISRC" at bounding box center [561, 102] width 145 height 18
paste input "QZTB62564536"
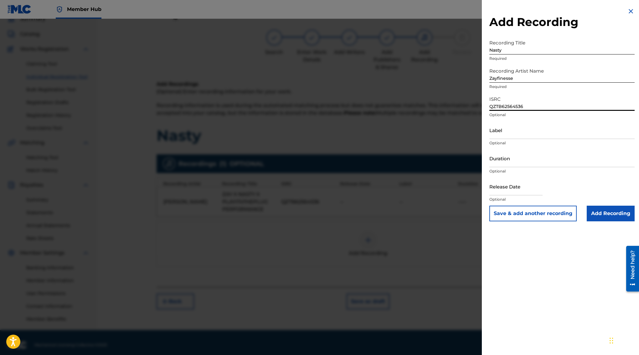
type input "QZTB62564536"
click at [611, 217] on input "Add Recording" at bounding box center [611, 214] width 48 height 16
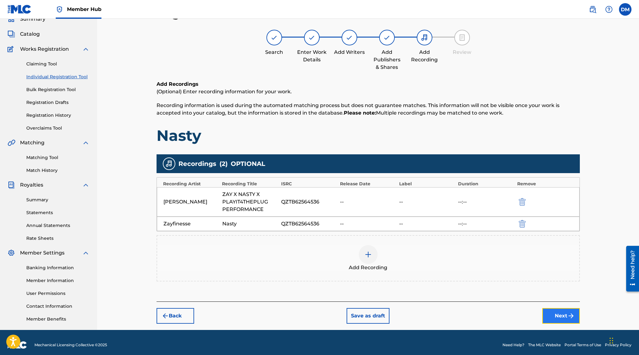
click at [558, 321] on button "Next" at bounding box center [561, 316] width 38 height 16
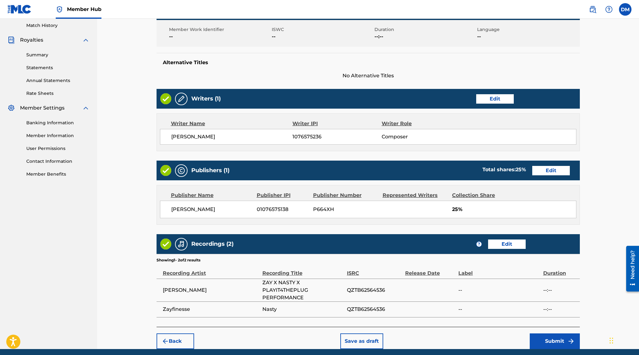
scroll to position [197, 0]
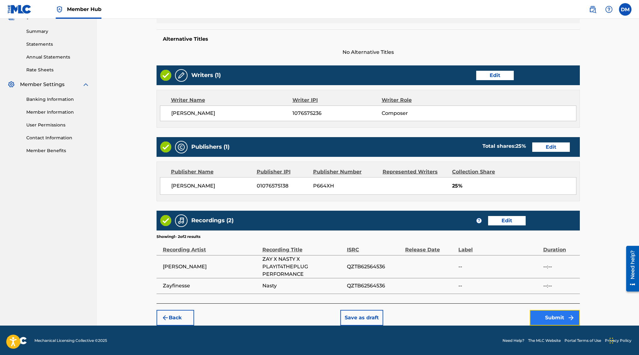
click at [561, 319] on button "Submit" at bounding box center [555, 318] width 50 height 16
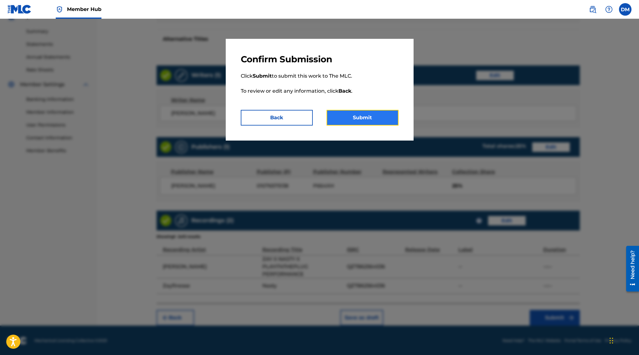
click at [367, 119] on button "Submit" at bounding box center [363, 118] width 72 height 16
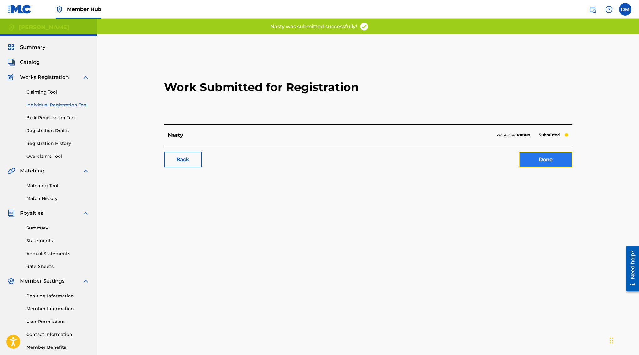
click at [531, 163] on link "Done" at bounding box center [545, 160] width 53 height 16
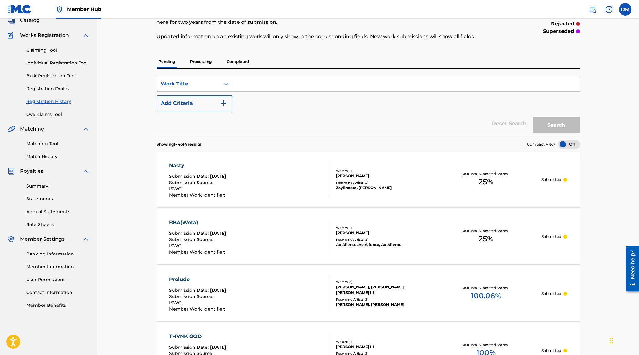
scroll to position [0, 0]
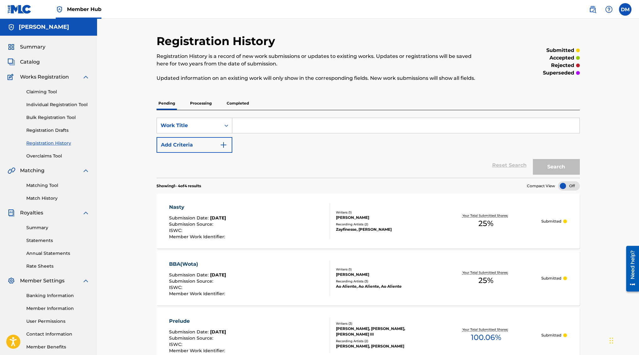
click at [46, 101] on div "Claiming Tool Individual Registration Tool Bulk Registration Tool Registration …" at bounding box center [49, 120] width 82 height 79
click at [47, 104] on link "Individual Registration Tool" at bounding box center [57, 104] width 63 height 7
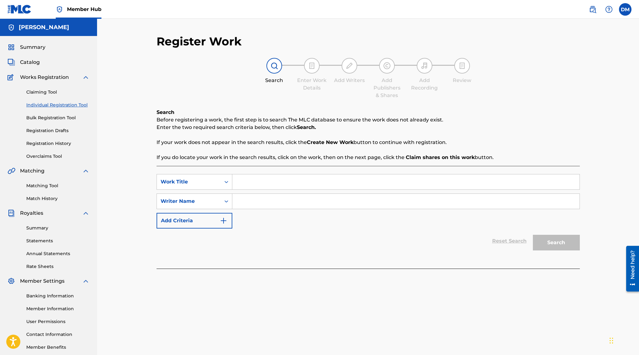
click at [253, 183] on input "Search Form" at bounding box center [405, 181] width 347 height 15
type input "Intentions"
click at [262, 198] on input "Search Form" at bounding box center [405, 201] width 347 height 15
type input "Zayfinesse"
click at [533, 235] on button "Search" at bounding box center [556, 243] width 47 height 16
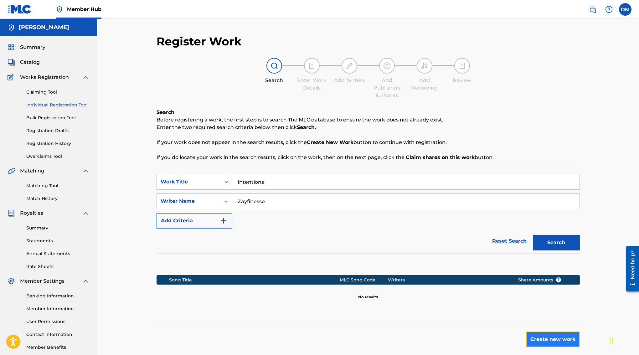
click at [545, 334] on button "Create new work" at bounding box center [553, 340] width 54 height 16
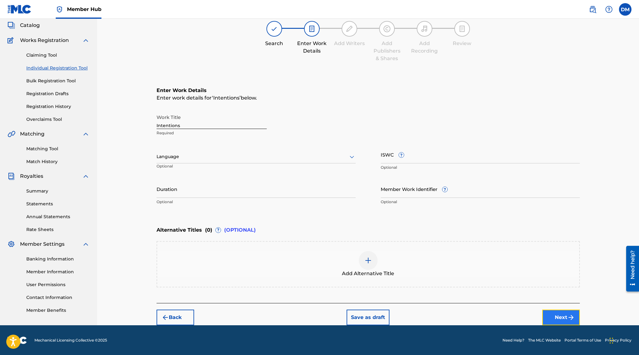
click at [558, 317] on button "Next" at bounding box center [561, 318] width 38 height 16
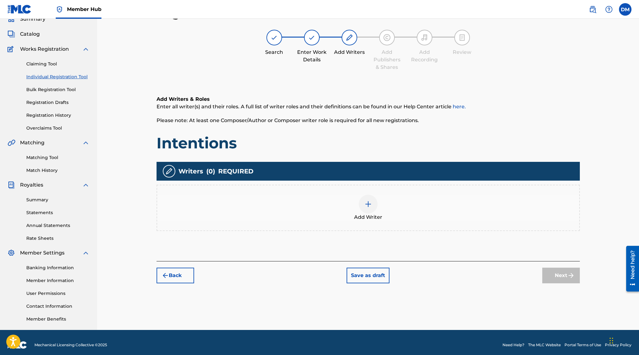
click at [367, 200] on img at bounding box center [368, 204] width 8 height 8
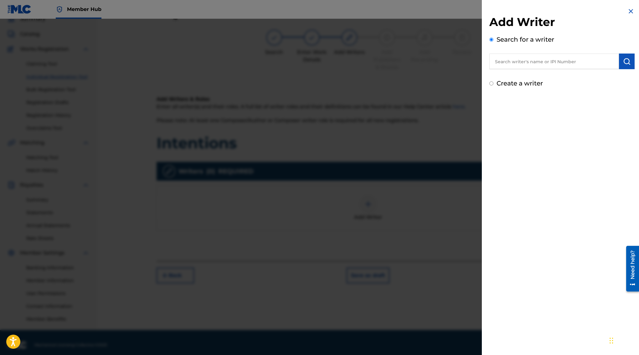
click at [506, 82] on label "Create a writer" at bounding box center [520, 84] width 46 height 8
radio input "true"
click at [493, 82] on input "Create a writer" at bounding box center [491, 83] width 4 height 4
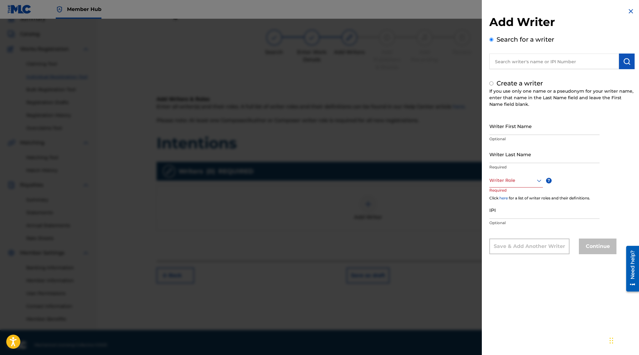
radio input "false"
radio input "true"
click at [504, 127] on input "Writer First Name" at bounding box center [544, 126] width 110 height 18
click at [504, 131] on input "Writer First Name" at bounding box center [544, 126] width 110 height 18
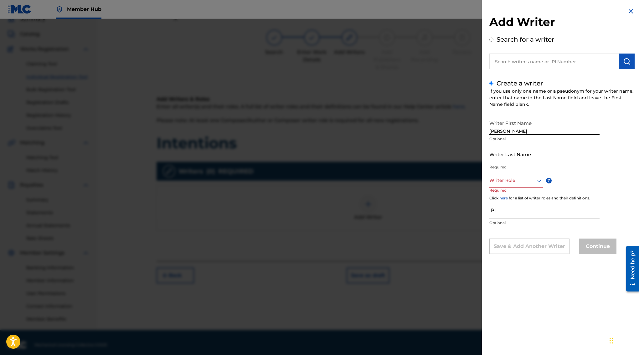
type input "[PERSON_NAME]"
click at [501, 154] on input "Writer Last Name" at bounding box center [544, 154] width 110 height 18
type input "[PERSON_NAME] III"
click at [513, 177] on div at bounding box center [516, 181] width 54 height 8
click at [511, 248] on div "Composer" at bounding box center [516, 251] width 53 height 14
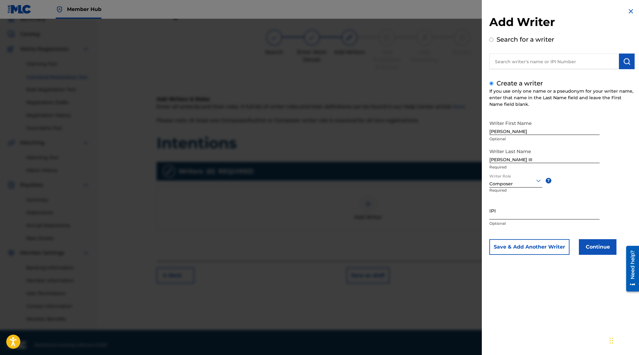
click at [523, 216] on input "IPI" at bounding box center [544, 211] width 110 height 18
paste input "1076575236"
type input "1076575236"
click at [603, 247] on button "Continue" at bounding box center [598, 247] width 38 height 16
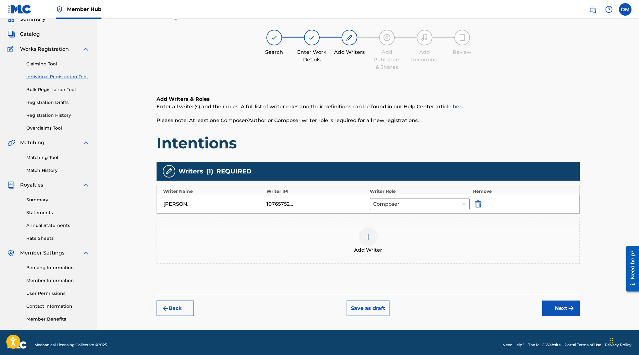
click at [551, 300] on div "Back Save as draft Next" at bounding box center [368, 305] width 423 height 22
click at [551, 305] on button "Next" at bounding box center [561, 309] width 38 height 16
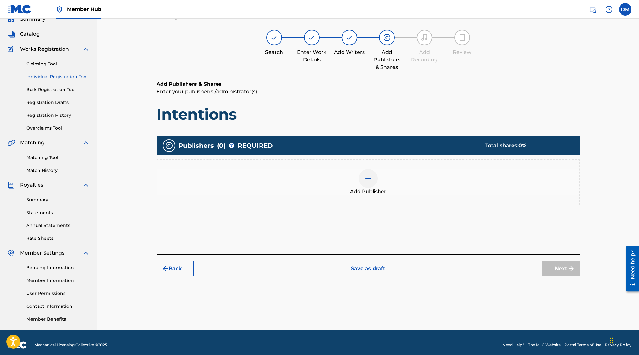
click at [365, 168] on div "Add Publisher" at bounding box center [368, 182] width 423 height 46
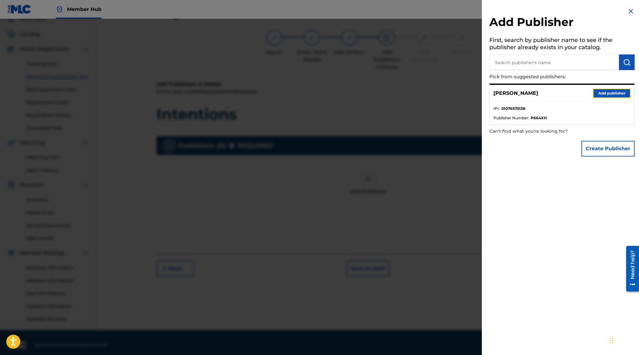
click at [599, 95] on button "Add publisher" at bounding box center [612, 93] width 38 height 9
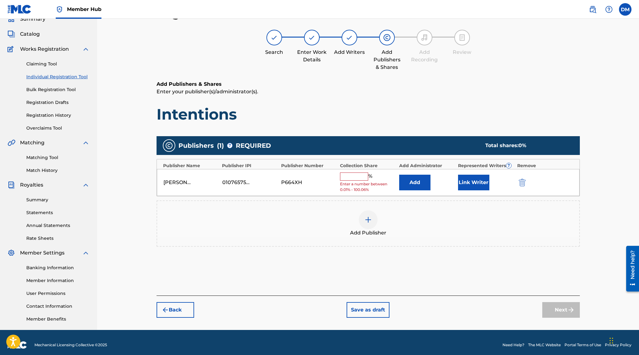
click at [351, 177] on input "text" at bounding box center [354, 177] width 28 height 8
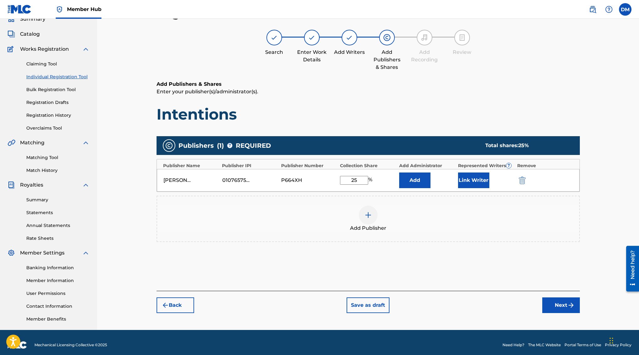
type input "25"
click at [561, 307] on button "Next" at bounding box center [561, 305] width 38 height 16
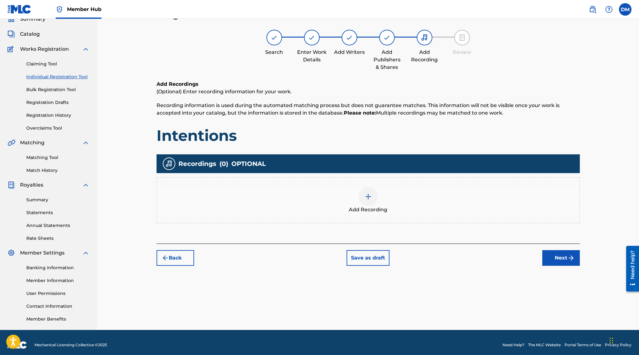
click at [373, 196] on div at bounding box center [368, 196] width 19 height 19
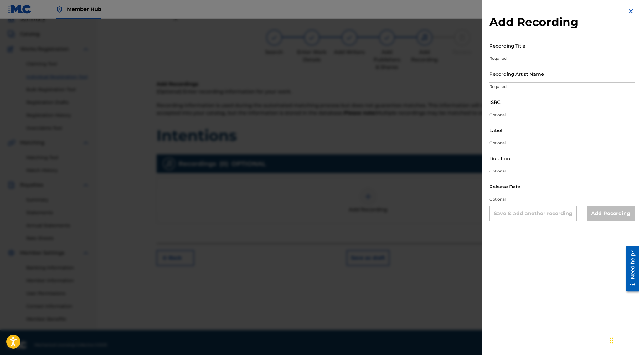
click at [500, 48] on input "Recording Title" at bounding box center [561, 46] width 145 height 18
type input "Intentions"
click at [514, 77] on input "Recording Artist Name" at bounding box center [561, 74] width 145 height 18
type input "Zayfinesse"
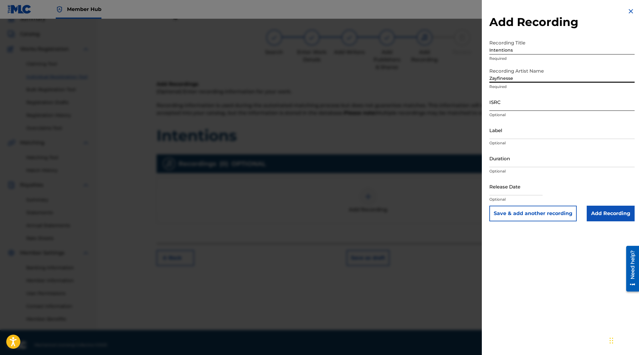
click at [522, 106] on input "ISRC" at bounding box center [561, 102] width 145 height 18
paste input "QZNWQ2520162"
type input "QZNWQ2520162"
click at [621, 207] on input "Add Recording" at bounding box center [611, 214] width 48 height 16
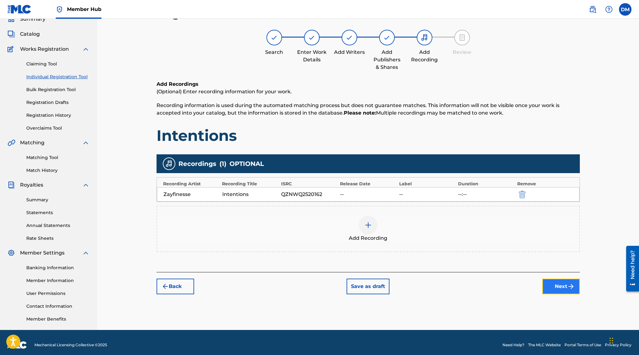
click at [562, 288] on button "Next" at bounding box center [561, 287] width 38 height 16
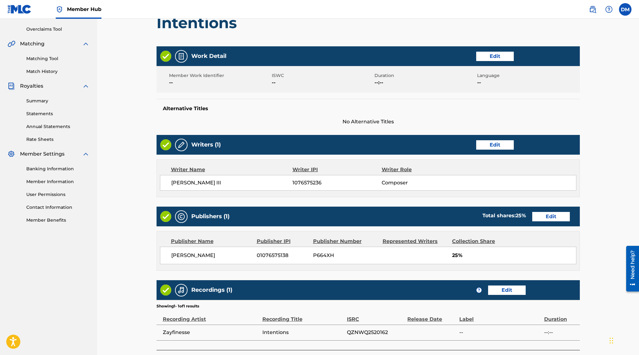
scroll to position [174, 0]
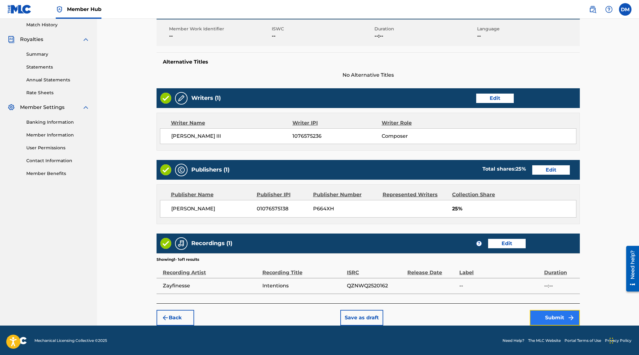
click at [571, 315] on img "submit" at bounding box center [571, 318] width 8 height 8
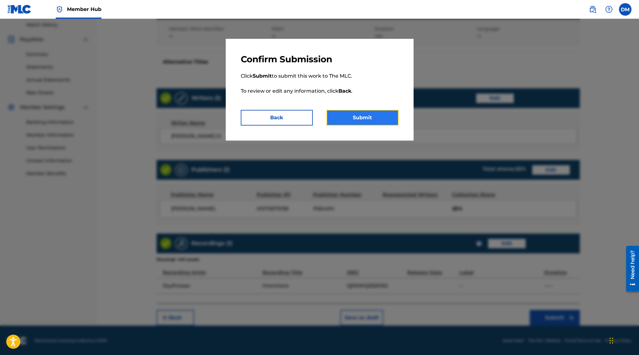
click at [372, 119] on button "Submit" at bounding box center [363, 118] width 72 height 16
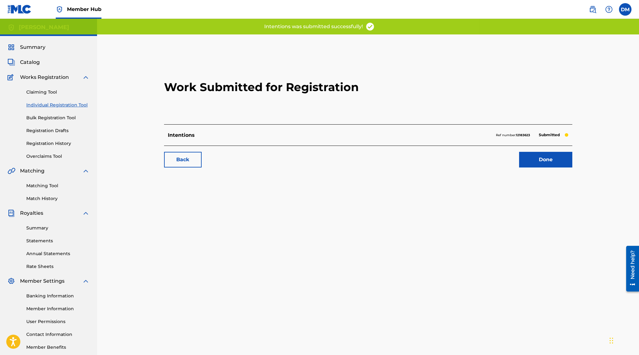
click at [539, 151] on div "Back Done" at bounding box center [368, 157] width 408 height 22
click at [537, 158] on link "Done" at bounding box center [545, 160] width 53 height 16
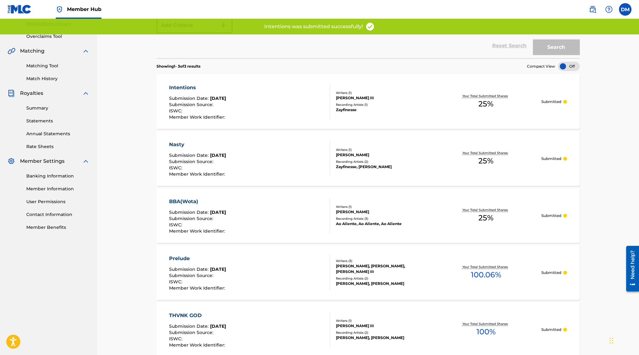
scroll to position [185, 0]
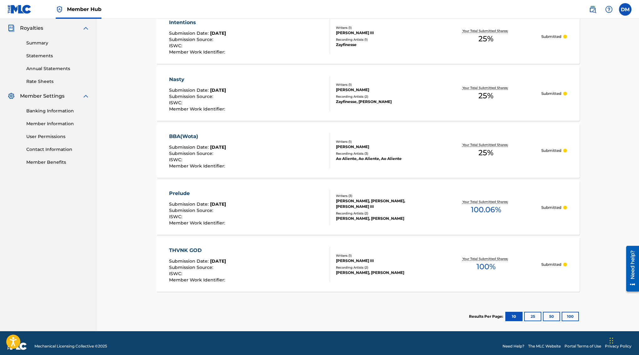
click at [306, 96] on div "Nasty Submission Date : [DATE] Submission Source : ISWC : Member Work Identifie…" at bounding box center [249, 94] width 161 height 36
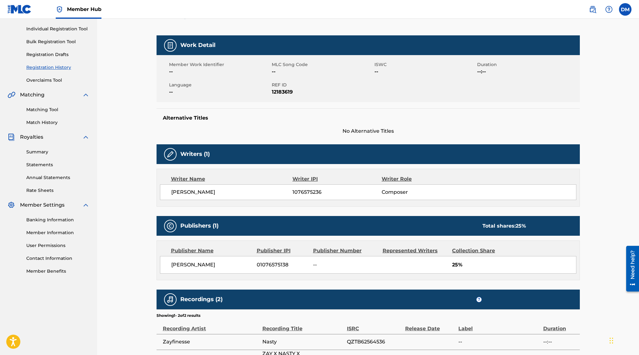
scroll to position [148, 0]
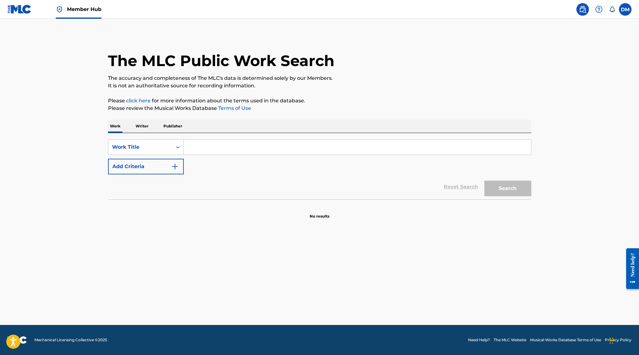
click at [210, 147] on input "Search Form" at bounding box center [357, 147] width 347 height 15
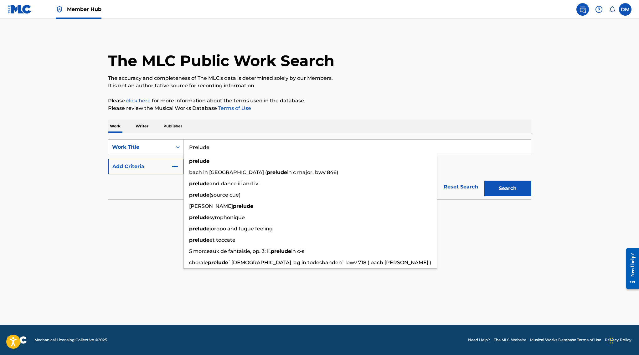
type input "Prelude"
click at [384, 94] on div "The MLC Public Work Search The accuracy and completeness of The MLC's data is d…" at bounding box center [320, 126] width 438 height 185
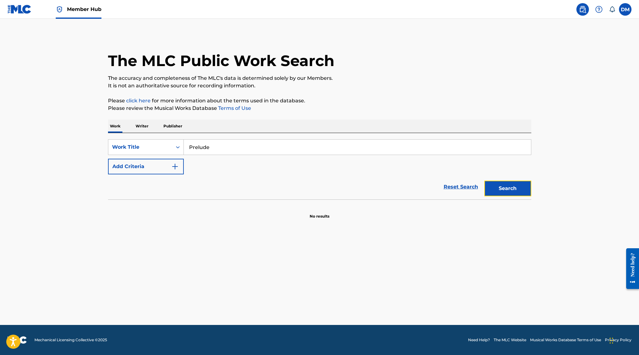
click at [504, 188] on button "Search" at bounding box center [507, 189] width 47 height 16
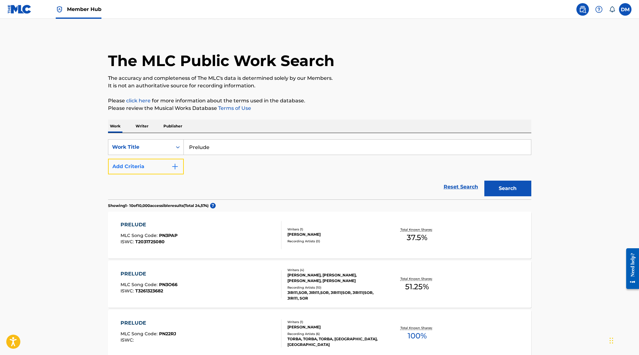
click at [154, 165] on button "Add Criteria" at bounding box center [146, 167] width 76 height 16
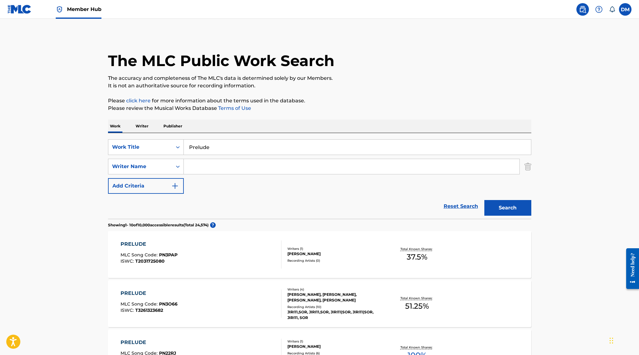
click at [208, 167] on input "Search Form" at bounding box center [352, 166] width 336 height 15
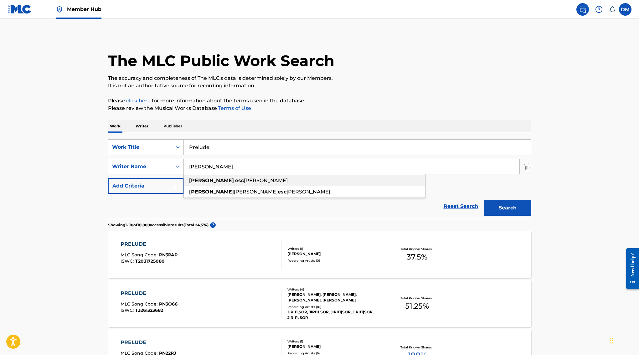
click at [191, 183] on div "damien esc obar" at bounding box center [304, 180] width 241 height 11
type input "damien escobar"
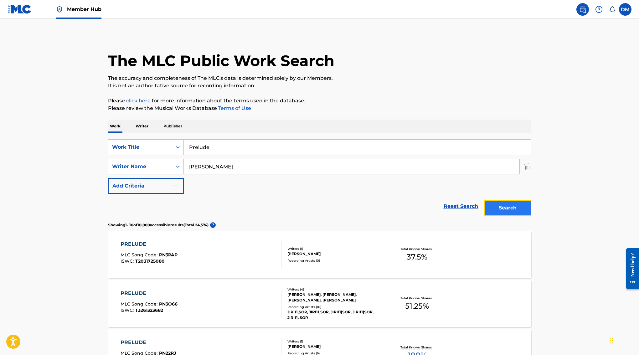
click at [500, 211] on button "Search" at bounding box center [507, 208] width 47 height 16
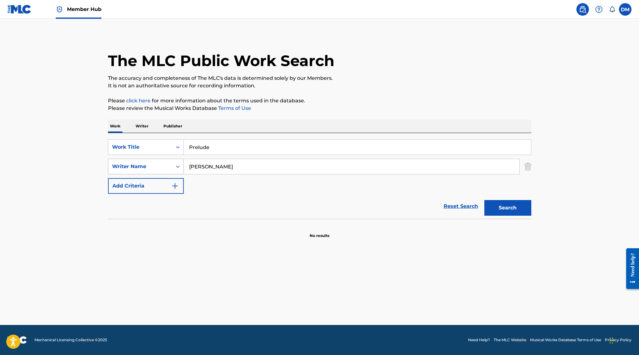
click at [164, 171] on div "Writer Name" at bounding box center [140, 167] width 64 height 12
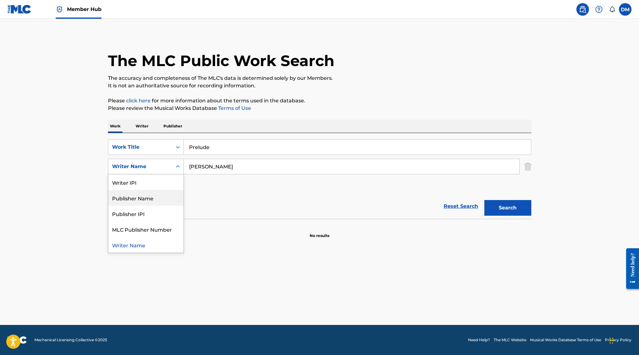
click at [154, 200] on div "Publisher Name" at bounding box center [145, 198] width 75 height 16
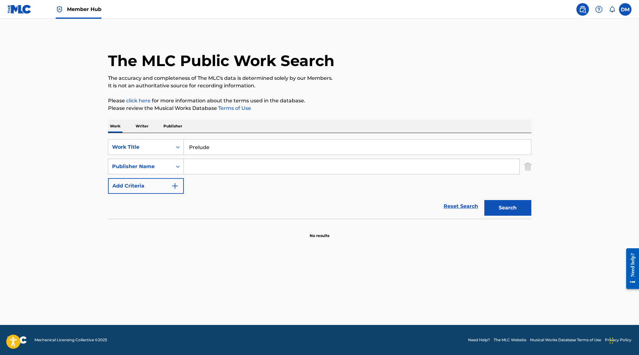
click at [217, 170] on input "Search Form" at bounding box center [352, 166] width 336 height 15
type input "[PERSON_NAME]"
click at [512, 215] on button "Search" at bounding box center [507, 208] width 47 height 16
click at [167, 168] on div "Publisher Name" at bounding box center [140, 167] width 56 height 8
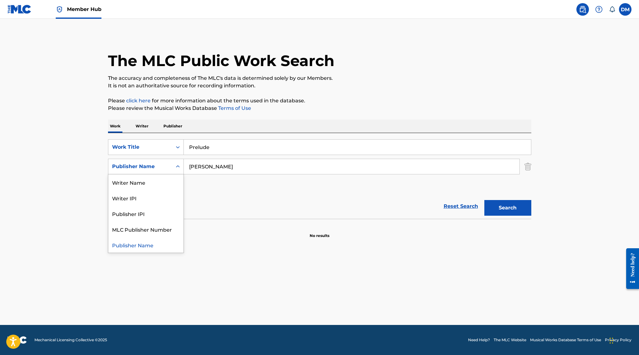
click at [260, 200] on div "Reset Search Search" at bounding box center [319, 206] width 423 height 25
